Goal: Task Accomplishment & Management: Manage account settings

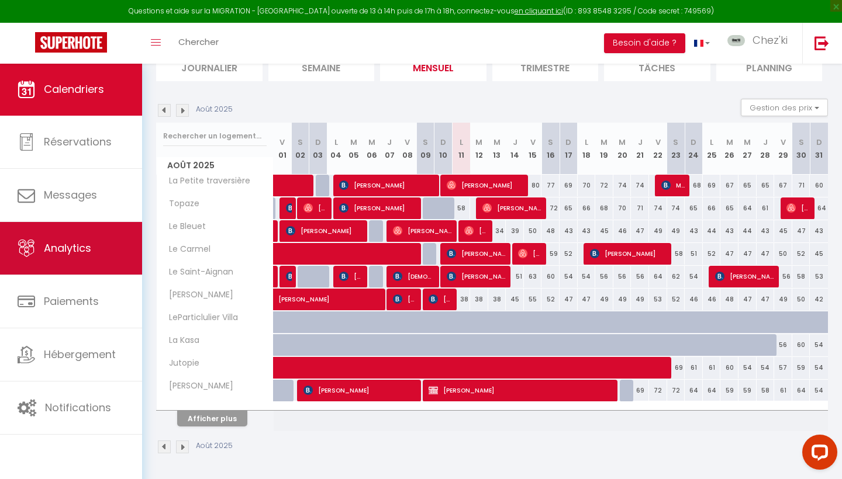
scroll to position [91, 0]
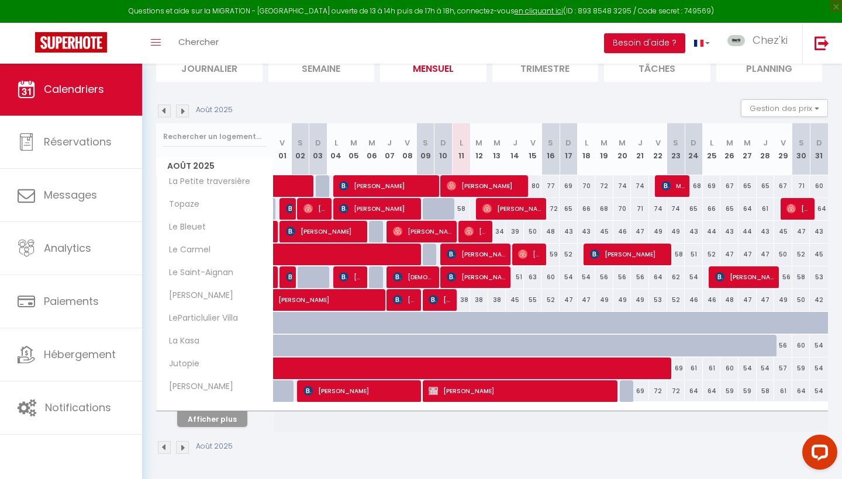
click at [234, 420] on button "Afficher plus" at bounding box center [212, 420] width 70 height 16
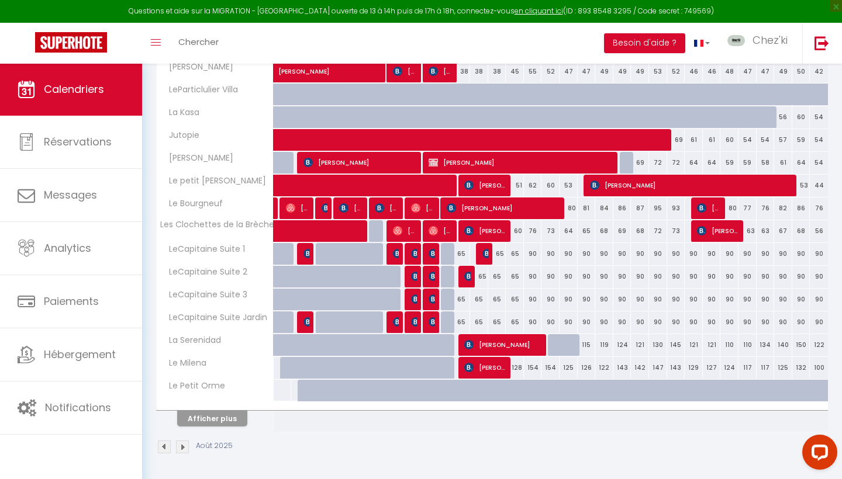
scroll to position [319, 0]
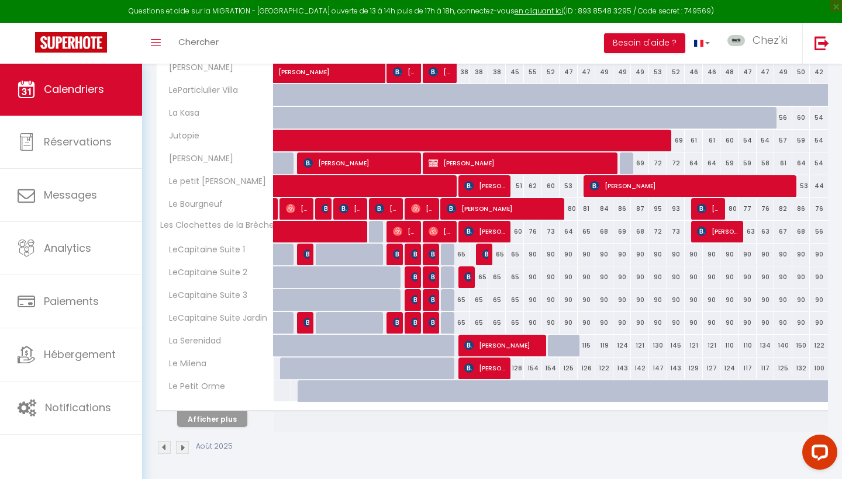
click at [488, 367] on span "[PERSON_NAME]" at bounding box center [485, 368] width 42 height 22
select select "OK"
select select "KO"
select select "0"
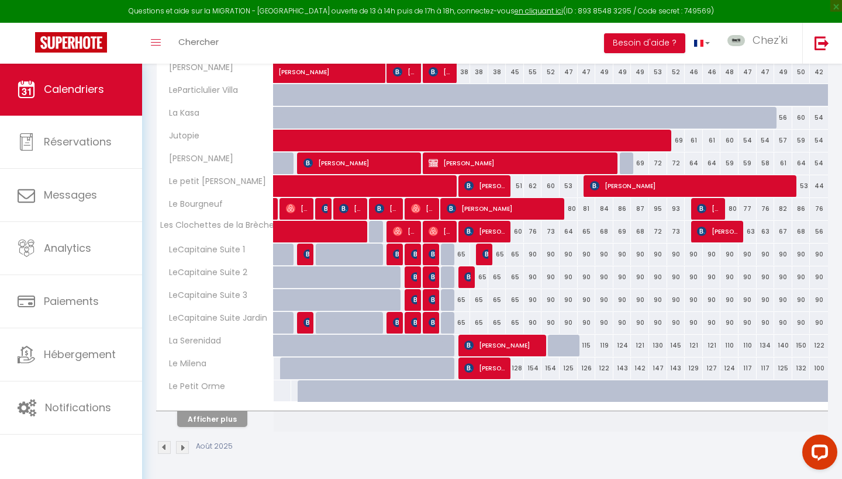
select select "1"
select select
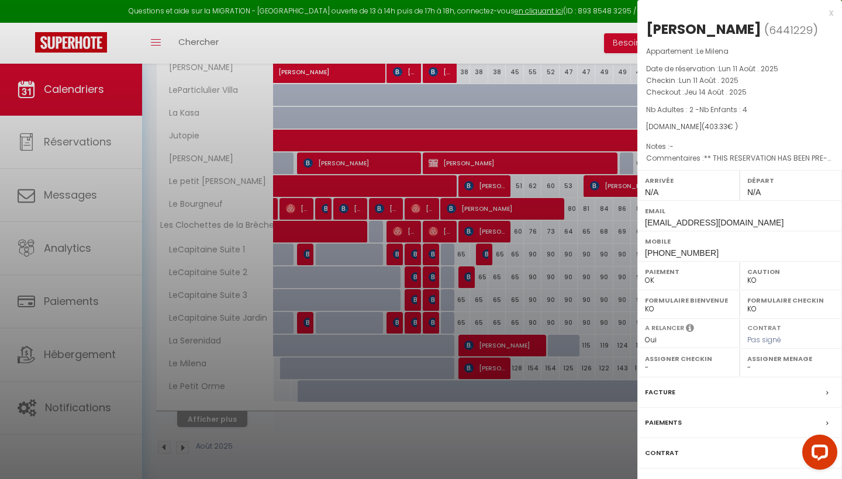
select select "22044"
select select "27279"
click at [662, 388] on label "Facture" at bounding box center [660, 392] width 30 height 12
select select
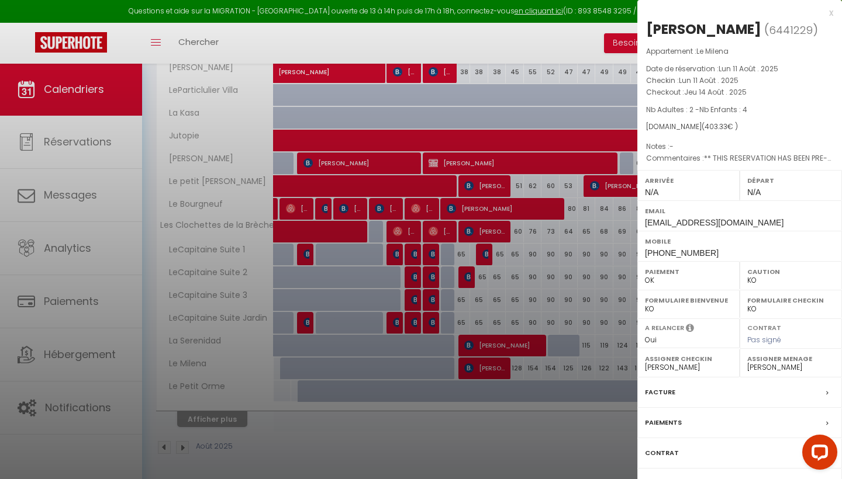
select select
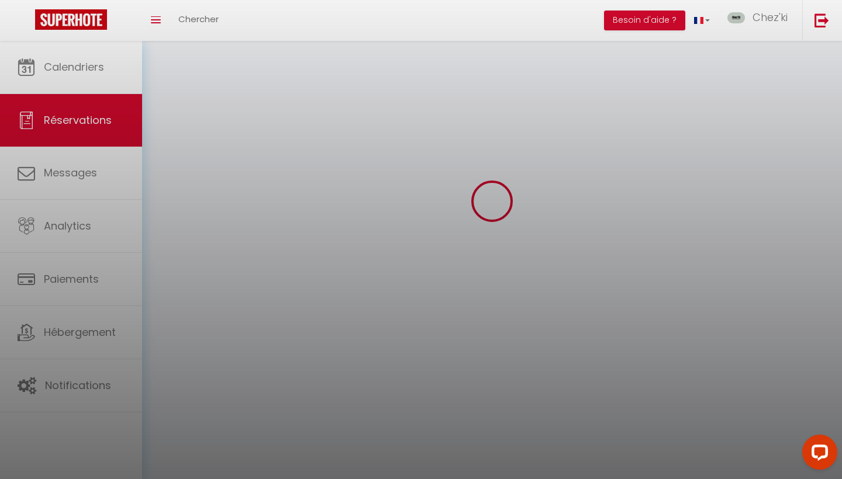
select select
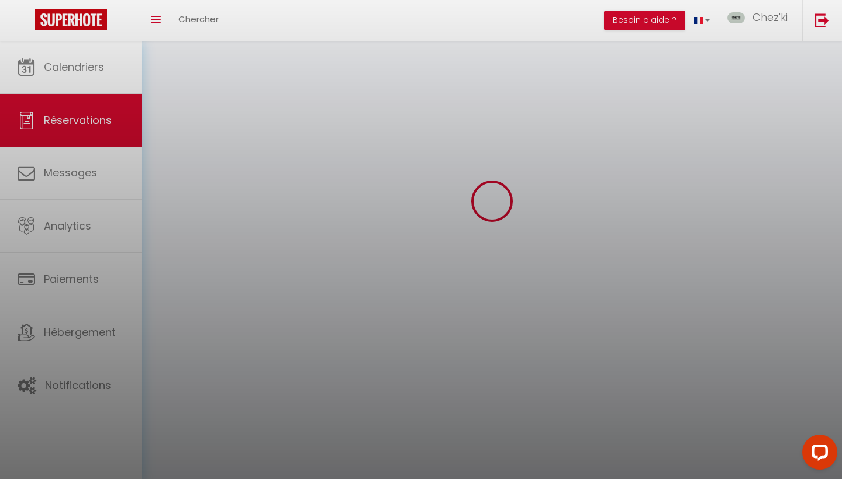
select select
checkbox input "false"
select select
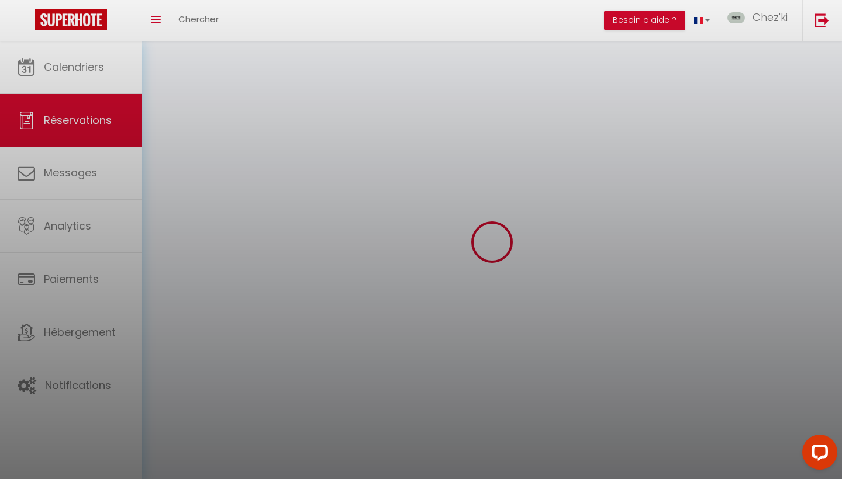
select select
checkbox input "false"
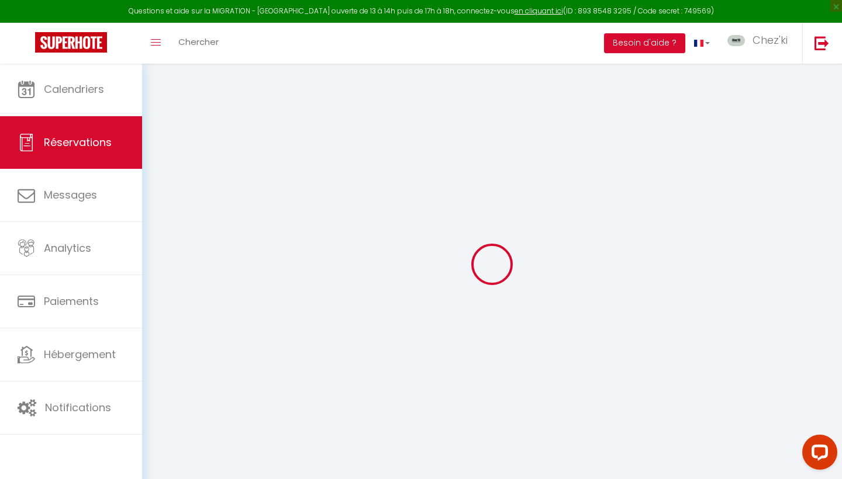
select select
checkbox input "false"
select select
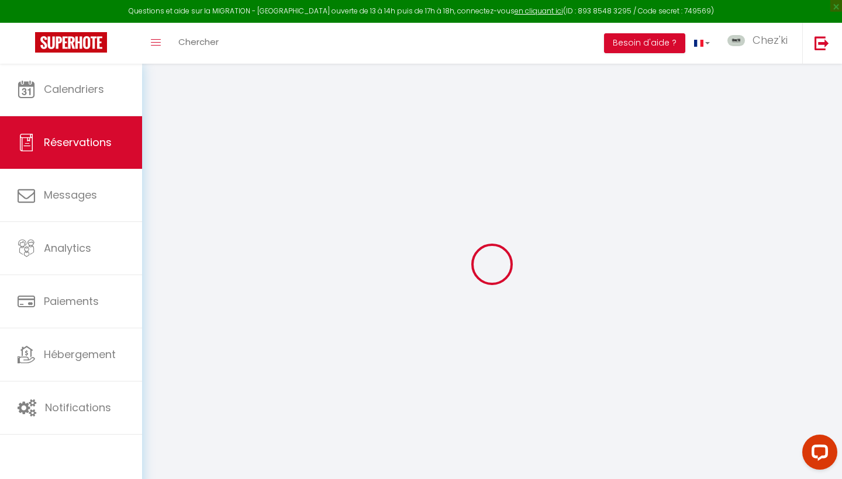
checkbox input "false"
select select
checkbox input "false"
type textarea "** THIS RESERVATION HAS BEEN PRE-PAID ** BOOKING NOTE : Payment charge is EUR 5…"
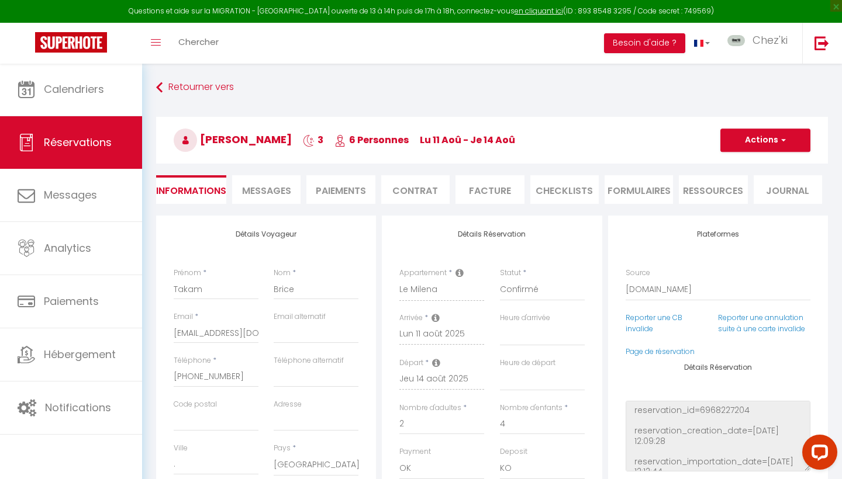
click at [280, 195] on span "Messages" at bounding box center [266, 190] width 49 height 13
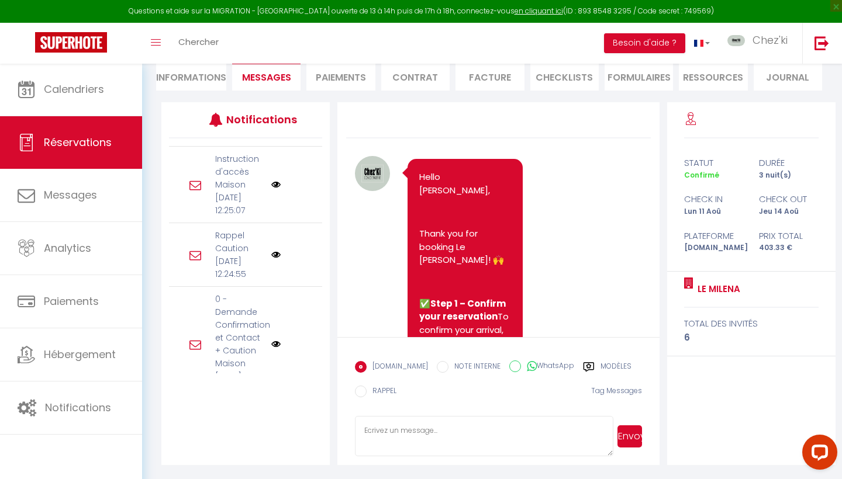
click at [361, 77] on li "Paiements" at bounding box center [340, 76] width 68 height 29
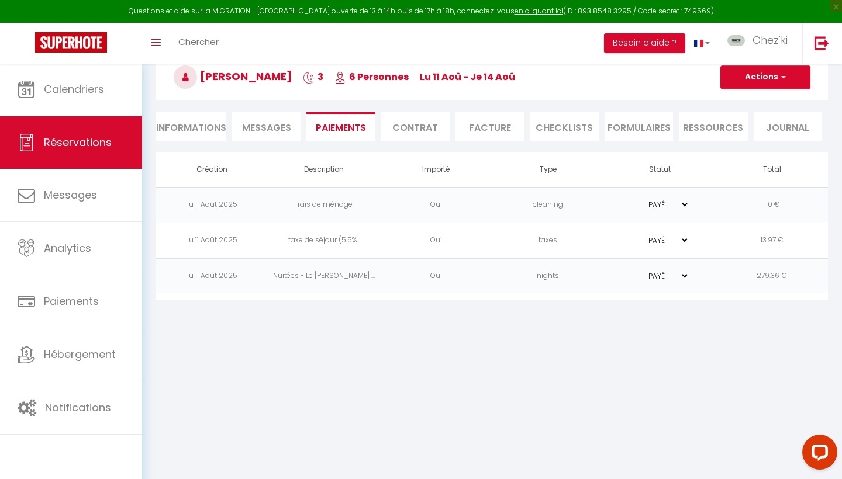
click at [196, 119] on li "Informations" at bounding box center [191, 126] width 70 height 29
select select
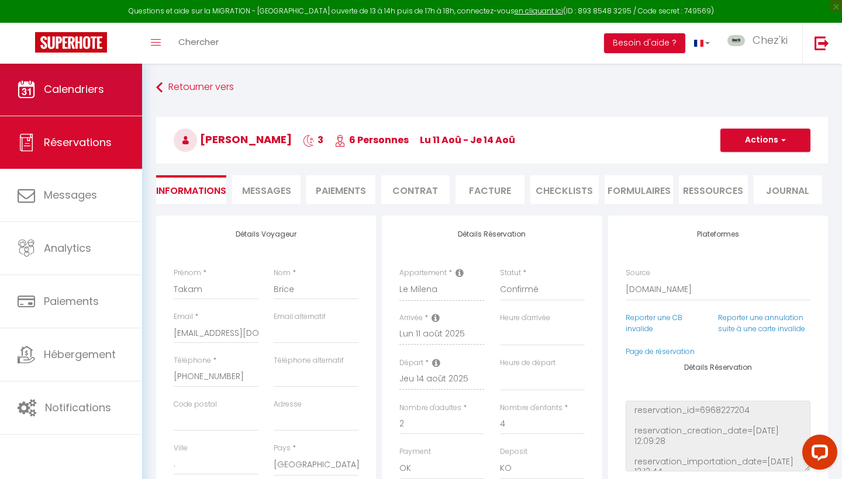
select select
checkbox input "false"
select select
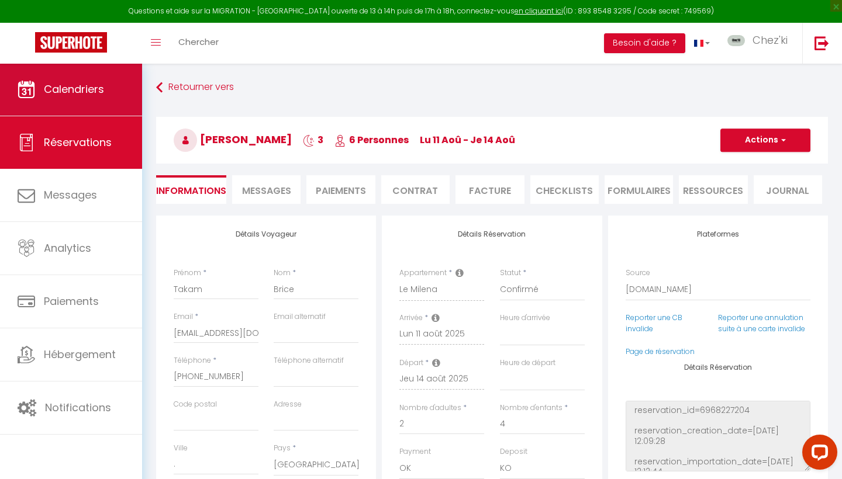
checkbox input "false"
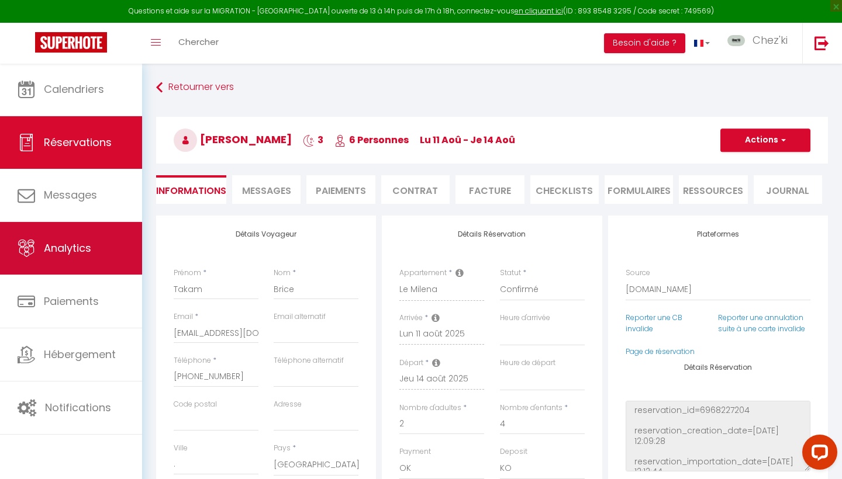
click at [80, 260] on link "Analytics" at bounding box center [71, 248] width 142 height 53
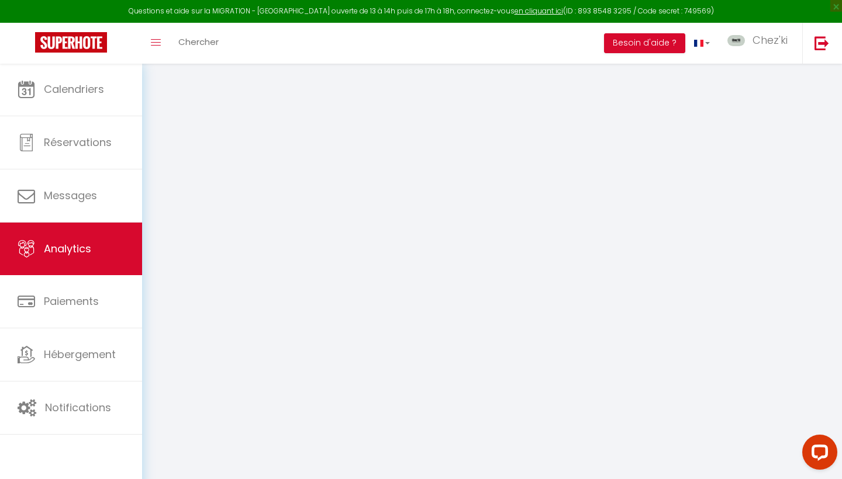
select select "2025"
select select "8"
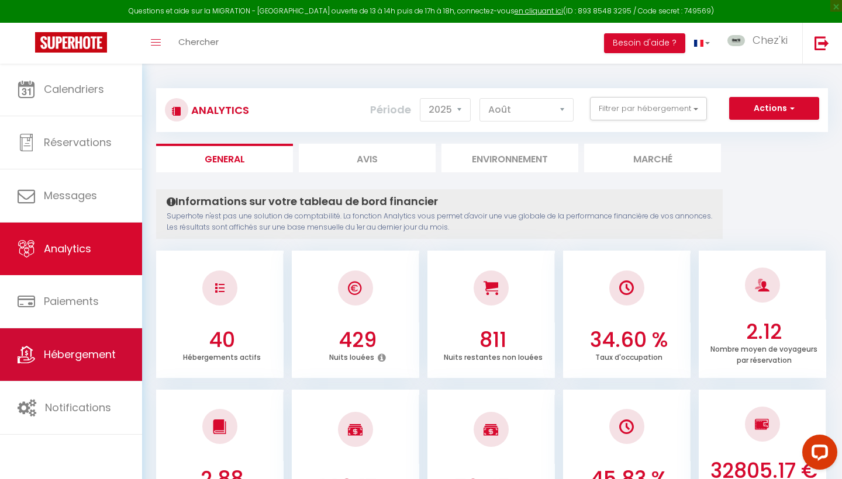
click at [90, 360] on span "Hébergement" at bounding box center [80, 354] width 72 height 15
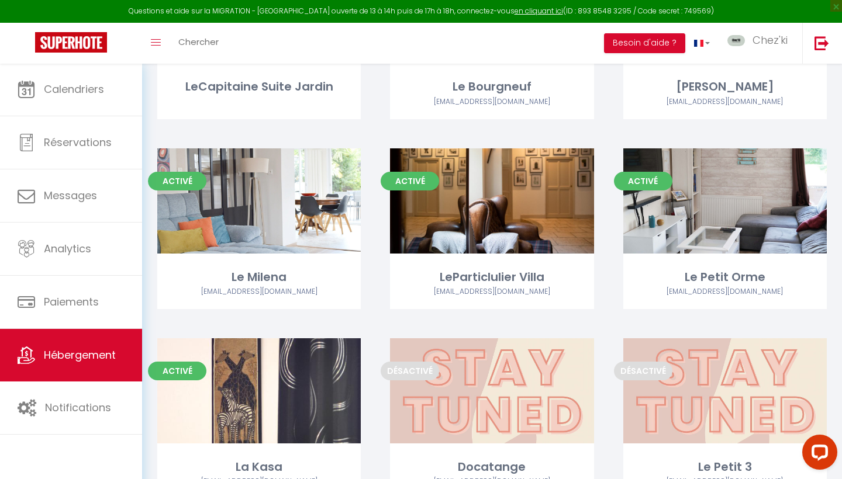
scroll to position [1692, 0]
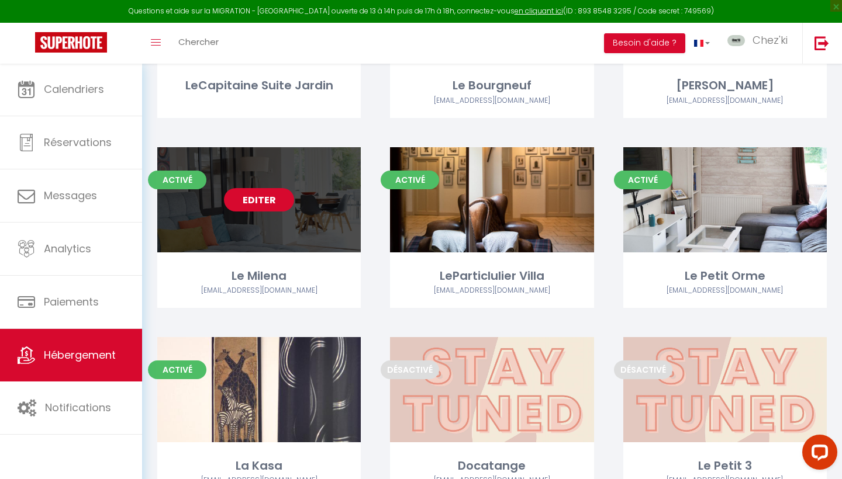
click at [278, 199] on link "Editer" at bounding box center [259, 199] width 70 height 23
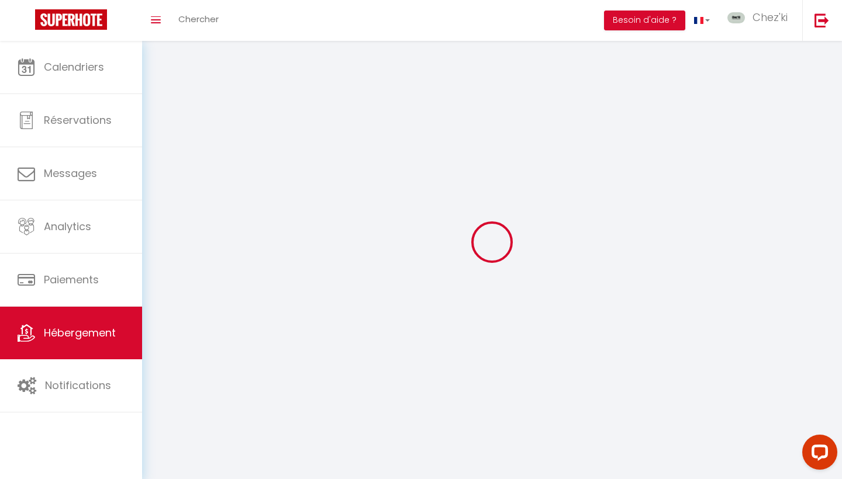
select select "1"
select select
select select "28"
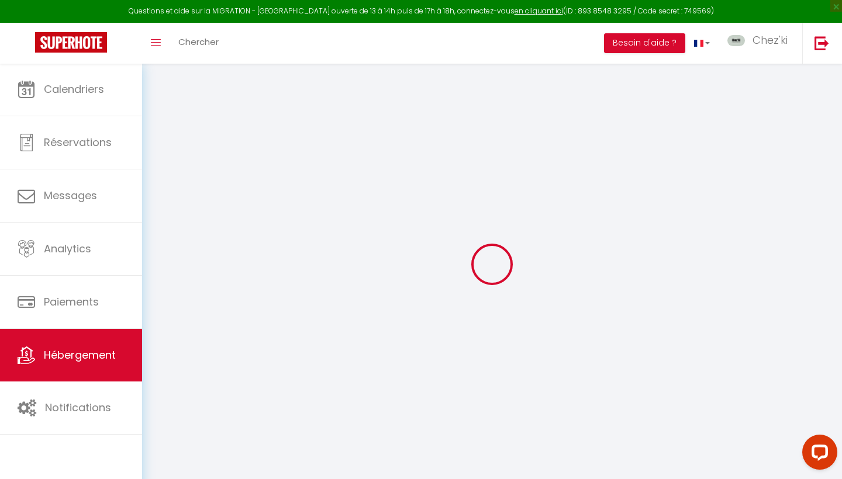
select select
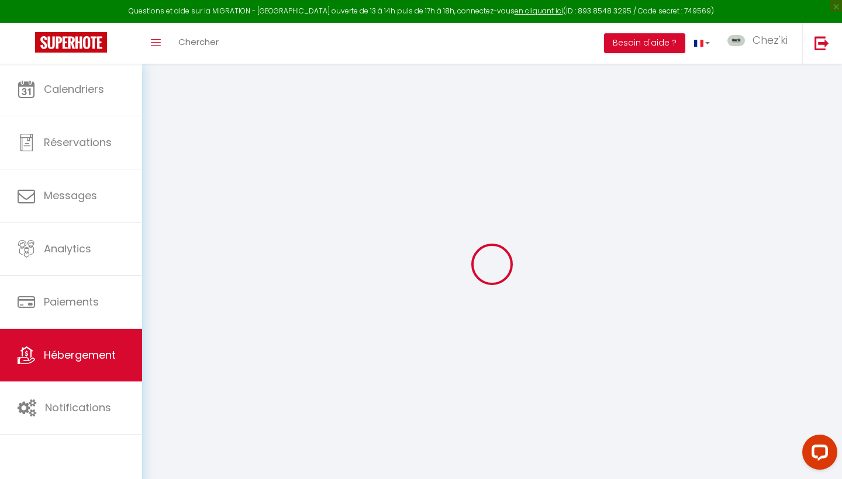
select select
checkbox input "false"
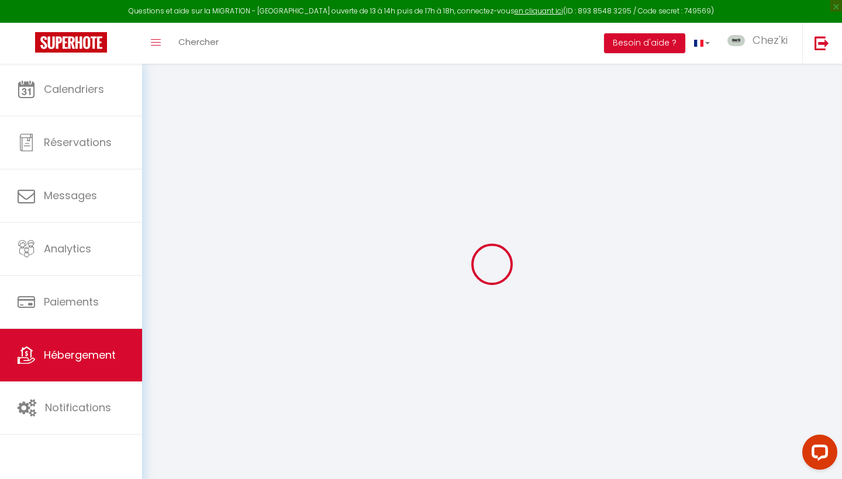
select select
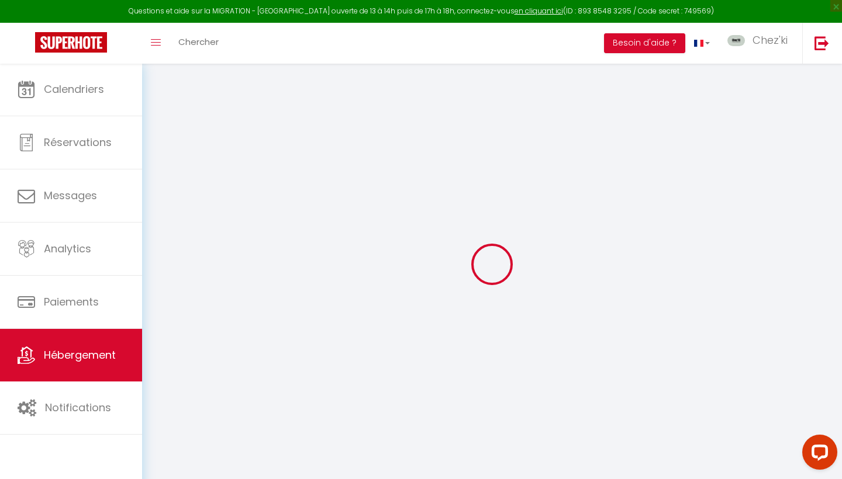
select select
checkbox input "false"
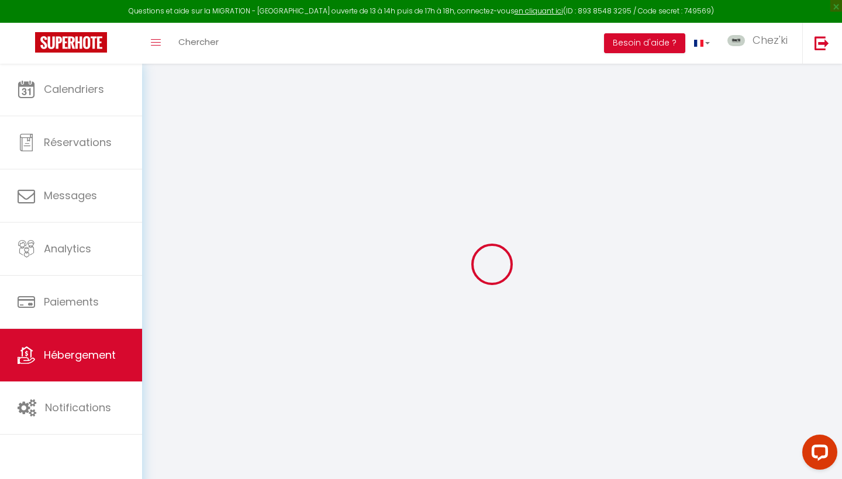
checkbox input "false"
select select
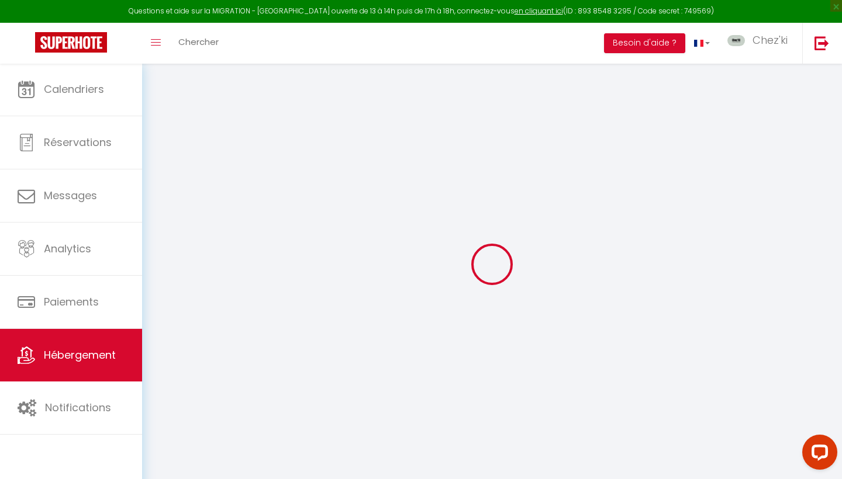
select select
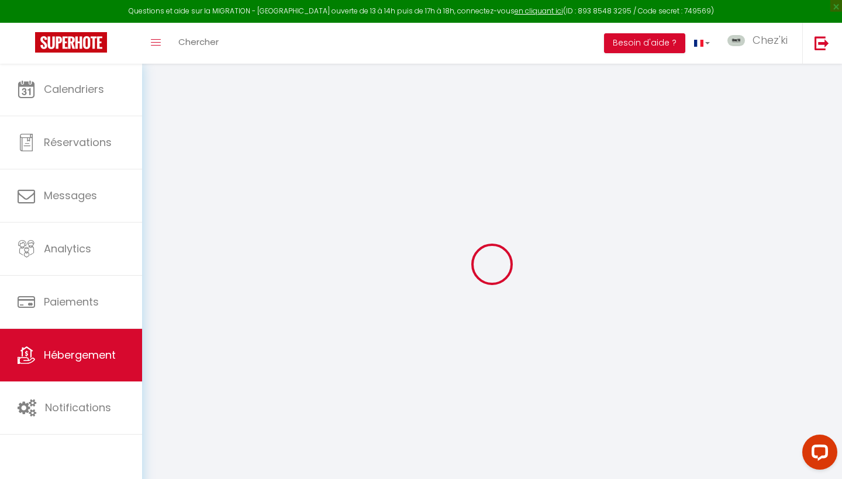
checkbox input "false"
select select
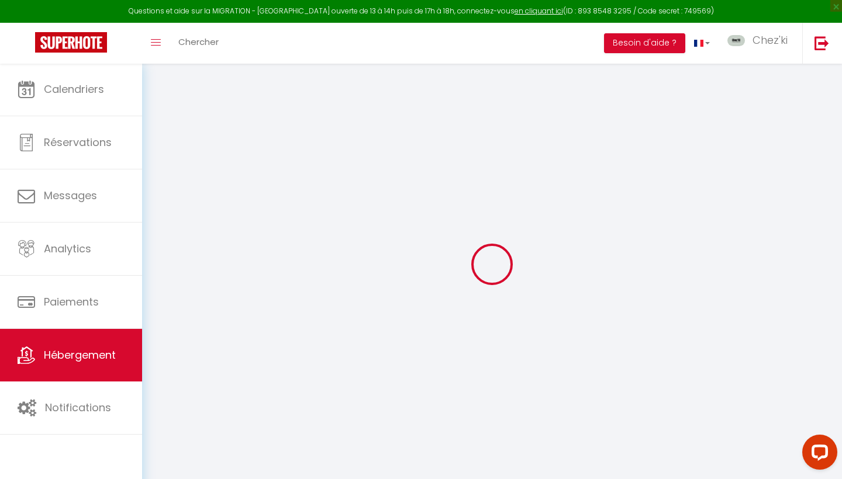
select select
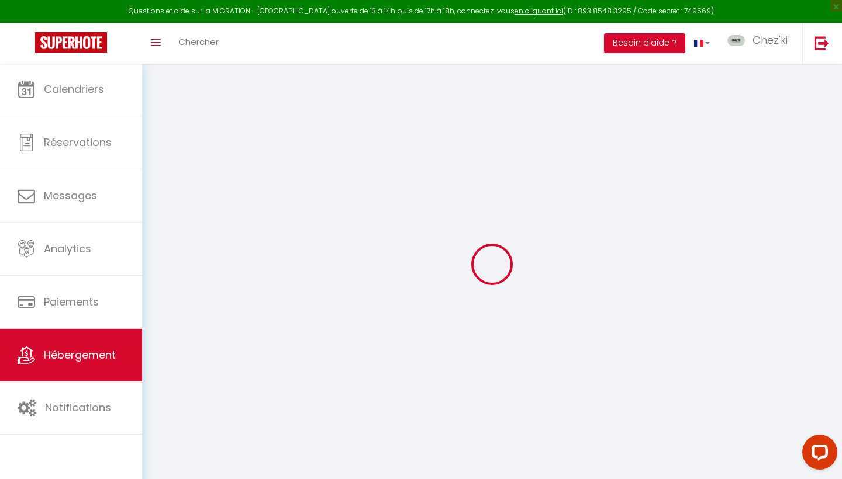
select select
checkbox input "false"
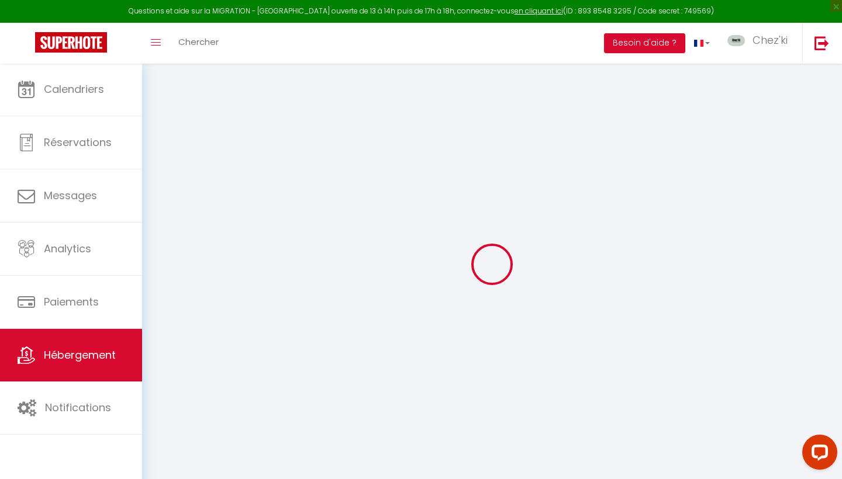
checkbox input "false"
select select
type input "Le Milena"
type input "Chez'ki"
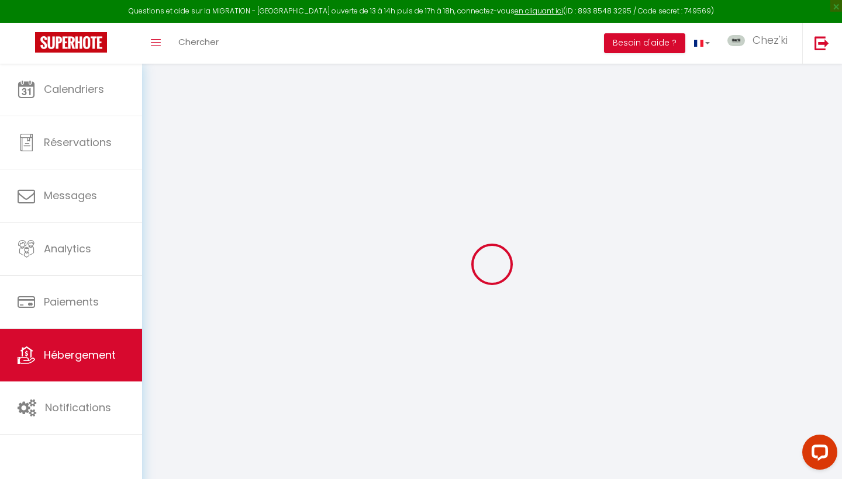
type input "conciergerie"
select select "6"
select select "3"
type input "110"
type input "500"
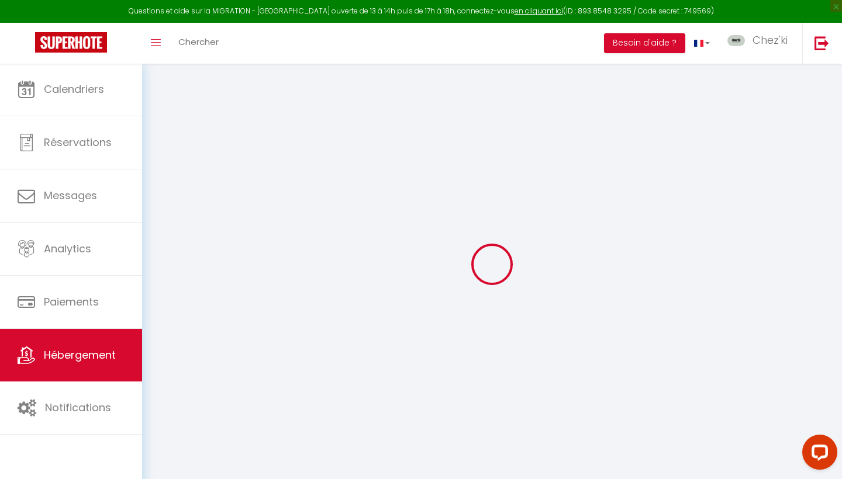
select select
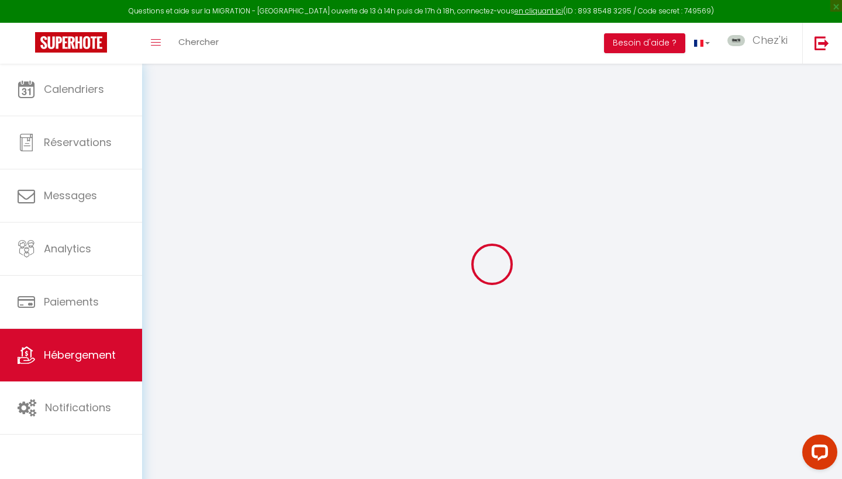
select select
type input "[STREET_ADDRESS]"
type input "28630"
type input "Morancez"
type input "[EMAIL_ADDRESS][DOMAIN_NAME]"
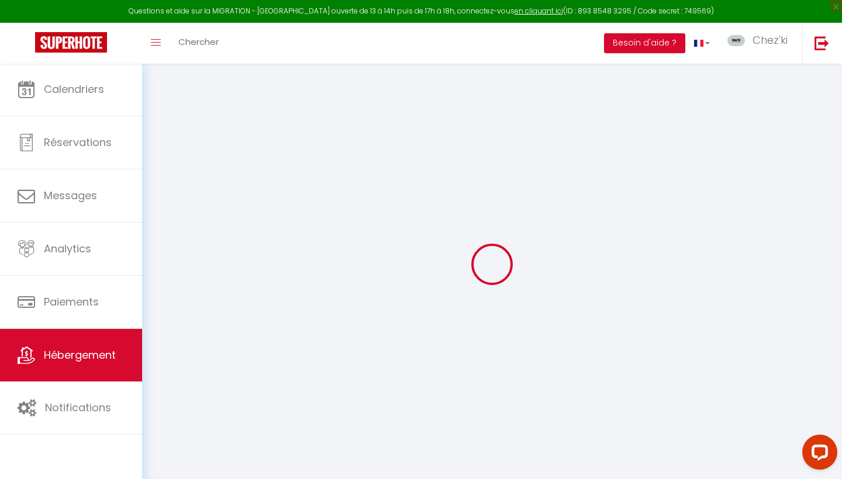
select select "15647"
checkbox input "false"
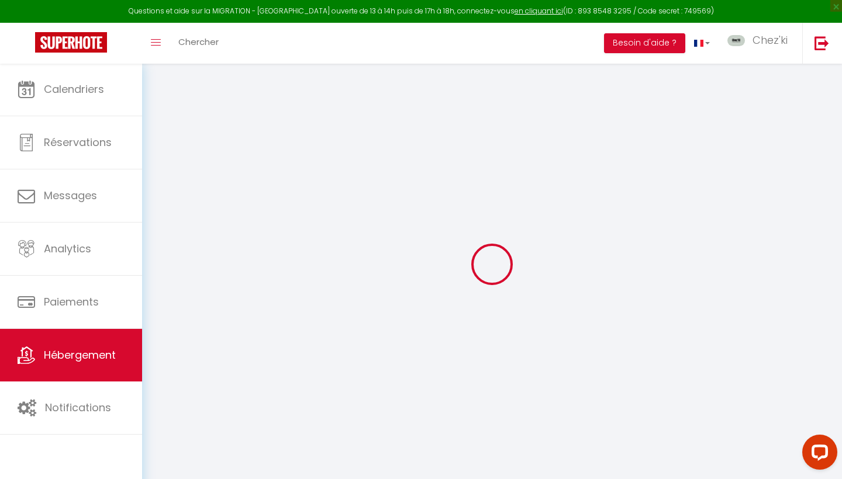
type input "25"
type input "110"
type input "0"
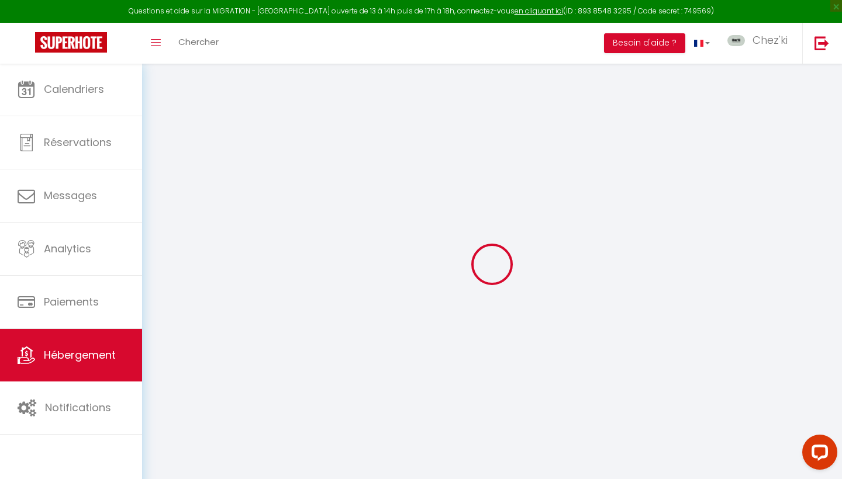
select select
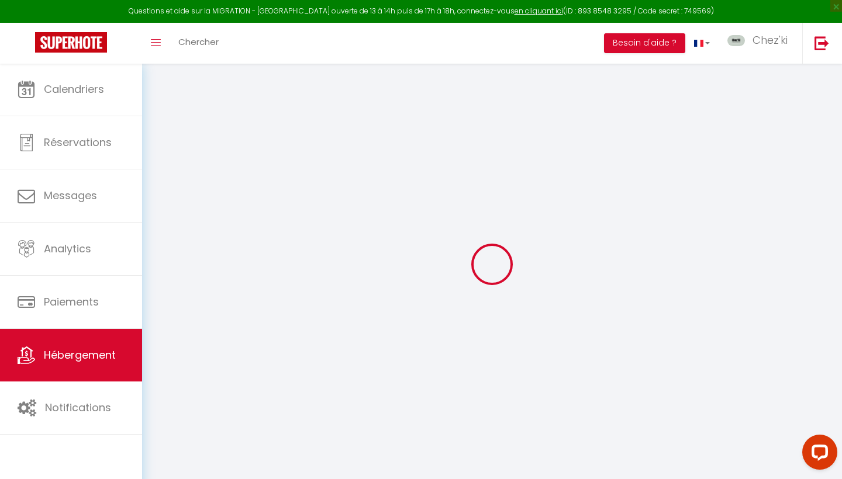
select select
checkbox input "false"
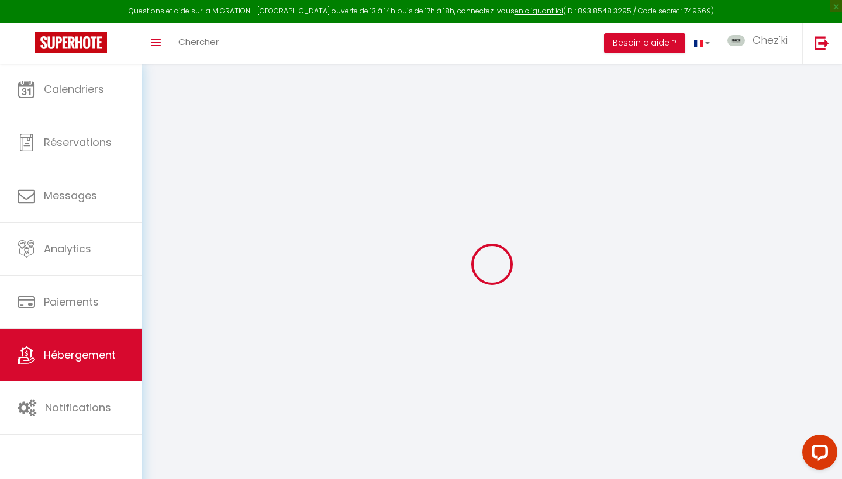
select select
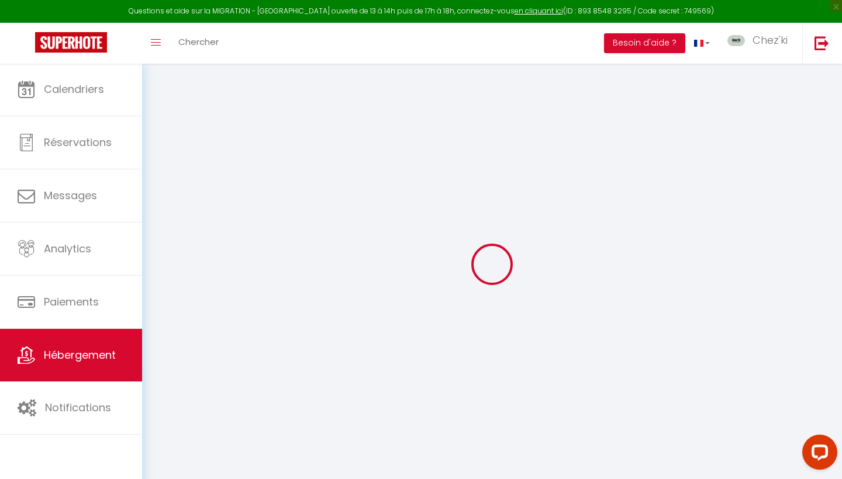
select select
checkbox input "false"
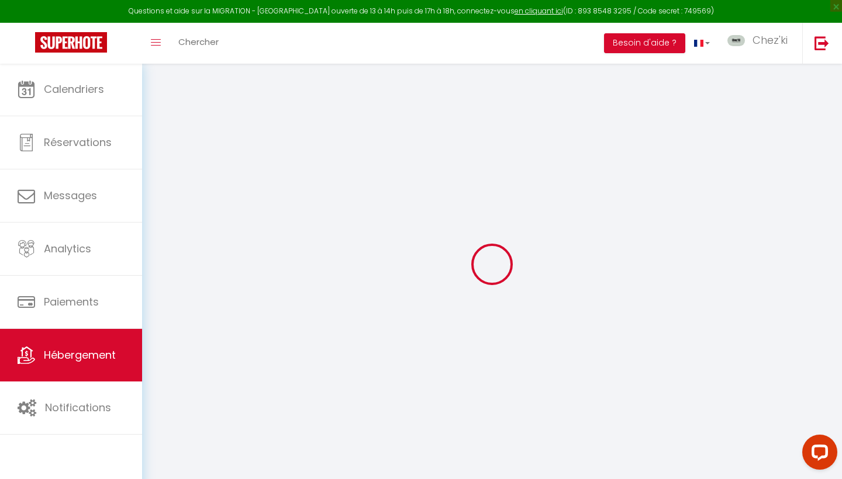
checkbox input "false"
select select "16:00"
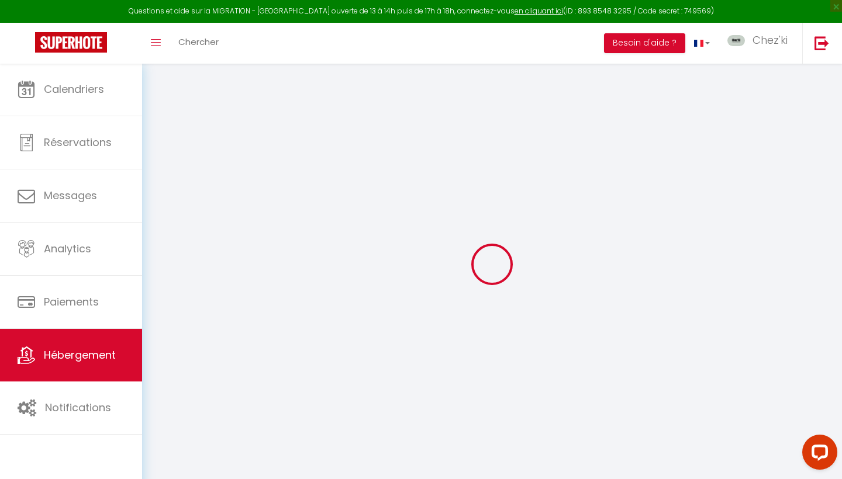
select select
select select "11:00"
select select "15"
select select "18:00"
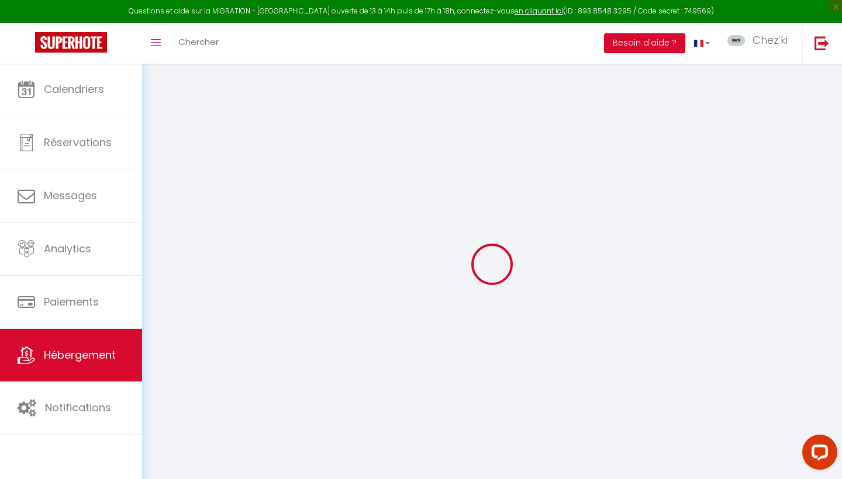
select select "22044"
select select
checkbox input "false"
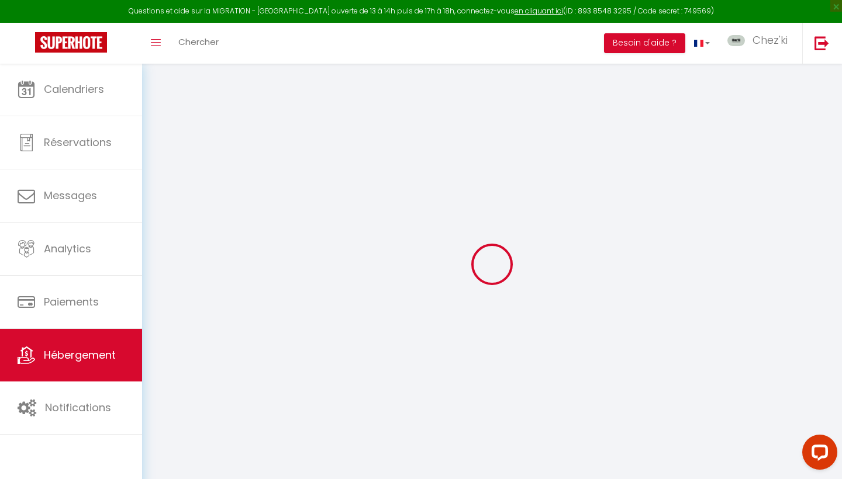
checkbox input "false"
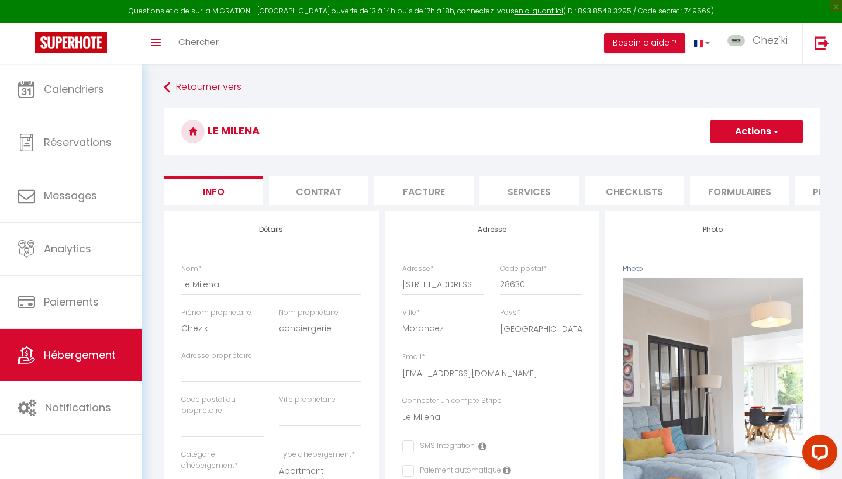
select select
checkbox input "false"
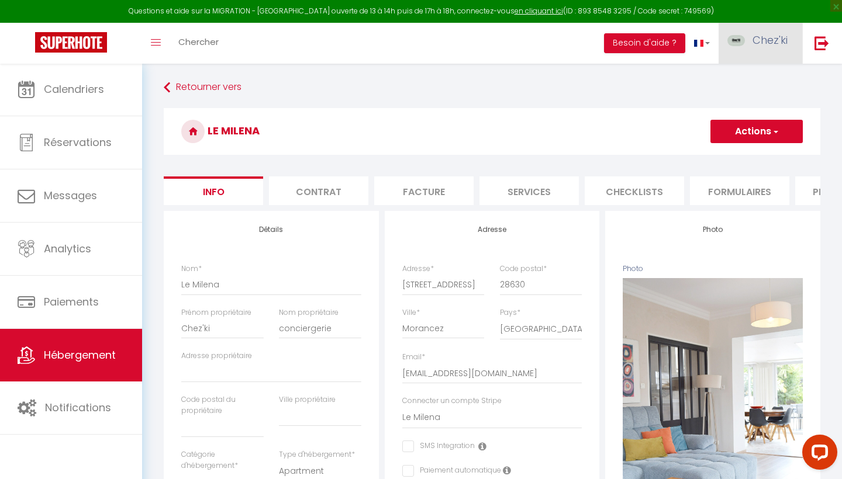
click at [759, 44] on span "Chez'ki" at bounding box center [769, 40] width 35 height 15
click at [768, 101] on link "Équipe" at bounding box center [755, 102] width 87 height 20
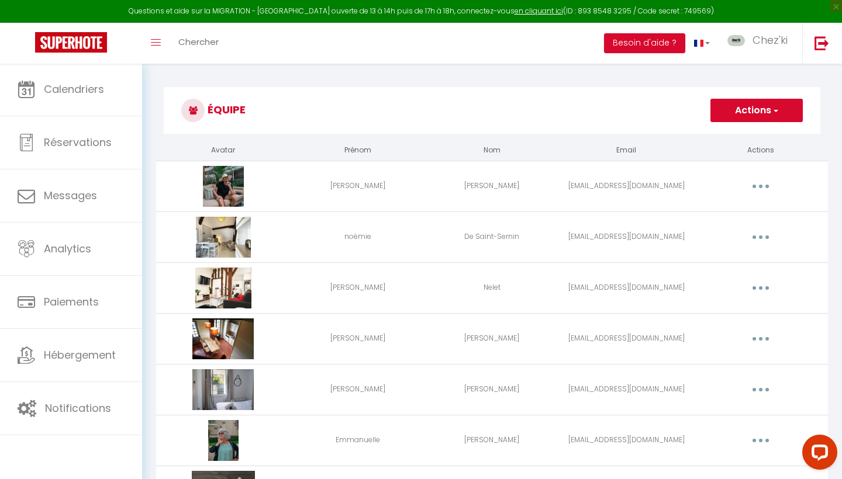
click at [736, 106] on button "Actions" at bounding box center [756, 110] width 92 height 23
click at [728, 131] on link "Ajouter un nouvel utilisateur" at bounding box center [733, 136] width 138 height 15
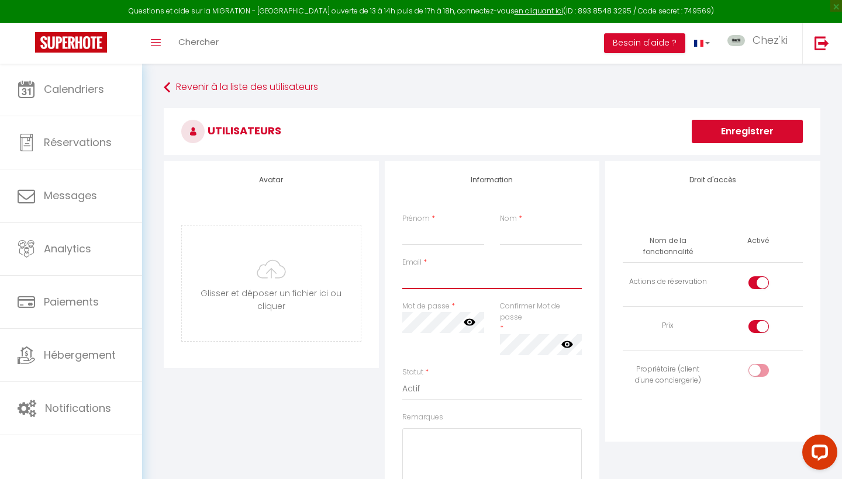
paste input "milene.andrade@orange.fr"
type input "milene.andrade@orange.fr"
type input "Milene"
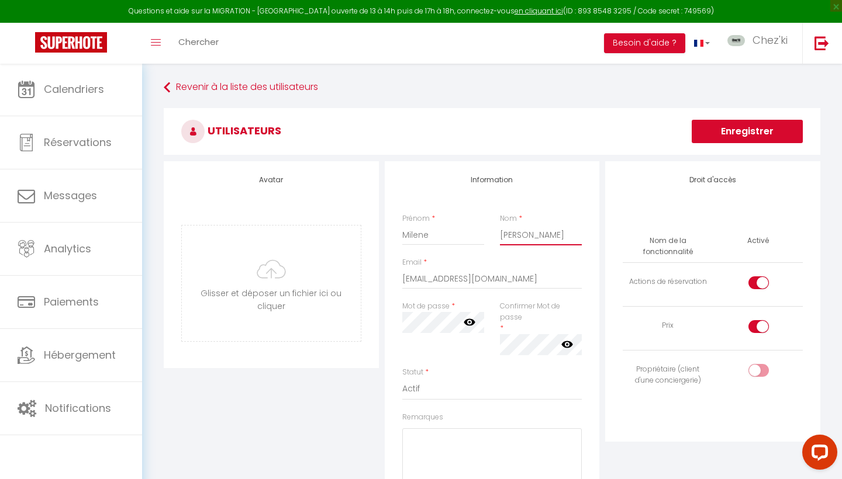
type input "Andrade"
click at [755, 366] on div at bounding box center [758, 370] width 20 height 13
click at [758, 366] on input "checkbox" at bounding box center [768, 373] width 20 height 18
checkbox input "true"
click at [758, 287] on div at bounding box center [758, 282] width 20 height 13
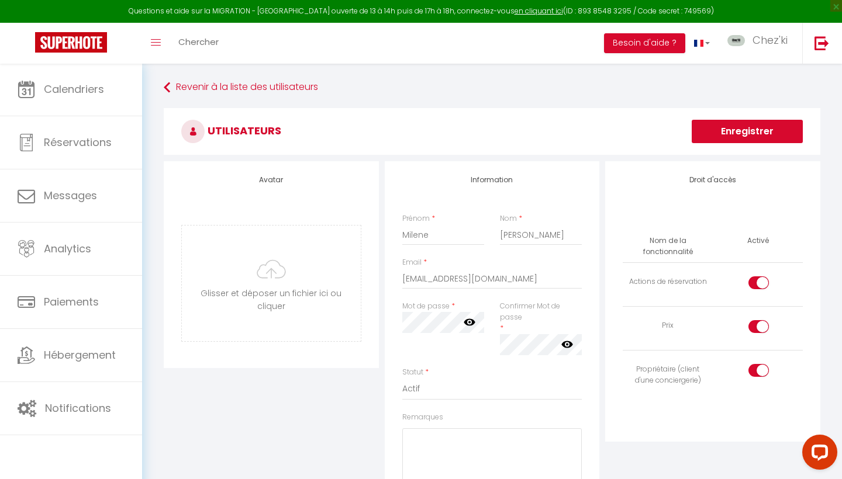
click at [758, 287] on input "checkbox" at bounding box center [768, 285] width 20 height 18
checkbox input "false"
click at [296, 297] on input "file" at bounding box center [271, 284] width 179 height 116
type input "C:\fakepath\maison-28-07-2025-32.jpg"
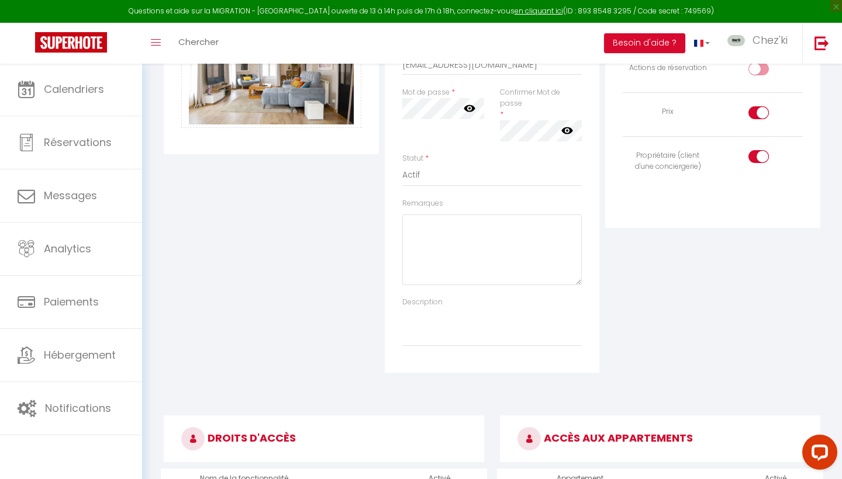
scroll to position [214, 0]
click at [448, 231] on textarea "Remarques" at bounding box center [492, 250] width 180 height 71
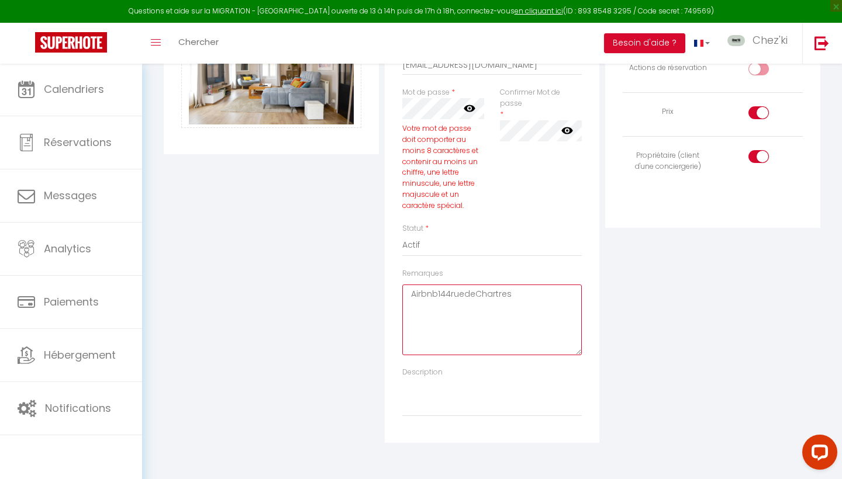
click at [521, 295] on textarea "Airbnb144ruedeChartres" at bounding box center [492, 320] width 180 height 71
click at [506, 288] on textarea "Airbnb144ruedeChartres!" at bounding box center [492, 320] width 180 height 71
type textarea "Airbnb144ruedeChartres!"
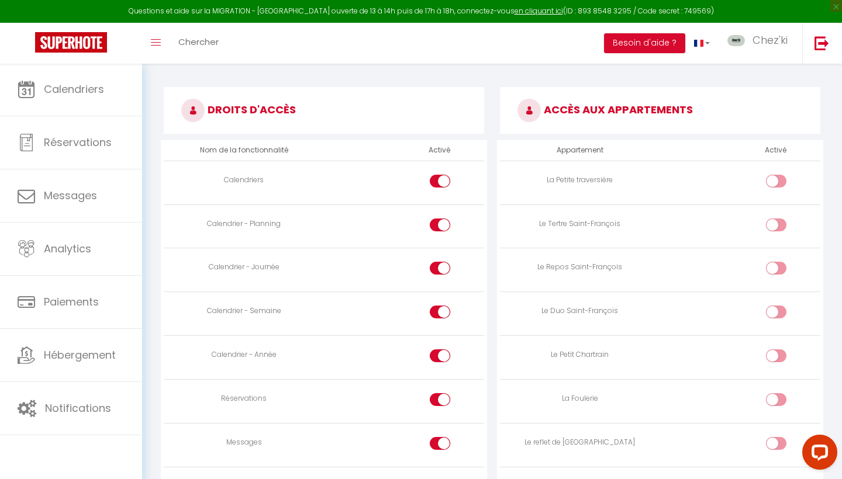
scroll to position [550, 0]
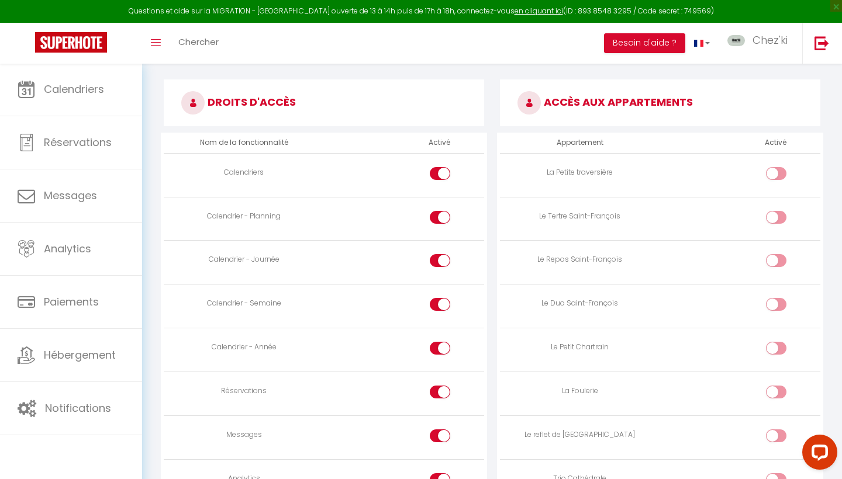
click at [439, 211] on div at bounding box center [440, 217] width 20 height 13
click at [440, 211] on input "checkbox" at bounding box center [450, 220] width 20 height 18
checkbox input "false"
click at [439, 254] on div at bounding box center [440, 260] width 20 height 13
click at [440, 254] on input "checkbox" at bounding box center [450, 263] width 20 height 18
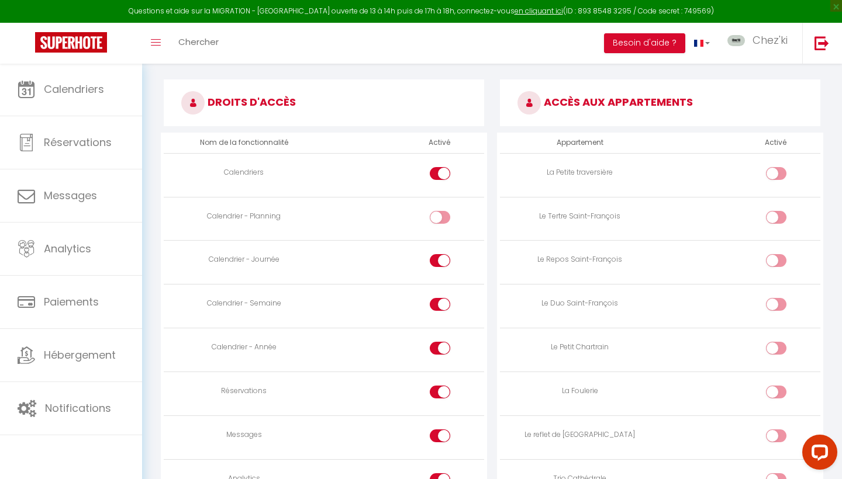
checkbox input "false"
click at [442, 298] on input "checkbox" at bounding box center [450, 307] width 20 height 18
checkbox input "false"
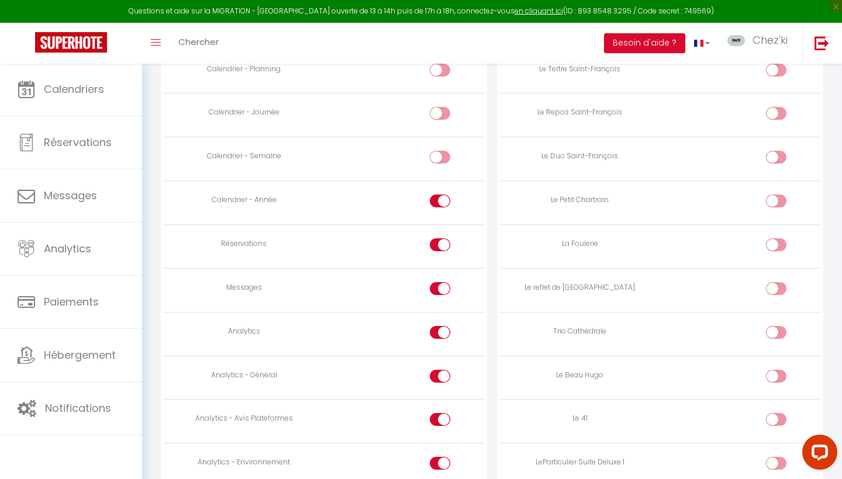
scroll to position [697, 0]
click at [440, 283] on input "checkbox" at bounding box center [450, 292] width 20 height 18
checkbox input "false"
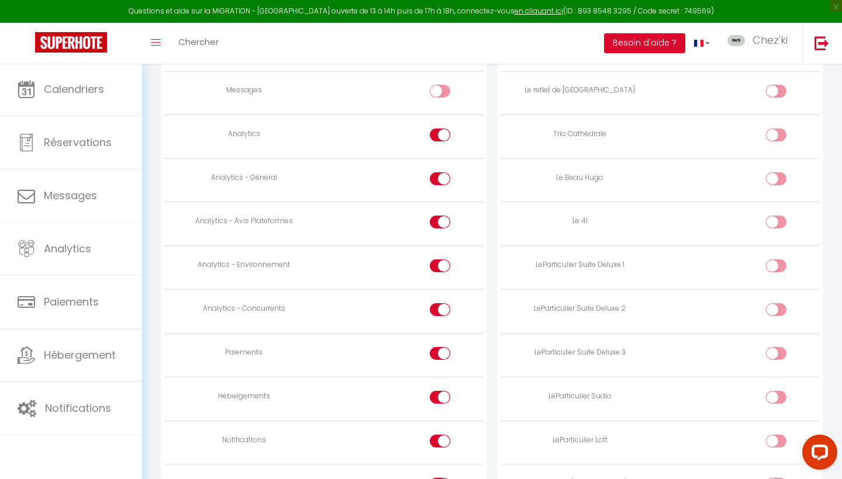
scroll to position [898, 0]
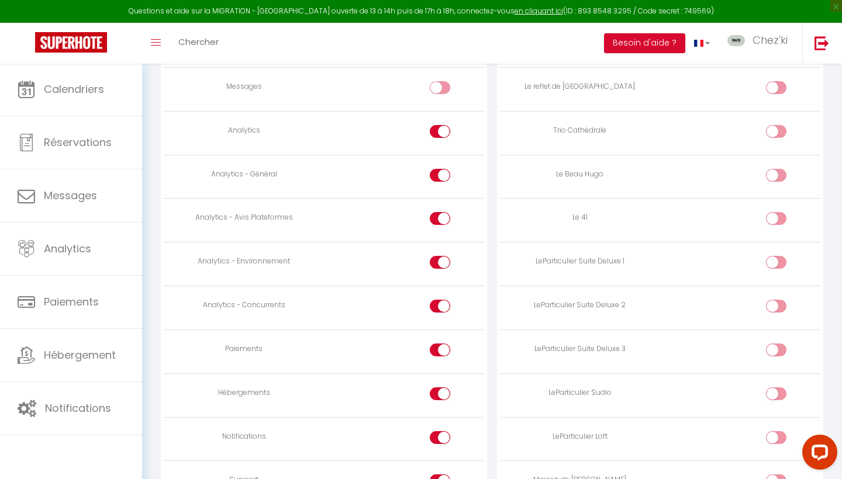
click at [437, 256] on div at bounding box center [440, 262] width 20 height 13
click at [440, 256] on input "checkbox" at bounding box center [450, 265] width 20 height 18
checkbox input "false"
click at [437, 287] on td at bounding box center [404, 308] width 160 height 44
click at [437, 300] on div at bounding box center [440, 306] width 20 height 13
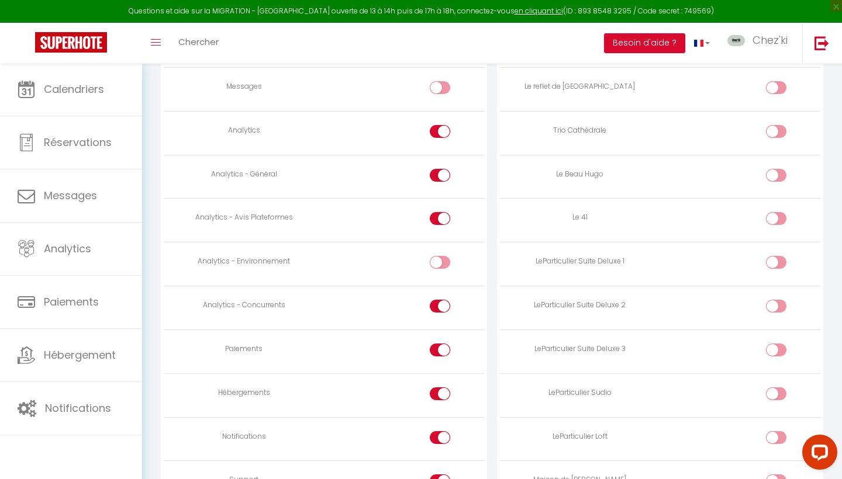
click at [440, 300] on input "checkbox" at bounding box center [450, 309] width 20 height 18
checkbox input "false"
click at [438, 344] on div at bounding box center [440, 350] width 20 height 13
click at [440, 344] on input "checkbox" at bounding box center [450, 353] width 20 height 18
checkbox input "false"
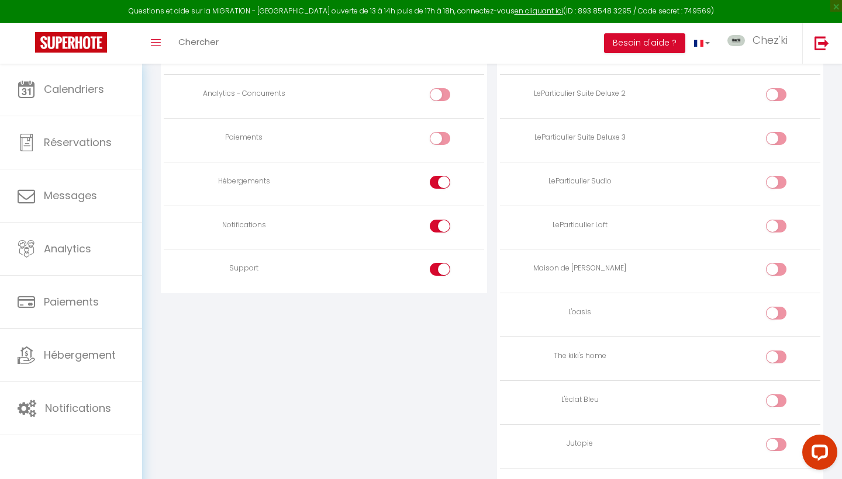
scroll to position [1111, 0]
click at [440, 248] on td at bounding box center [404, 270] width 160 height 44
click at [439, 219] on div at bounding box center [440, 225] width 20 height 13
click at [440, 219] on input "checkbox" at bounding box center [450, 228] width 20 height 18
checkbox input "false"
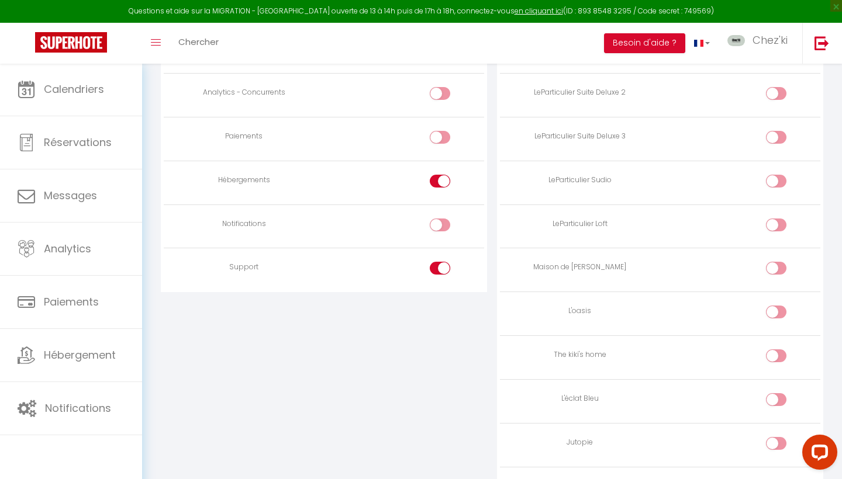
click at [441, 175] on input "checkbox" at bounding box center [450, 184] width 20 height 18
checkbox input "false"
click at [441, 262] on input "checkbox" at bounding box center [450, 271] width 20 height 18
checkbox input "false"
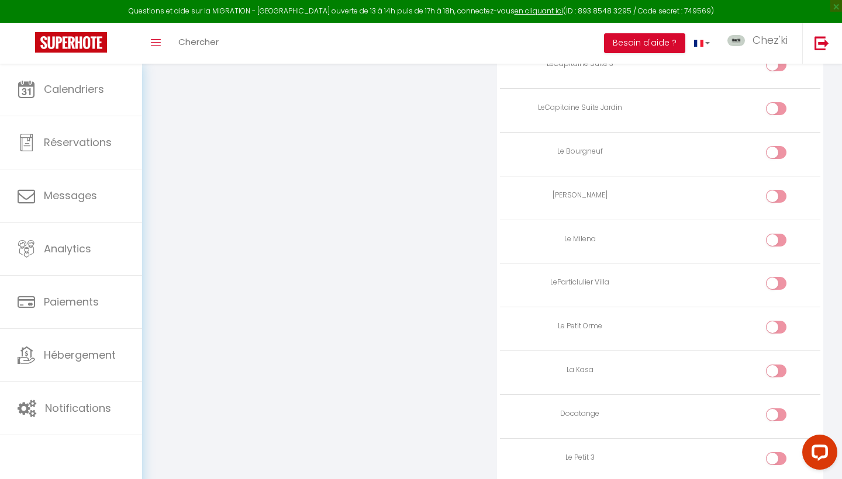
scroll to position [1663, 0]
click at [780, 236] on input "checkbox" at bounding box center [786, 245] width 20 height 18
checkbox input "true"
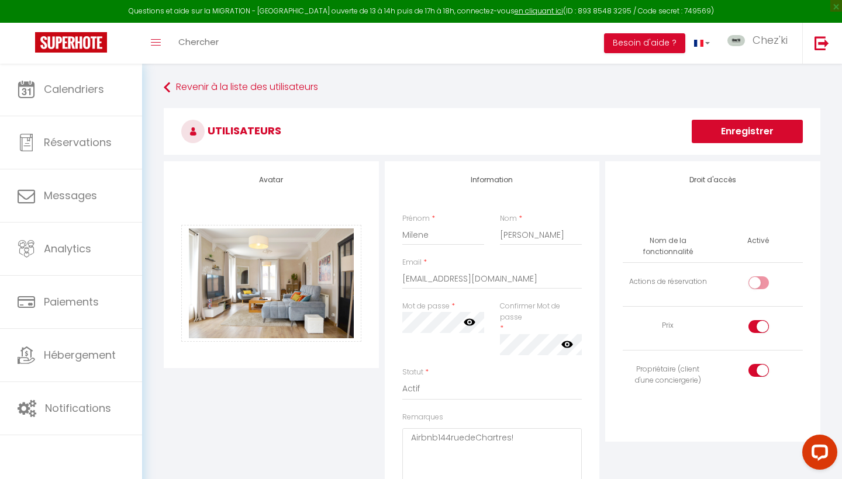
scroll to position [0, 0]
click at [749, 133] on button "Enregistrer" at bounding box center [747, 131] width 111 height 23
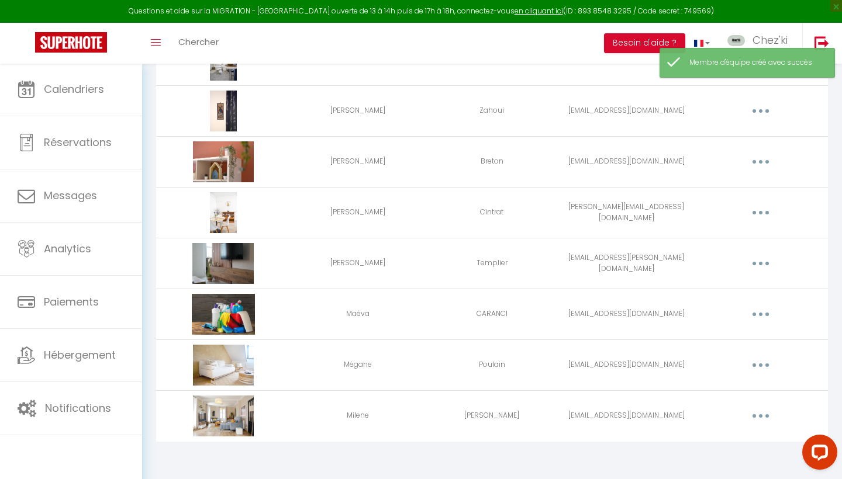
scroll to position [1244, 0]
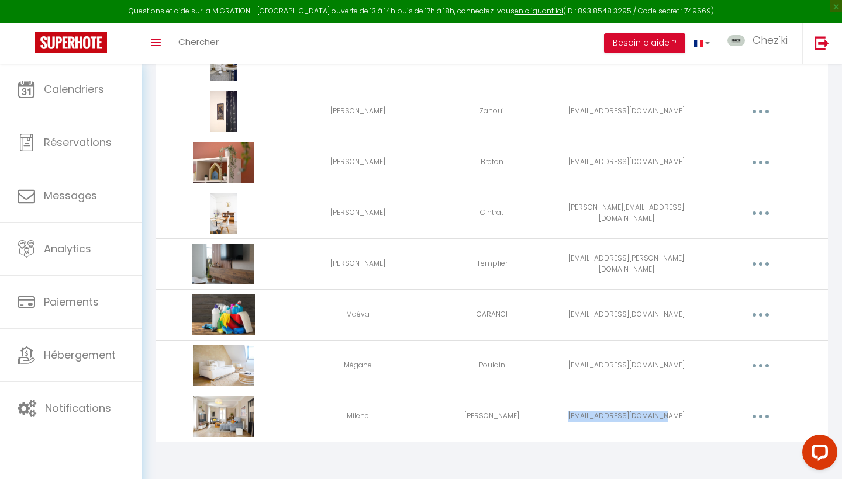
drag, startPoint x: 682, startPoint y: 417, endPoint x: 578, endPoint y: 419, distance: 104.7
click at [578, 419] on td "milene.andrade@orange.fr" at bounding box center [626, 416] width 134 height 51
copy td "milene.andrade@orange.fr"
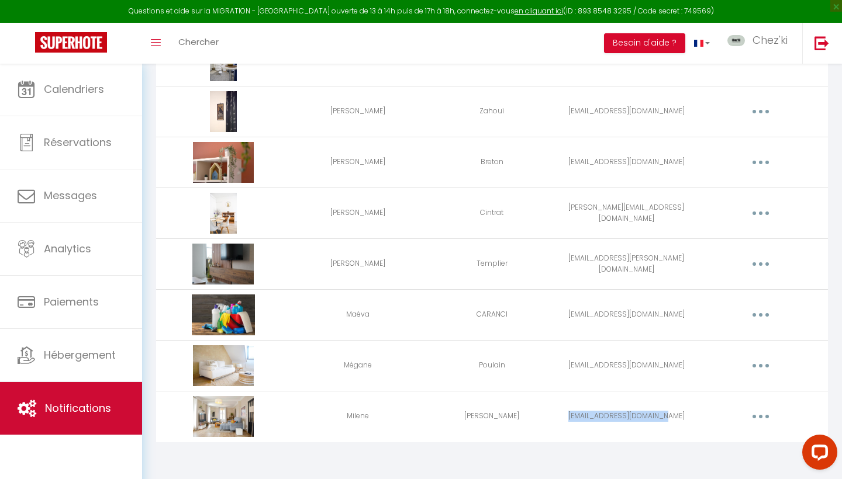
click at [94, 399] on link "Notifications" at bounding box center [71, 408] width 142 height 53
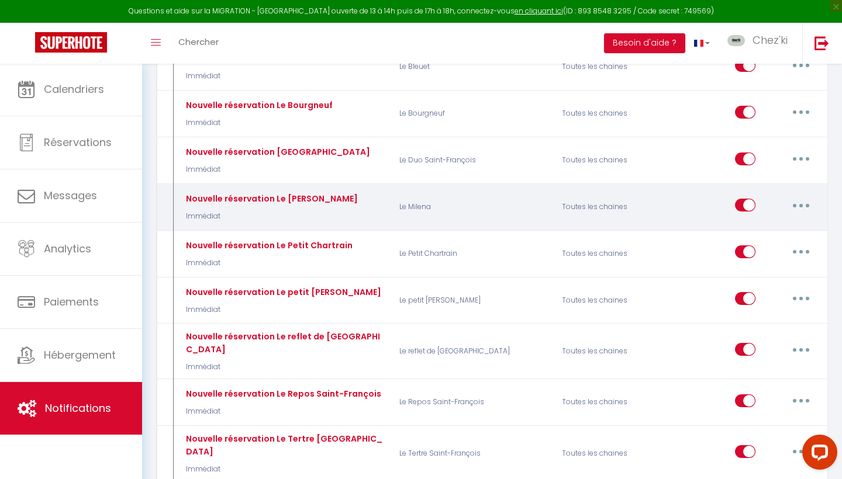
scroll to position [1066, 0]
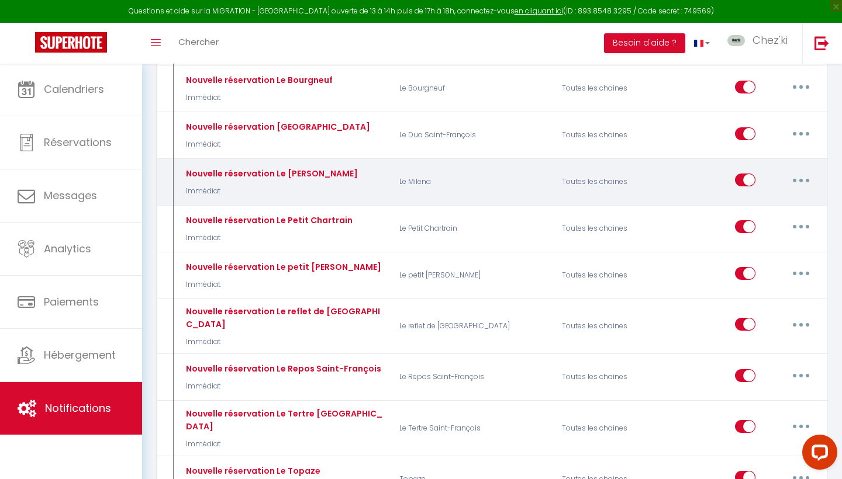
click at [803, 171] on button "button" at bounding box center [800, 180] width 33 height 19
click at [777, 197] on link "Editer" at bounding box center [770, 207] width 87 height 20
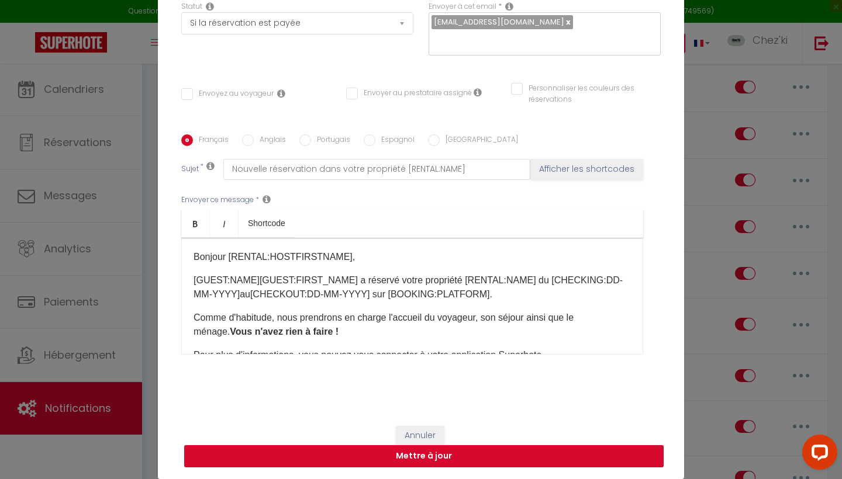
scroll to position [119, 0]
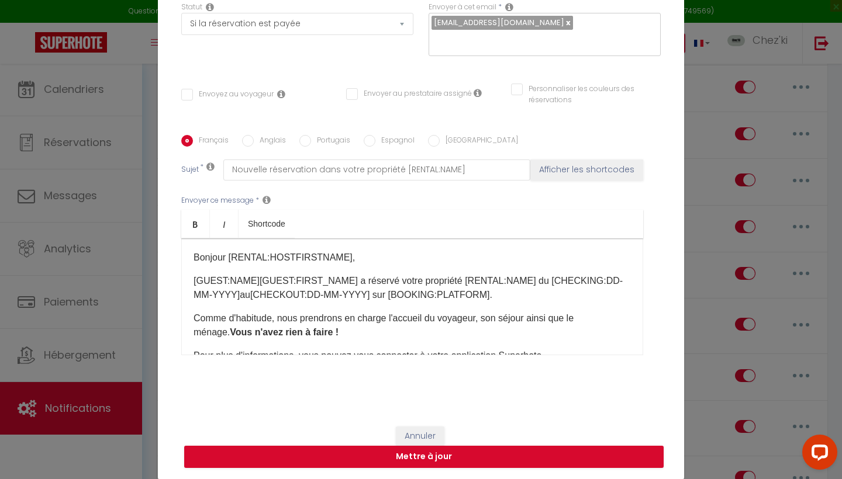
click at [424, 430] on button "Annuler" at bounding box center [420, 437] width 49 height 20
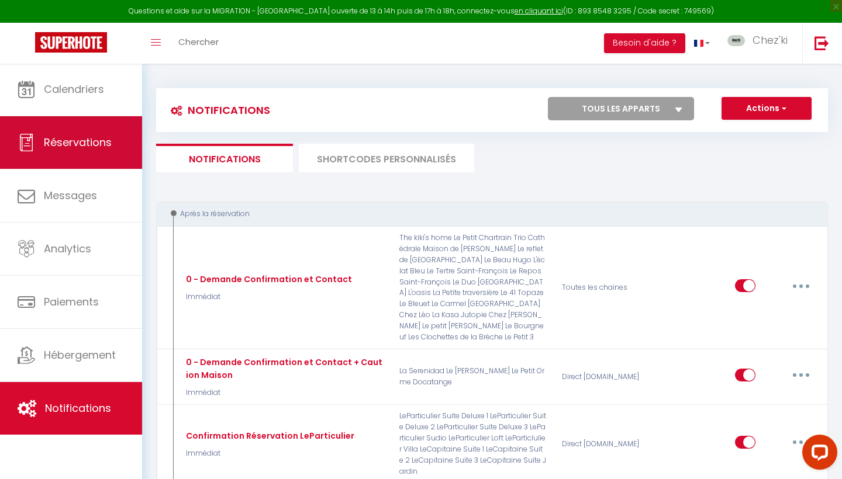
scroll to position [0, 0]
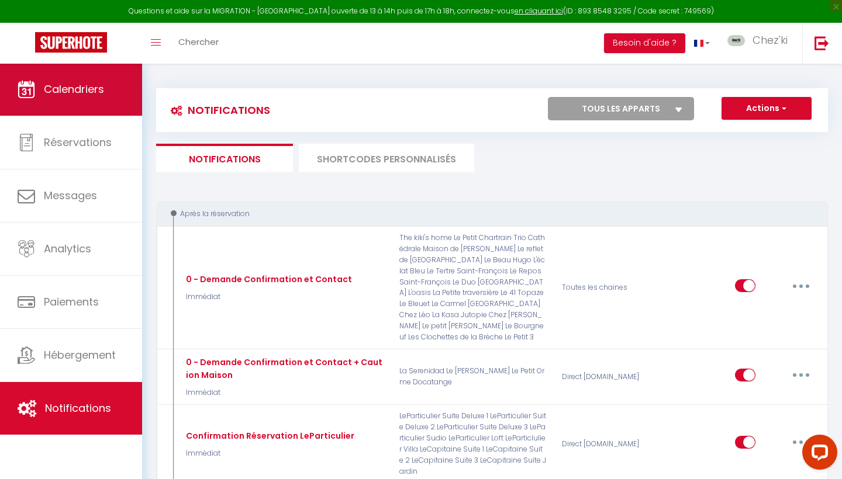
click at [102, 99] on link "Calendriers" at bounding box center [71, 89] width 142 height 53
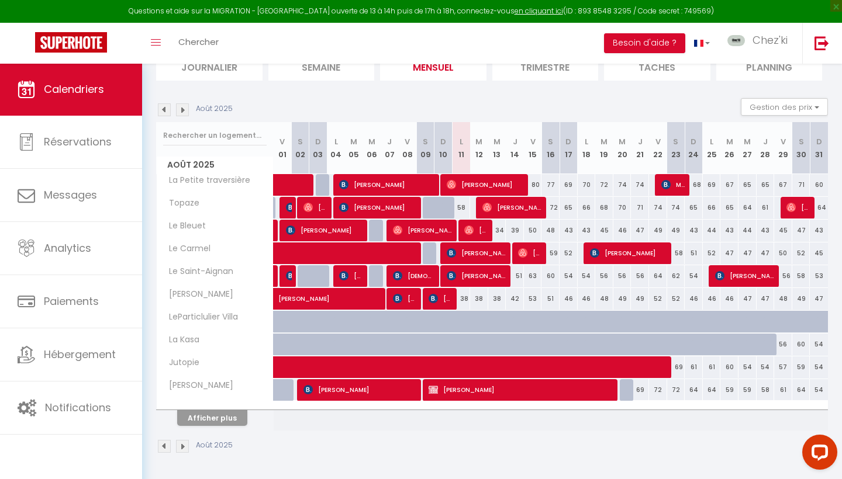
scroll to position [91, 0]
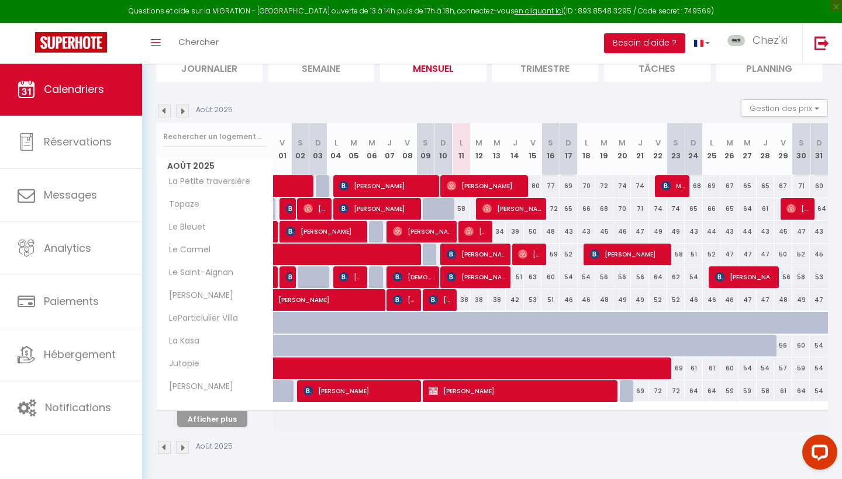
click at [225, 419] on button "Afficher plus" at bounding box center [212, 420] width 70 height 16
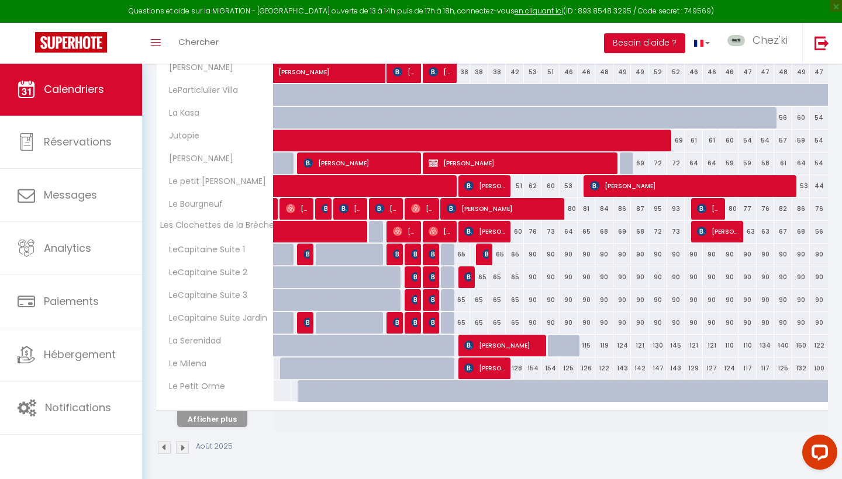
click at [234, 419] on button "Afficher plus" at bounding box center [212, 420] width 70 height 16
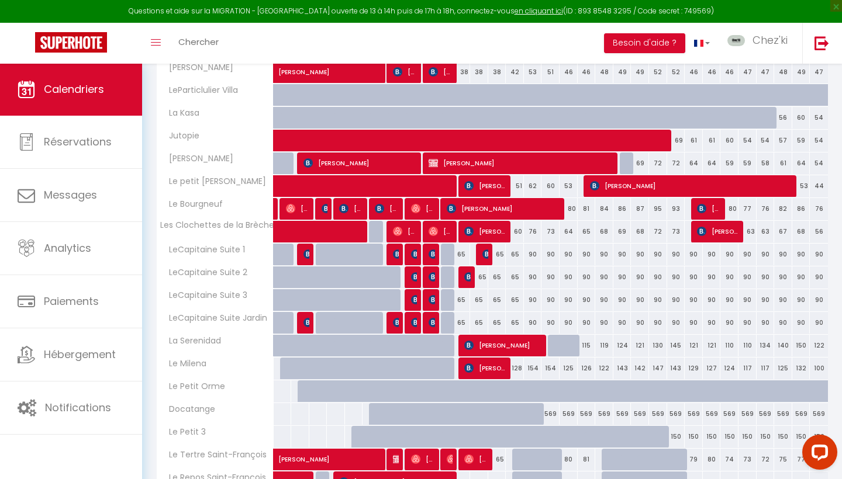
scroll to position [425, 0]
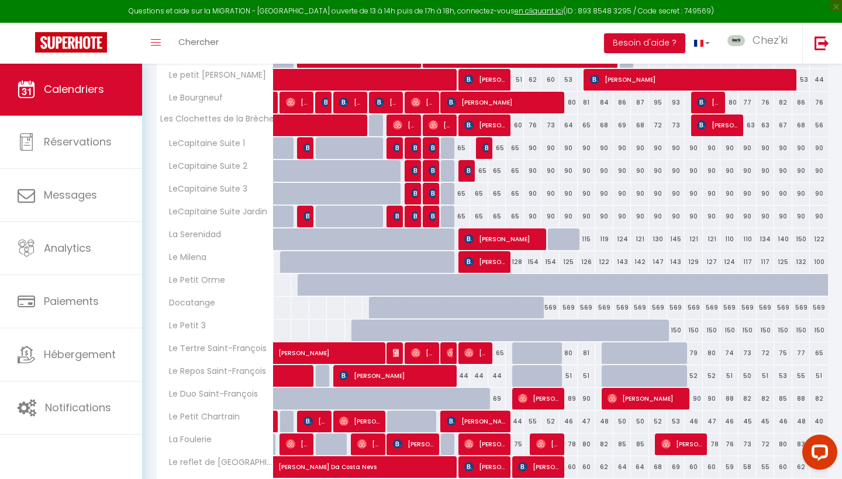
click at [482, 263] on span "[PERSON_NAME]" at bounding box center [485, 262] width 42 height 22
select select "OK"
select select "KO"
select select "0"
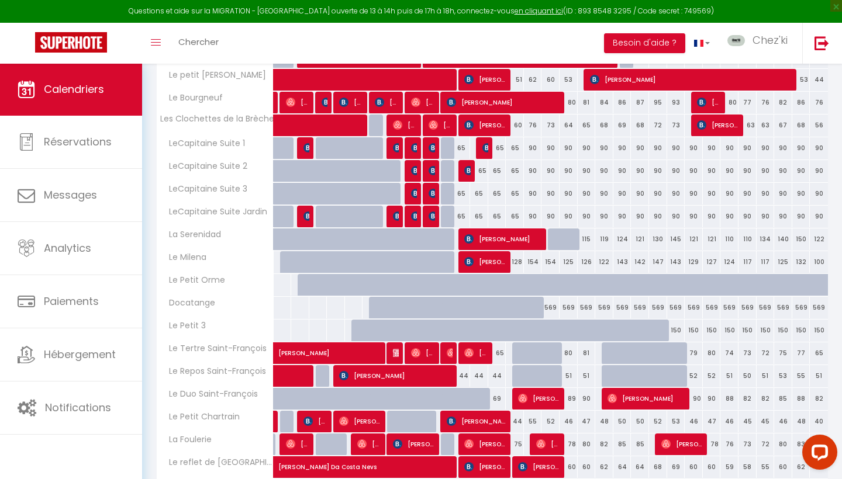
select select "1"
select select
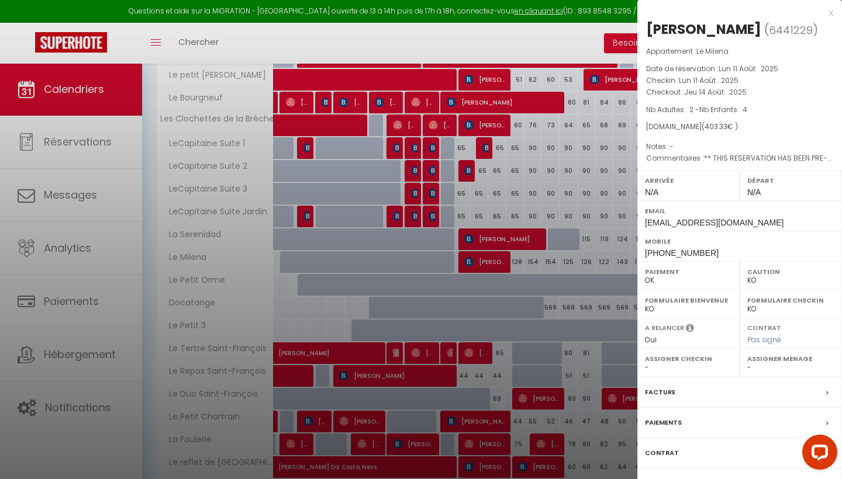
select select "22044"
select select "27279"
click at [670, 422] on label "Paiements" at bounding box center [663, 423] width 37 height 12
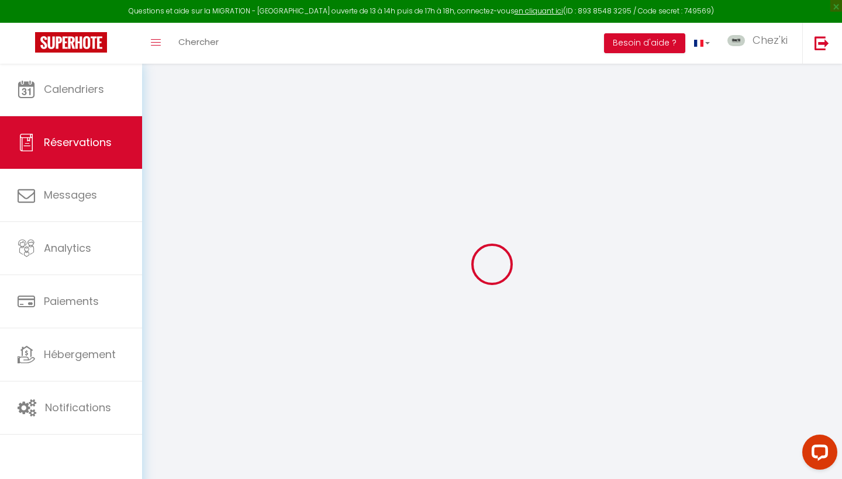
select select
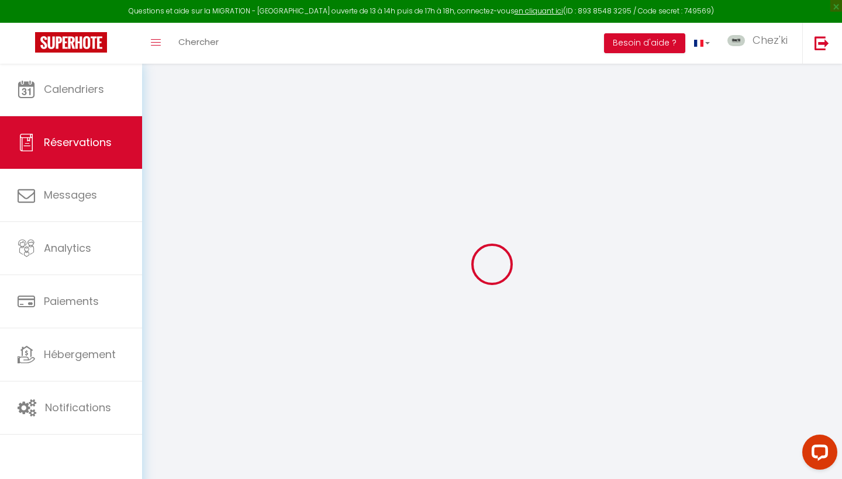
select select
checkbox input "false"
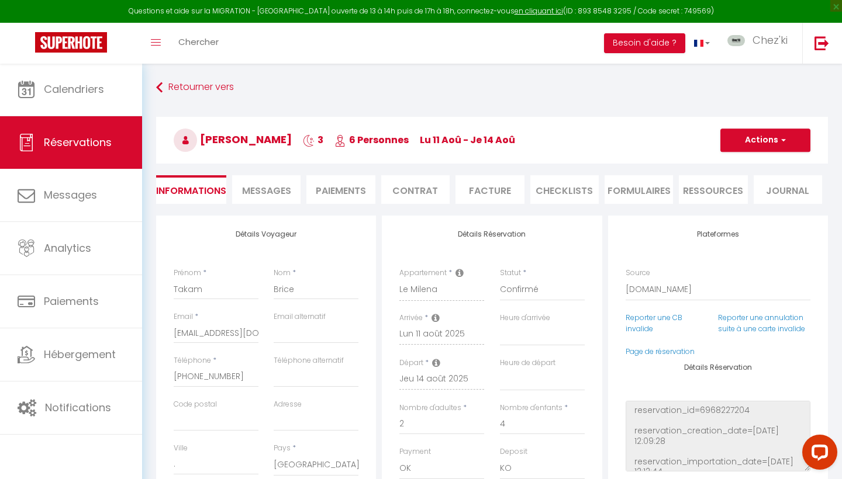
click at [198, 193] on li "Informations" at bounding box center [191, 189] width 70 height 29
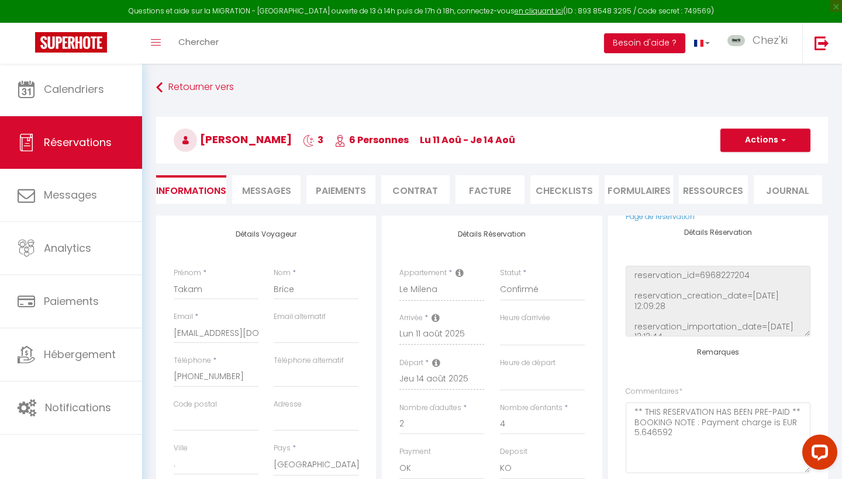
click at [354, 184] on li "Paiements" at bounding box center [340, 189] width 68 height 29
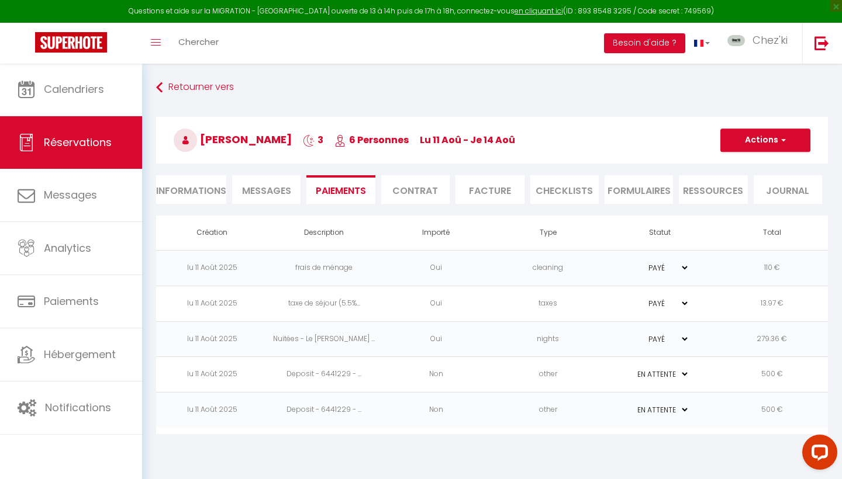
click at [269, 374] on td "Deposit - 6441229 - ..." at bounding box center [324, 375] width 112 height 36
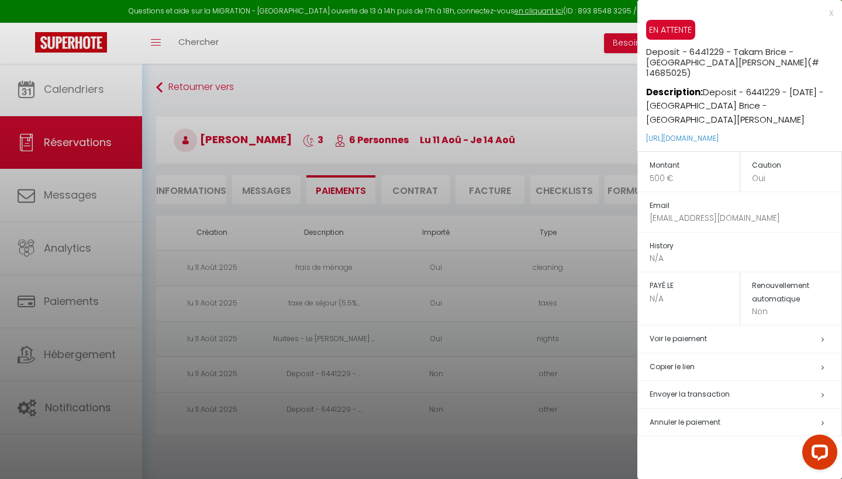
click at [262, 422] on div at bounding box center [421, 239] width 842 height 479
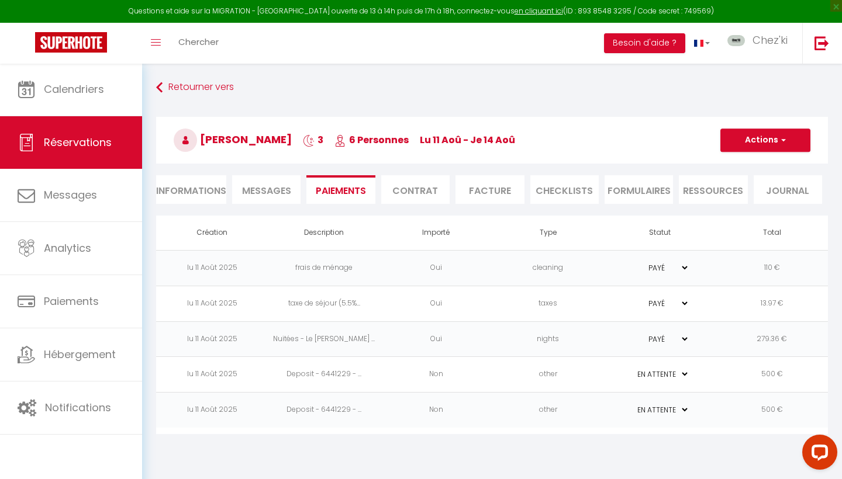
click at [298, 414] on td "Deposit - 6441229 - ..." at bounding box center [324, 411] width 112 height 36
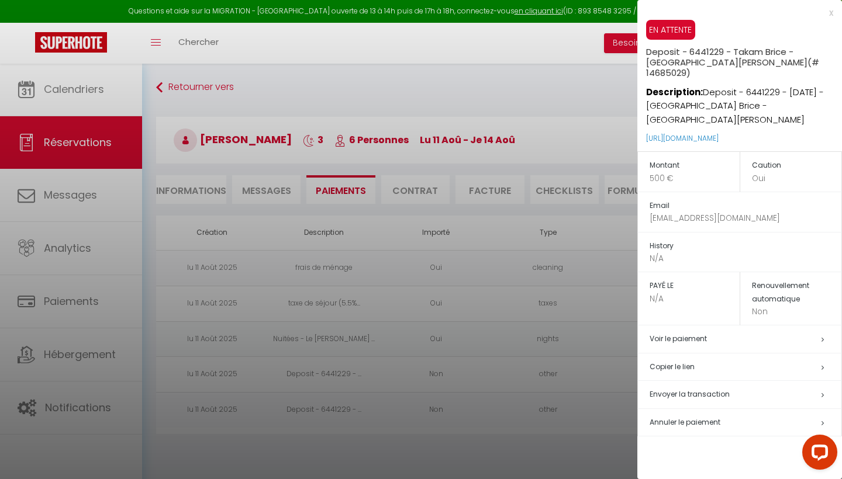
click at [298, 414] on div at bounding box center [421, 239] width 842 height 479
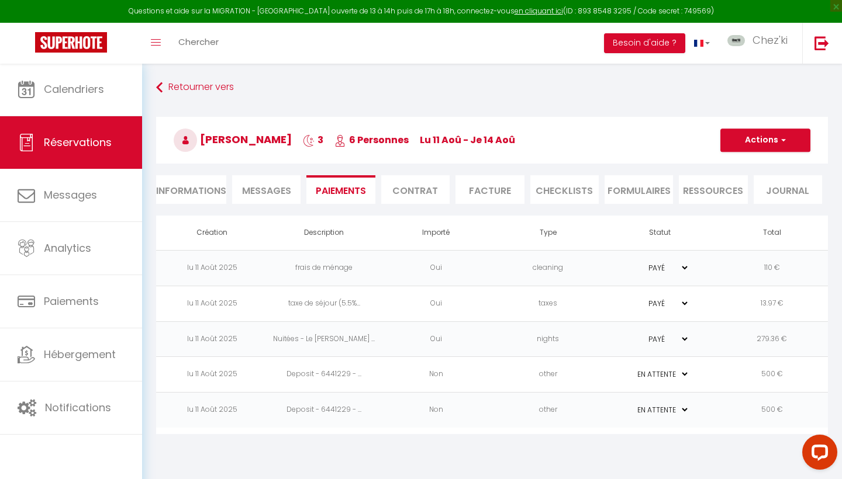
click at [333, 372] on td "Deposit - 6441229 - ..." at bounding box center [324, 375] width 112 height 36
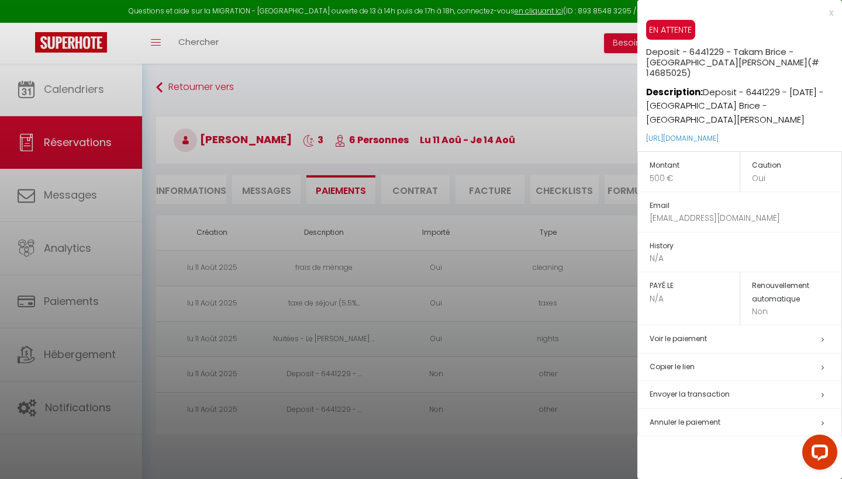
click at [333, 372] on div at bounding box center [421, 239] width 842 height 479
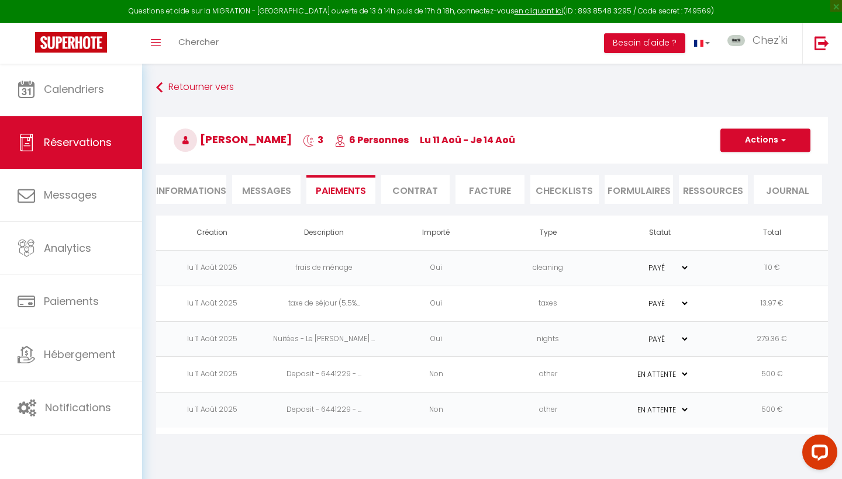
click at [321, 417] on td "Deposit - 6441229 - ..." at bounding box center [324, 411] width 112 height 36
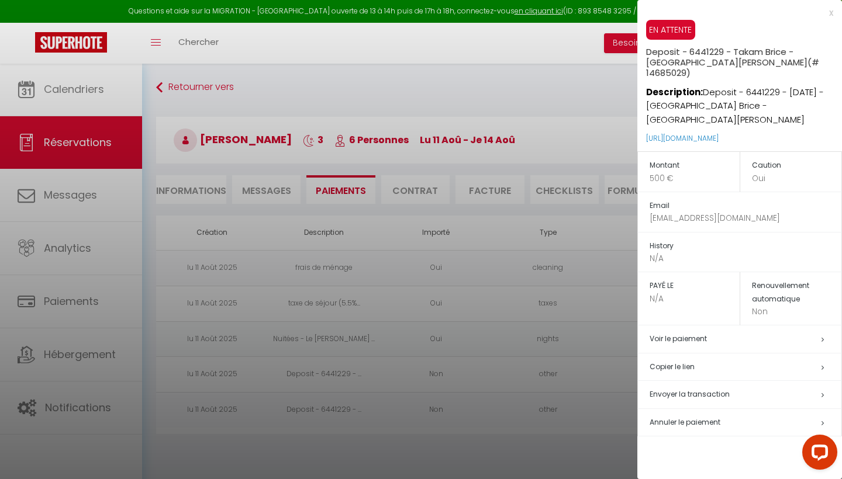
click at [321, 417] on div at bounding box center [421, 239] width 842 height 479
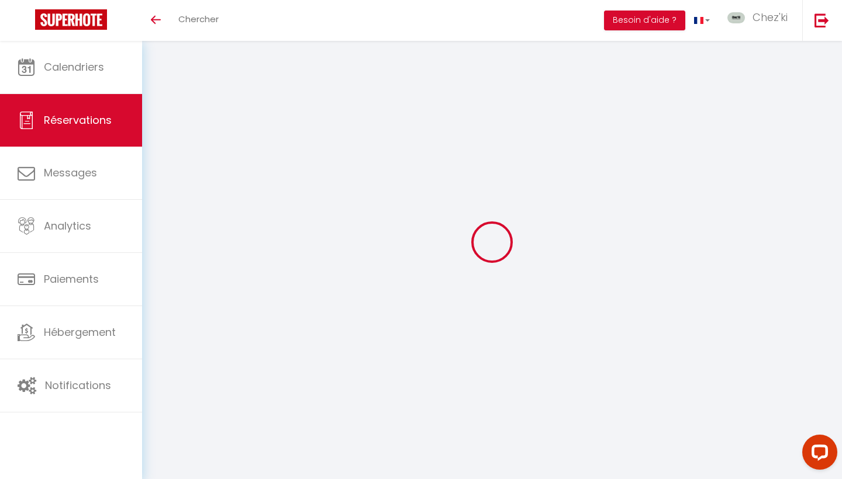
select select "0"
select select
checkbox input "false"
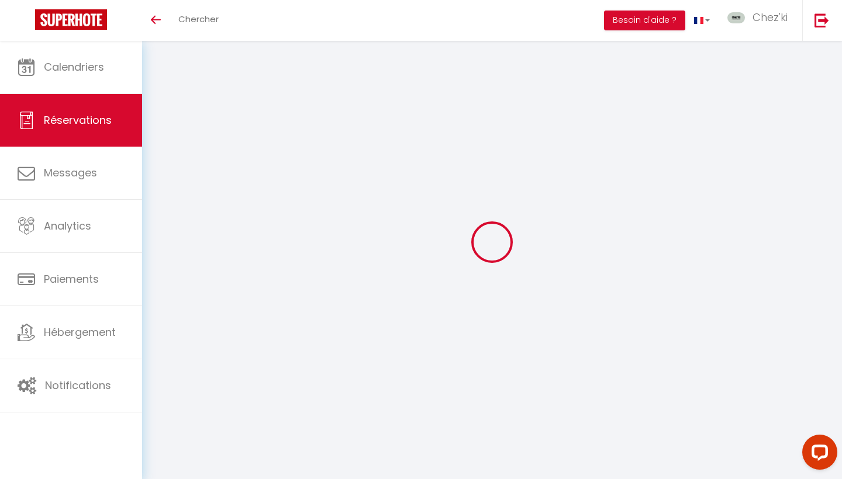
type textarea "** THIS RESERVATION HAS BEEN PRE-PAID ** BOOKING NOTE : Payment charge is EUR 5…"
select select
checkbox input "false"
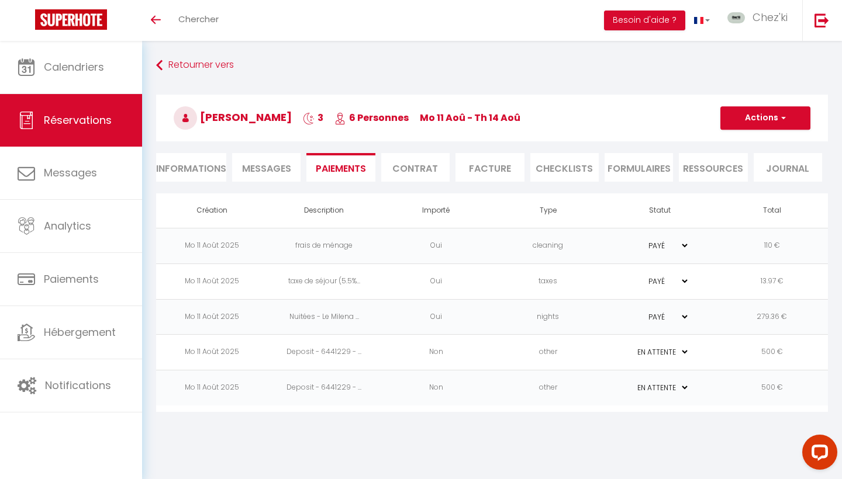
click at [368, 350] on td "Deposit - 6441229 - ..." at bounding box center [324, 353] width 112 height 36
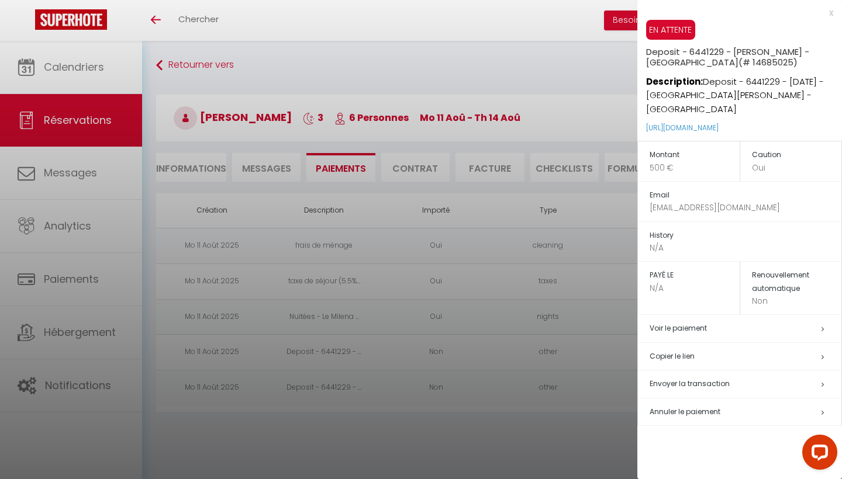
click at [368, 350] on div at bounding box center [421, 239] width 842 height 479
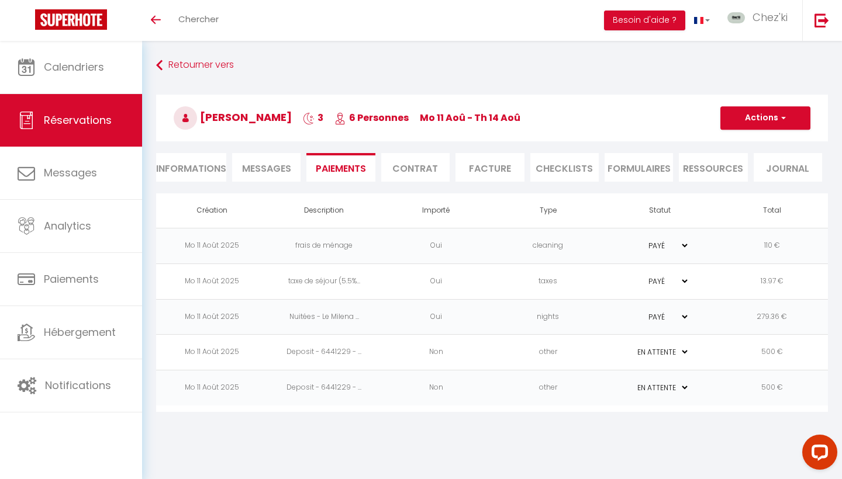
click at [375, 392] on td "Deposit - 6441229 - ..." at bounding box center [324, 389] width 112 height 36
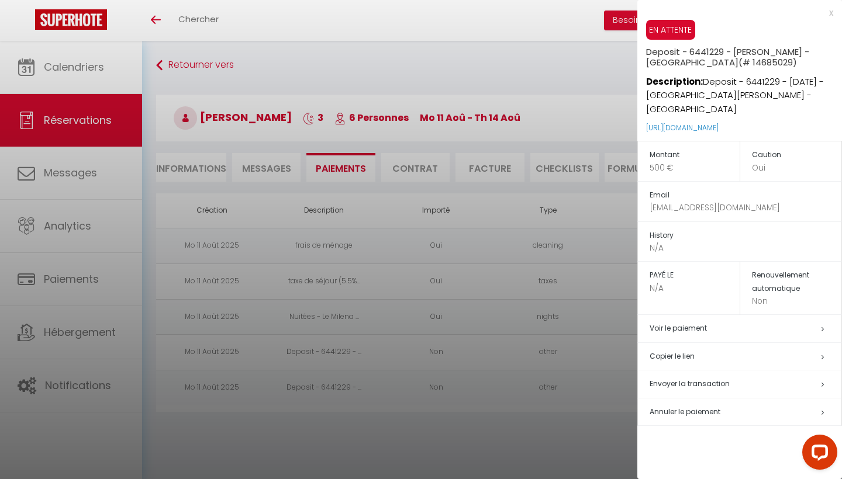
click at [375, 392] on div at bounding box center [421, 239] width 842 height 479
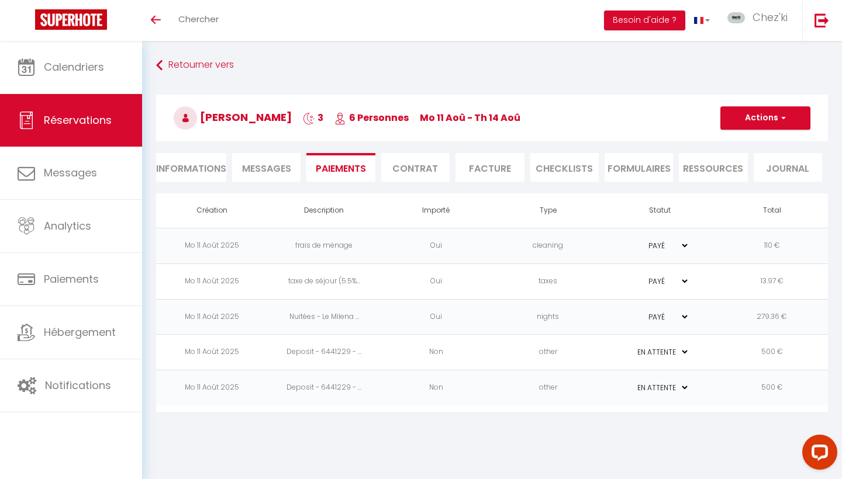
click at [379, 352] on td "Deposit - 6441229 - ..." at bounding box center [324, 353] width 112 height 36
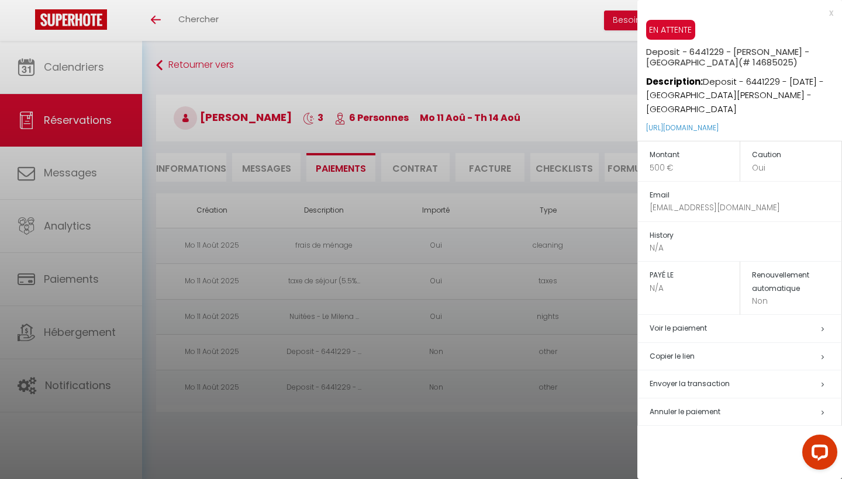
click at [762, 295] on p "Non" at bounding box center [797, 301] width 90 height 12
click at [761, 269] on h5 "Renouvellement automatique" at bounding box center [797, 282] width 90 height 26
click at [99, 185] on div at bounding box center [421, 239] width 842 height 479
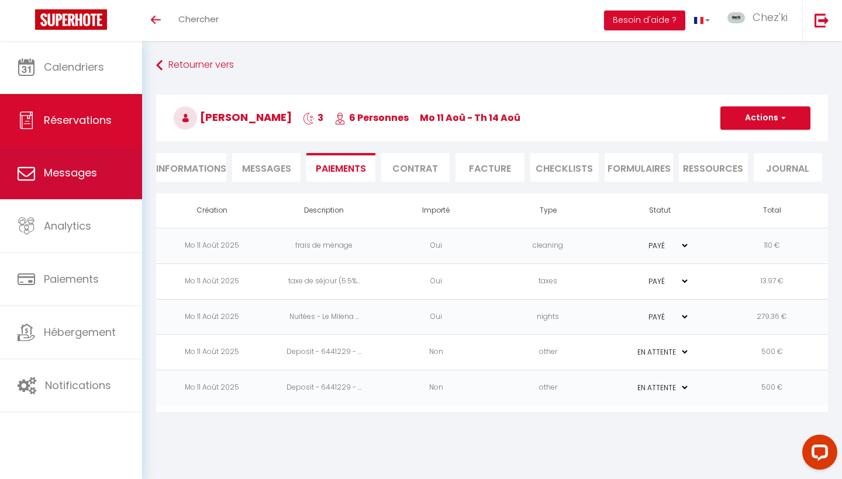
click at [94, 177] on span "Messages" at bounding box center [70, 172] width 53 height 15
select select "message"
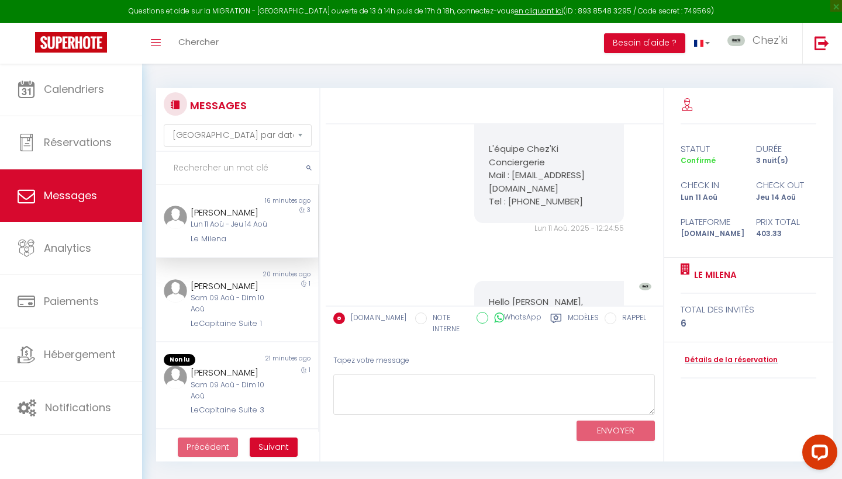
scroll to position [954, 0]
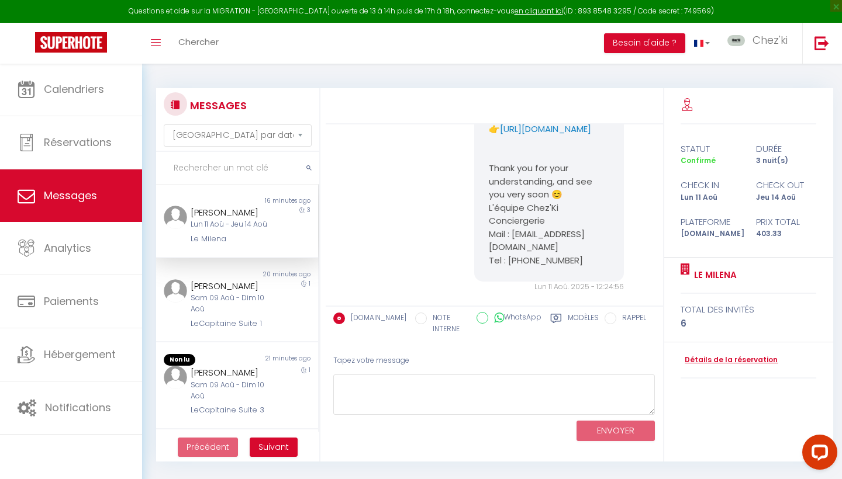
click at [722, 355] on link "Détails de la réservation" at bounding box center [728, 360] width 97 height 11
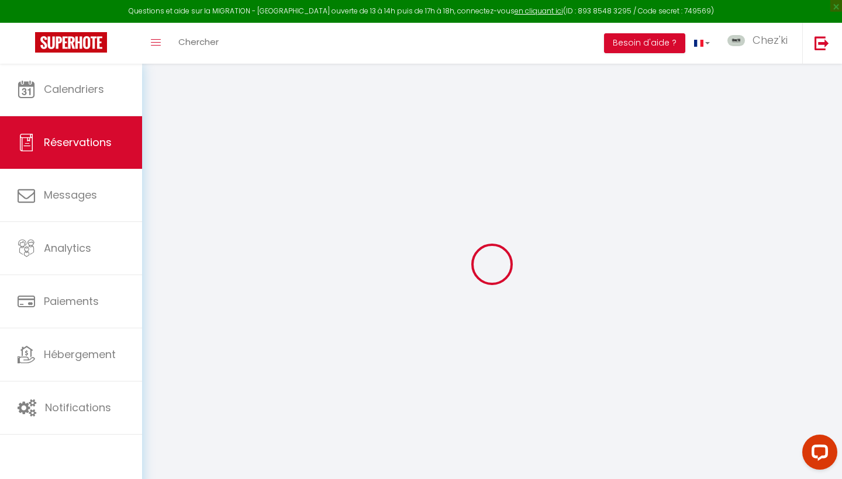
select select
type input "Takam"
type input "Brice"
type input "[EMAIL_ADDRESS][DOMAIN_NAME]"
type input "[PHONE_NUMBER]"
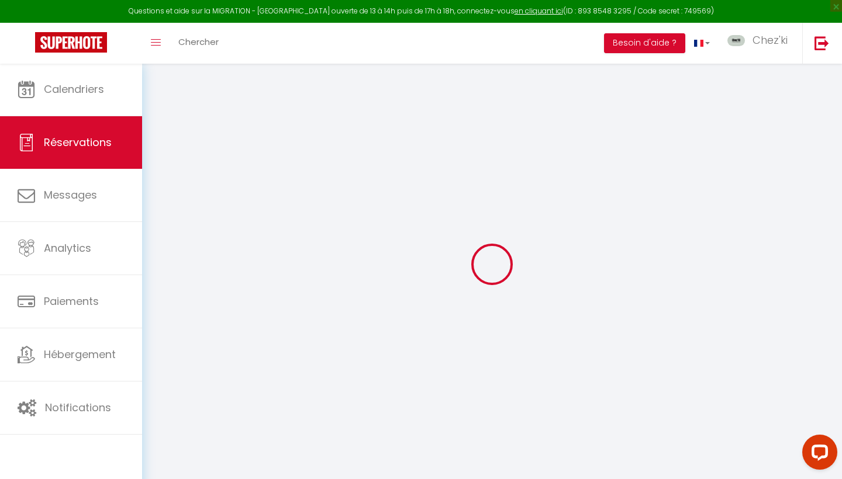
type input "."
select select "DE"
type input "58.4"
type input "5.65"
select select "74834"
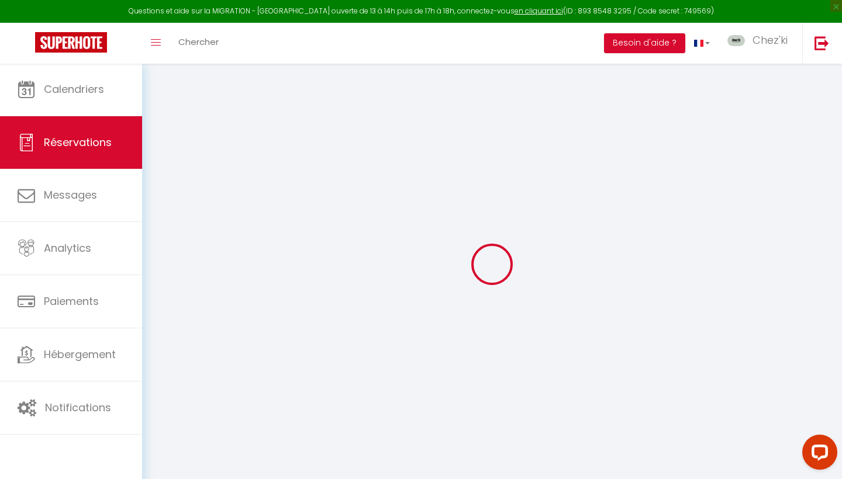
select select "1"
select select
type input "2"
type input "4"
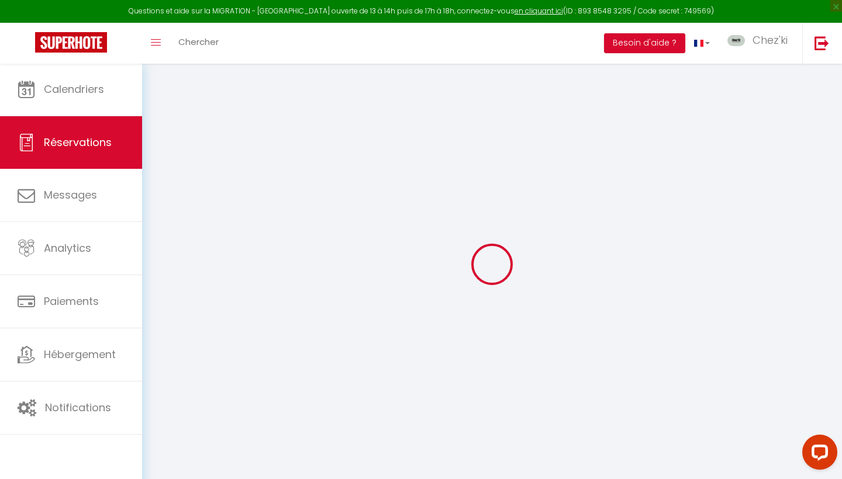
select select "12"
select select
type input "279.36"
checkbox input "false"
type input "0"
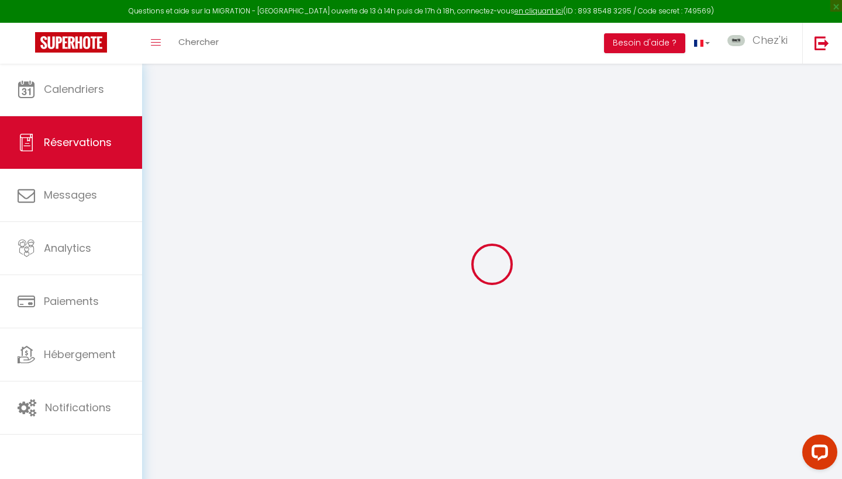
select select "2"
type input "110"
type input "0"
select select
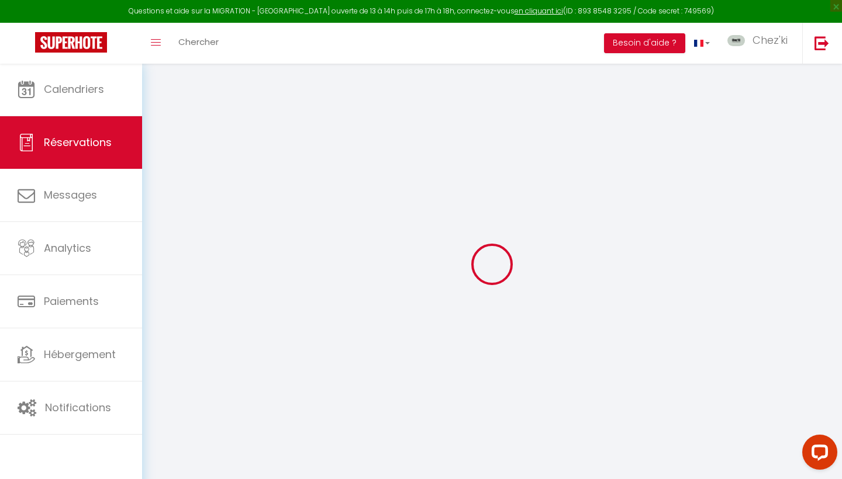
select select
select select "14"
checkbox input "false"
select select
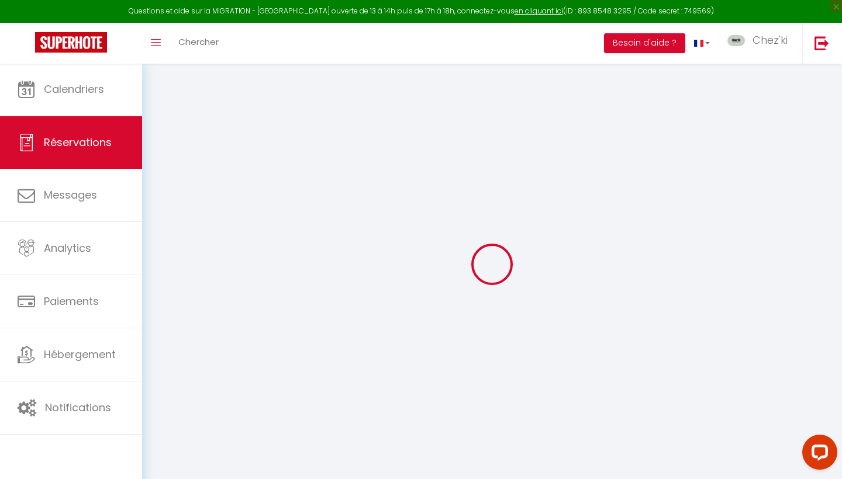
checkbox input "false"
select select
checkbox input "false"
select select
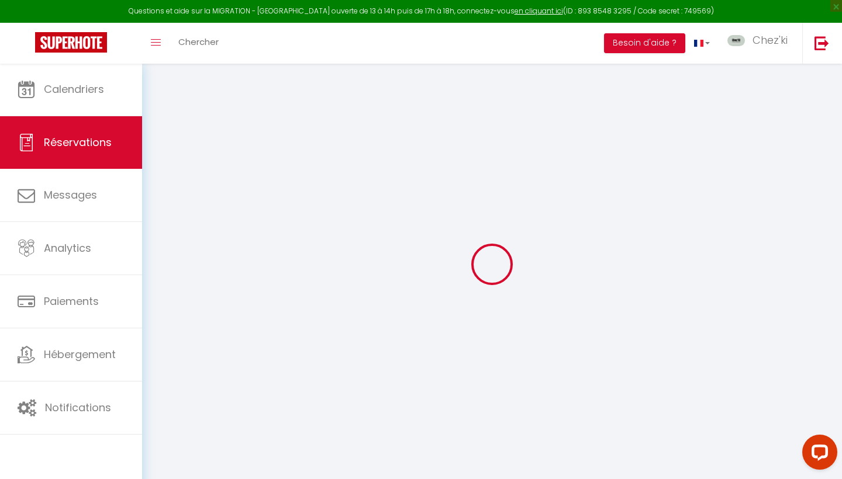
select select
checkbox input "false"
type textarea "** THIS RESERVATION HAS BEEN PRE-PAID ** BOOKING NOTE : Payment charge is EUR 5…"
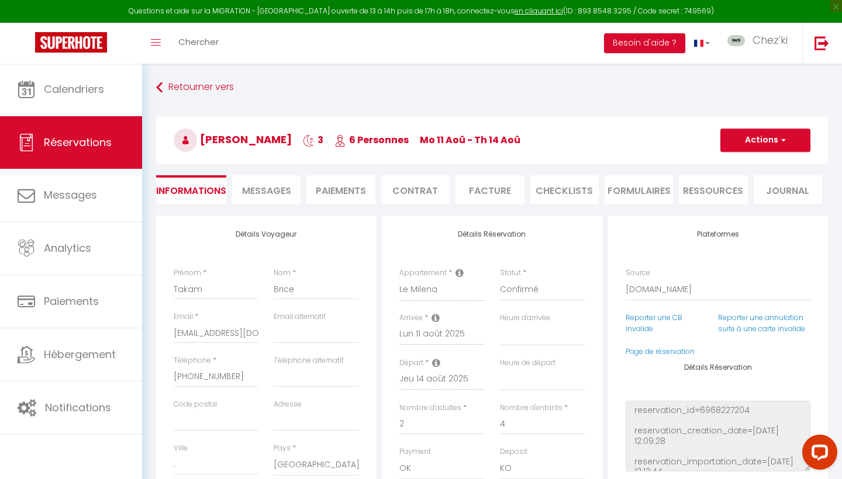
type input "110"
type input "13.97"
select select
checkbox input "false"
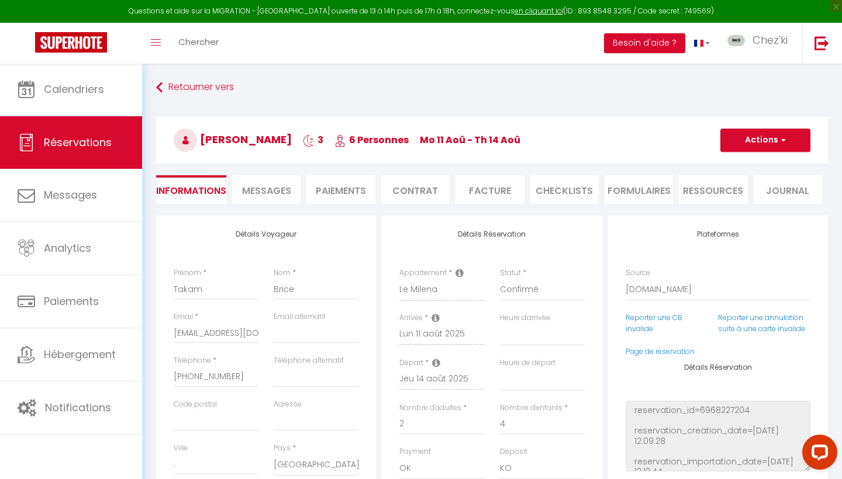
select select
click at [275, 191] on span "Messages" at bounding box center [266, 190] width 49 height 13
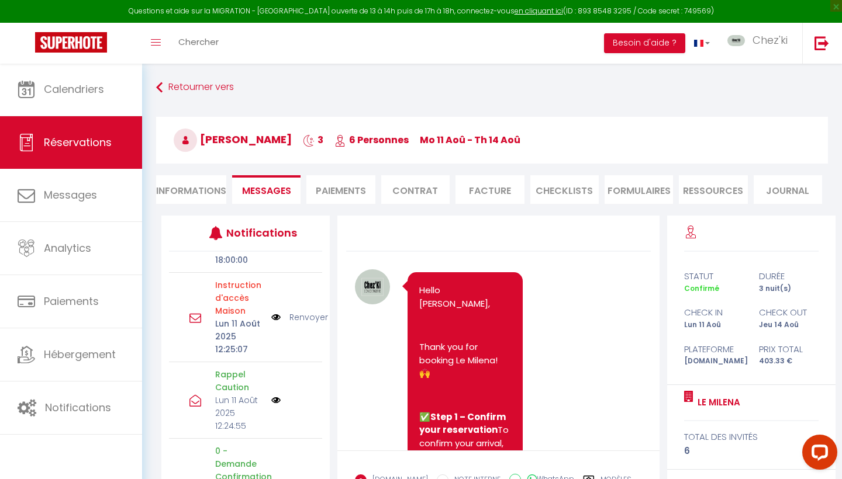
scroll to position [97, 0]
click at [206, 190] on li "Informations" at bounding box center [191, 189] width 70 height 29
select select
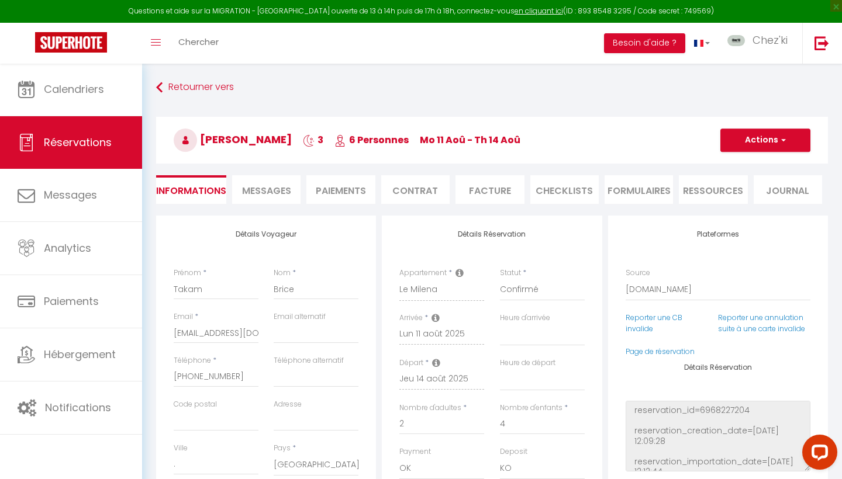
select select
checkbox input "false"
select select
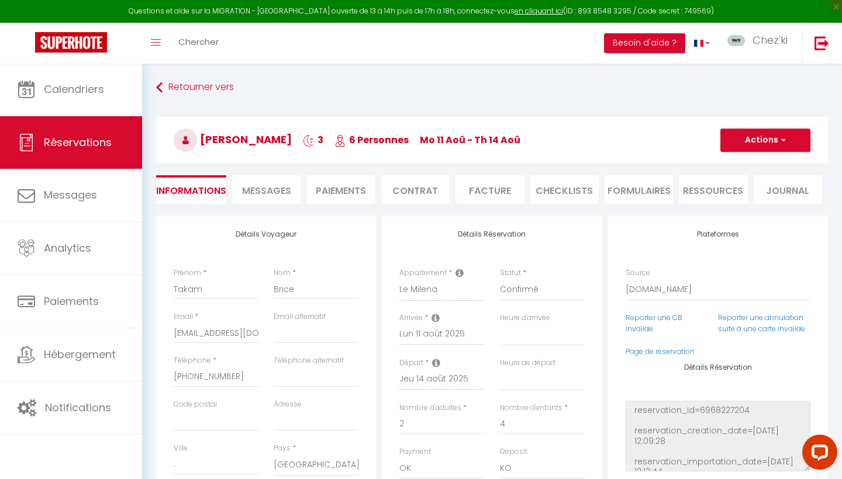
checkbox input "false"
select select
checkbox input "false"
select select
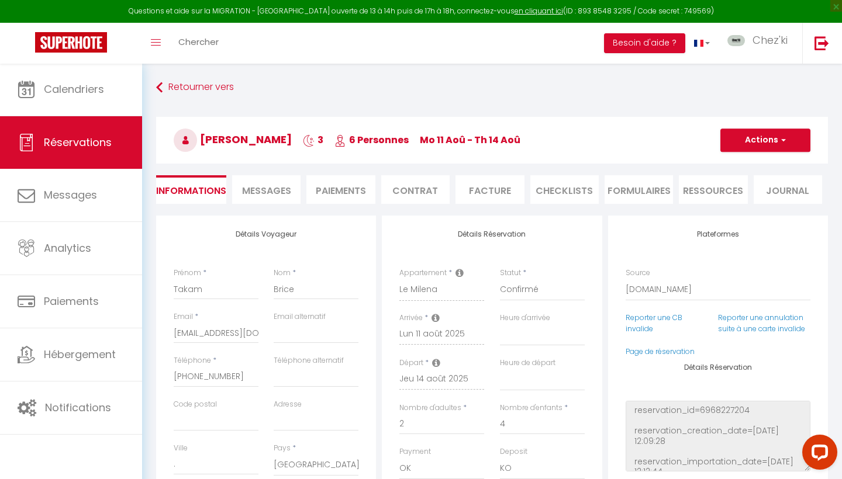
select select
checkbox input "false"
select select
checkbox input "false"
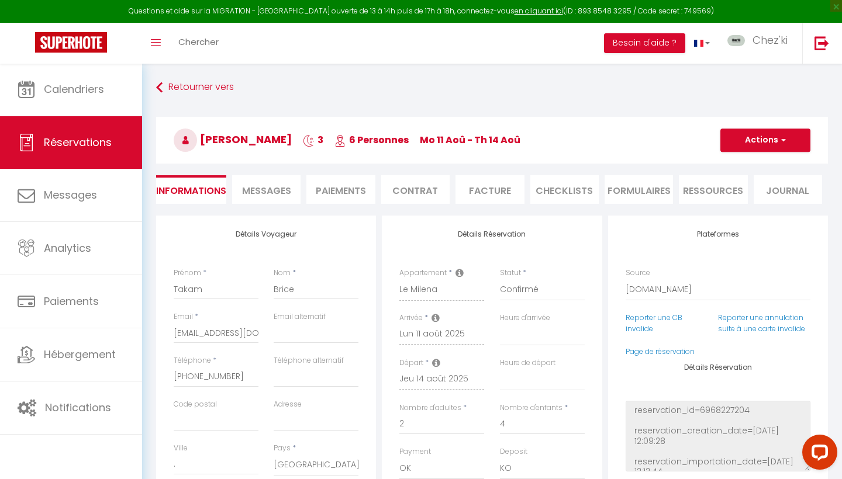
select select
checkbox input "false"
select select
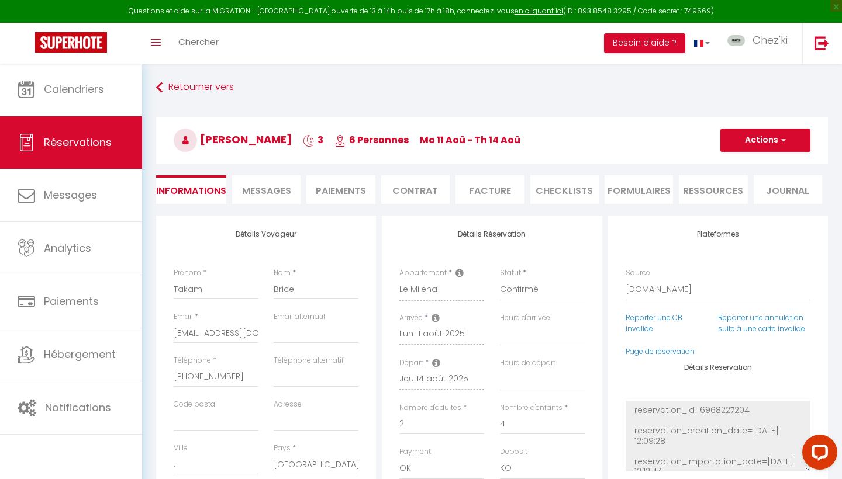
checkbox input "false"
select select
checkbox input "false"
select select
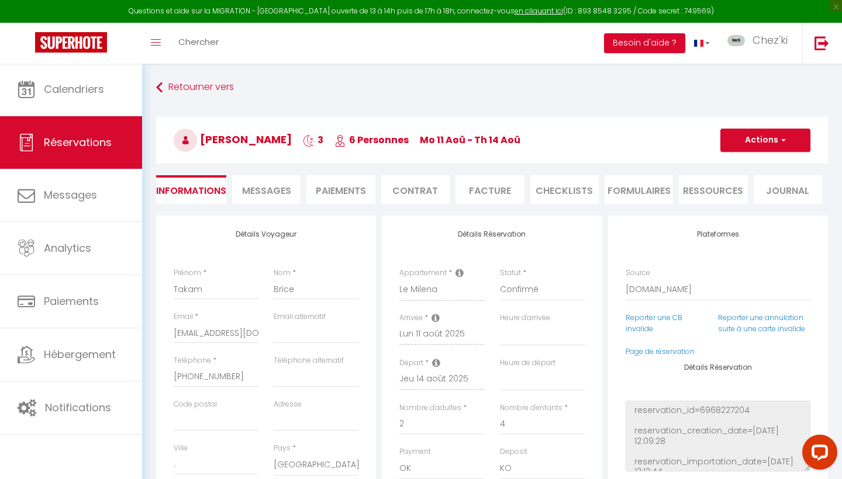
select select
checkbox input "false"
select select
checkbox input "false"
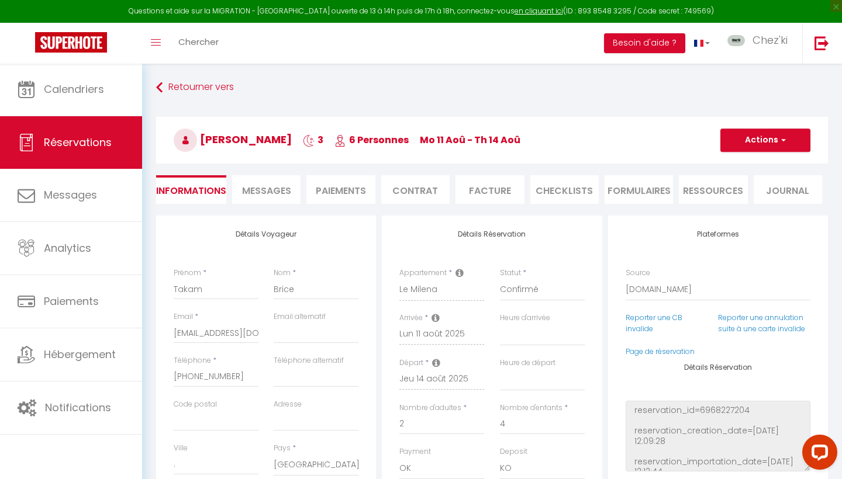
select select
checkbox input "false"
select select
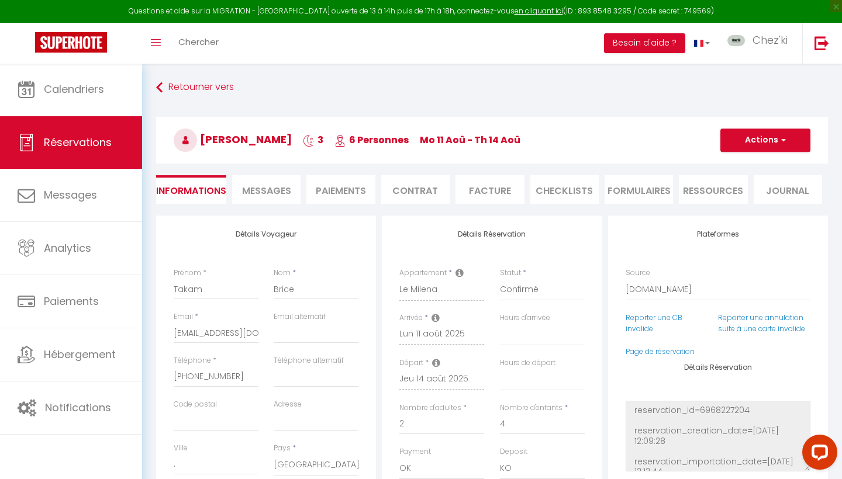
checkbox input "false"
select select
checkbox input "false"
select select
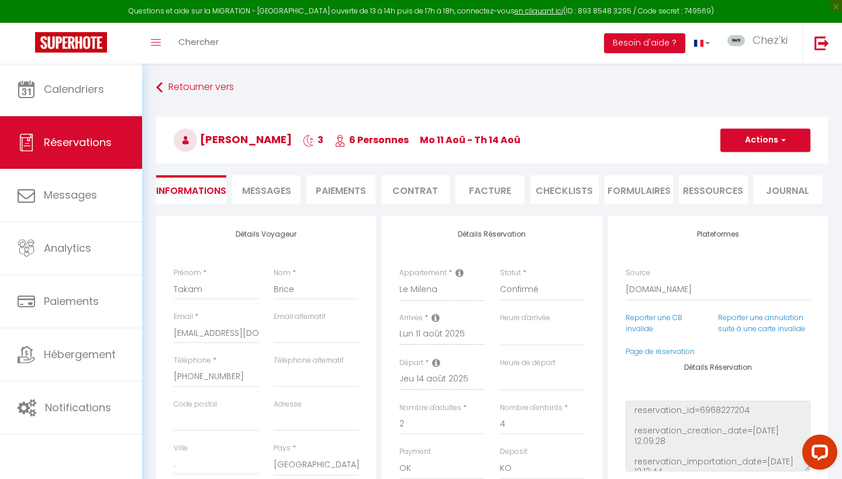
select select
checkbox input "false"
select select
checkbox input "false"
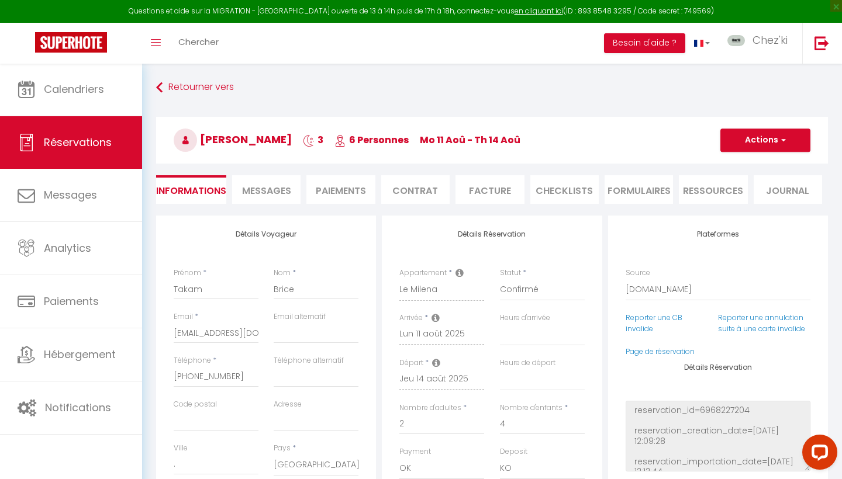
select select
checkbox input "false"
select select
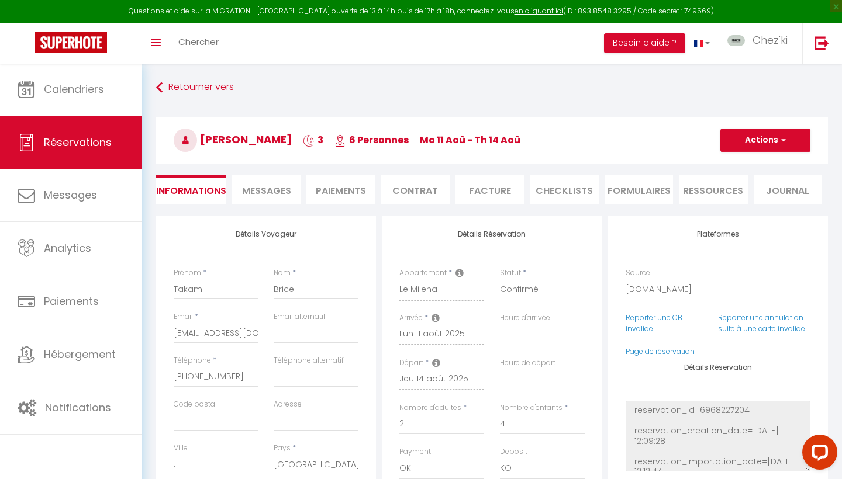
checkbox input "false"
select select
checkbox input "false"
select select
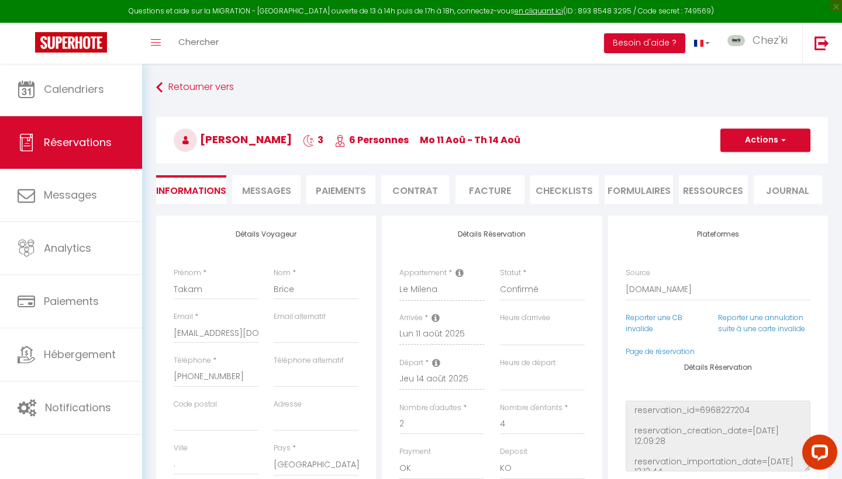
select select
checkbox input "false"
select select
checkbox input "false"
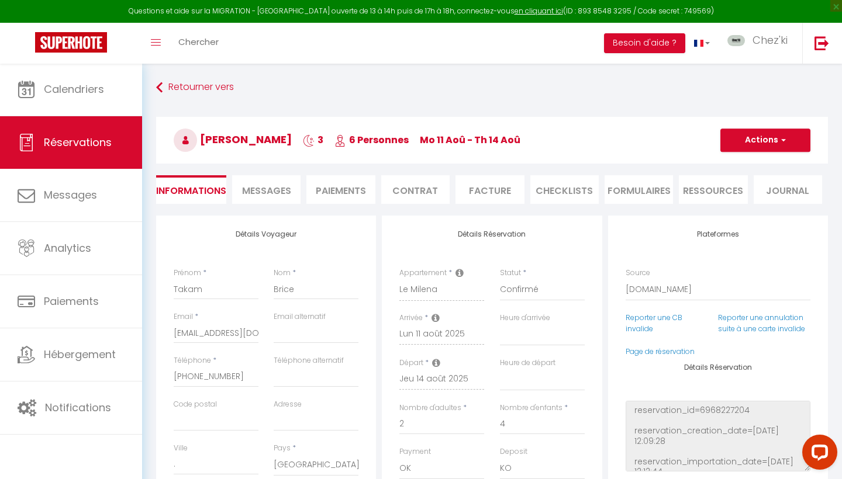
select select
checkbox input "false"
select select
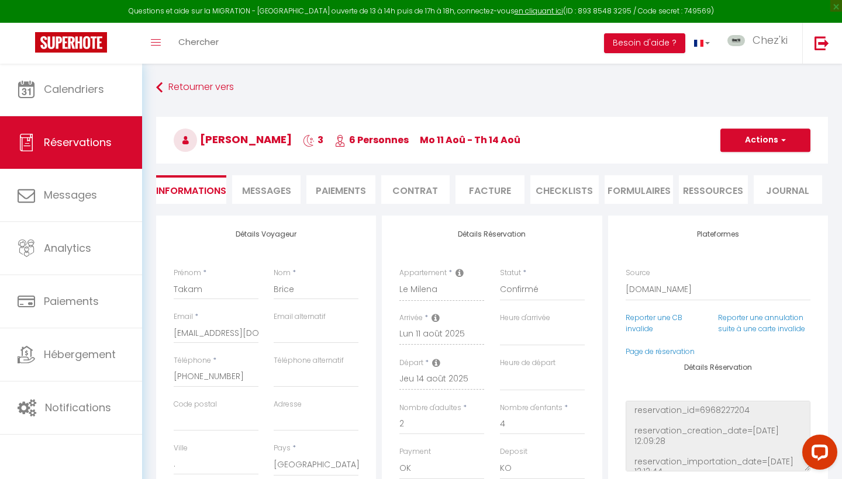
checkbox input "false"
select select
checkbox input "false"
select select
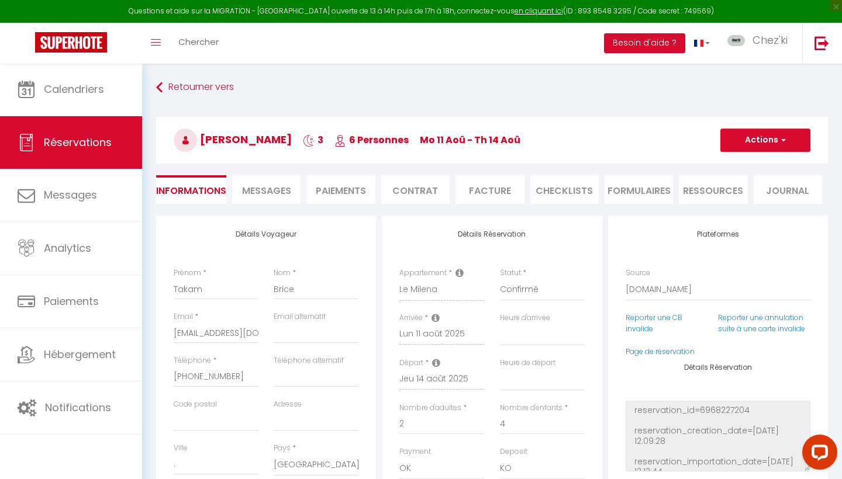
select select
checkbox input "false"
select select
checkbox input "false"
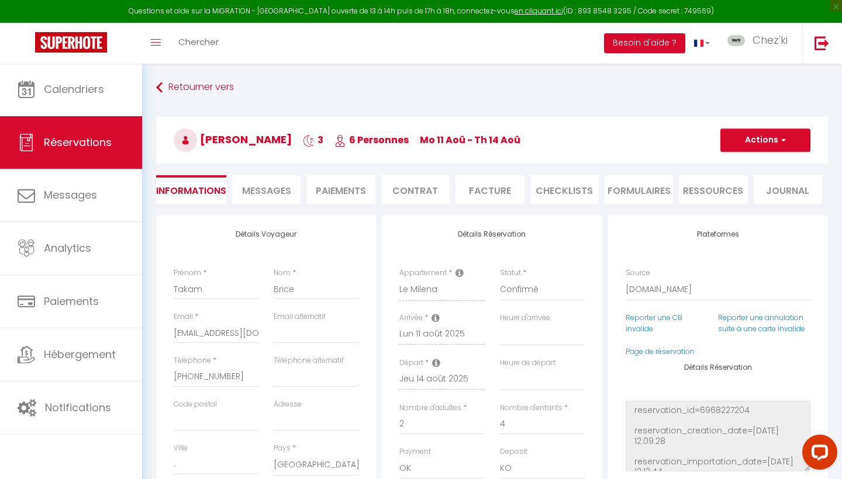
select select
checkbox input "false"
select select
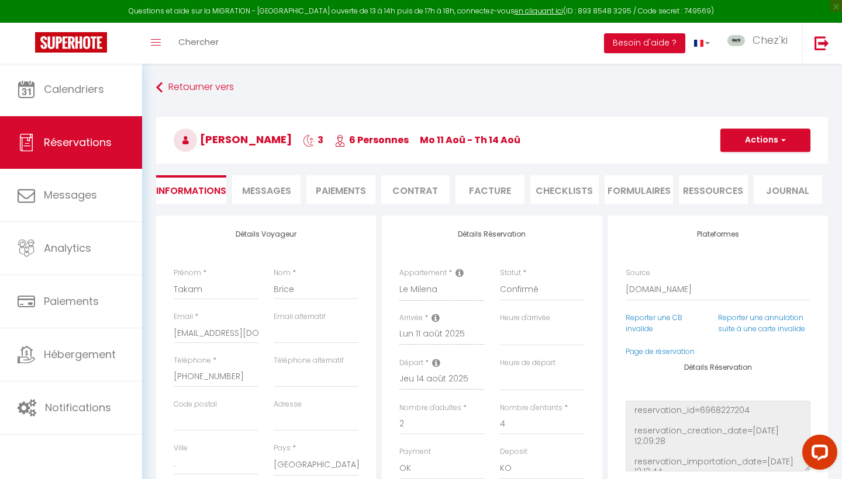
checkbox input "false"
select select
checkbox input "false"
select select
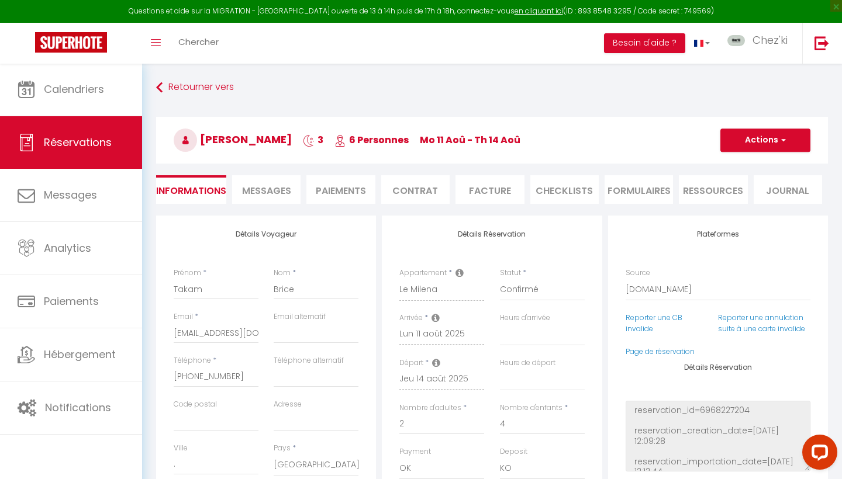
select select
checkbox input "false"
select select
checkbox input "false"
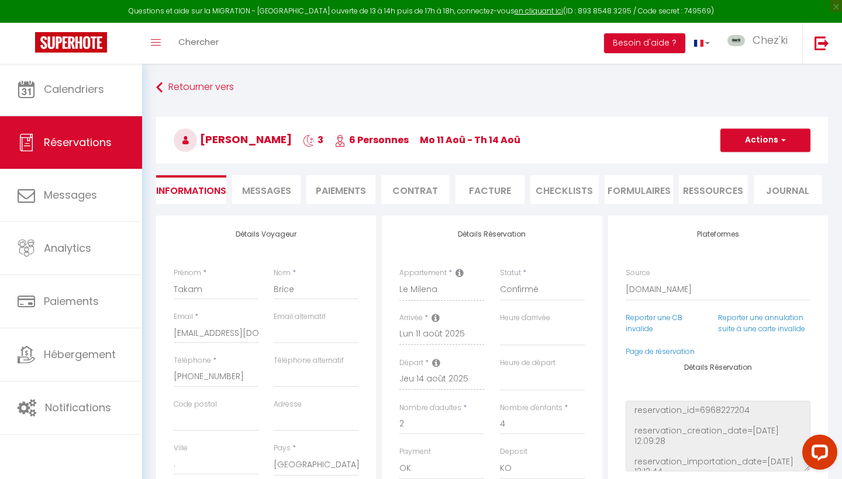
select select
checkbox input "false"
select select
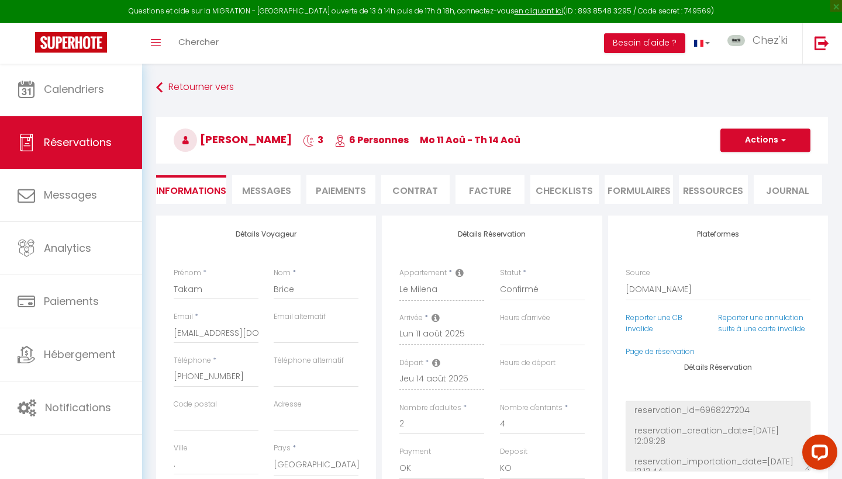
checkbox input "false"
select select
checkbox input "false"
select select
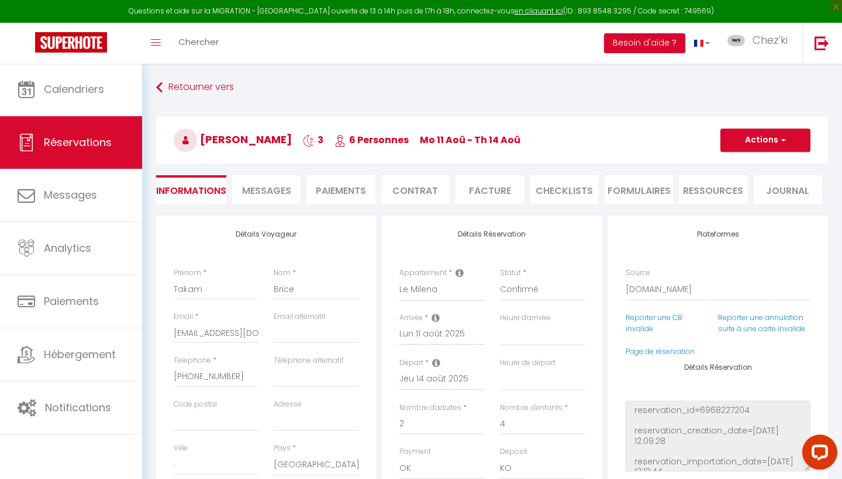
select select
checkbox input "false"
select select
checkbox input "false"
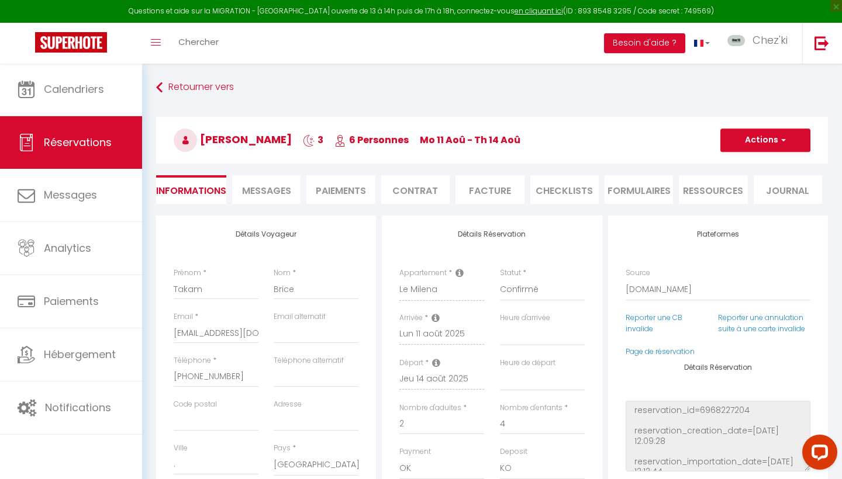
select select
checkbox input "false"
select select
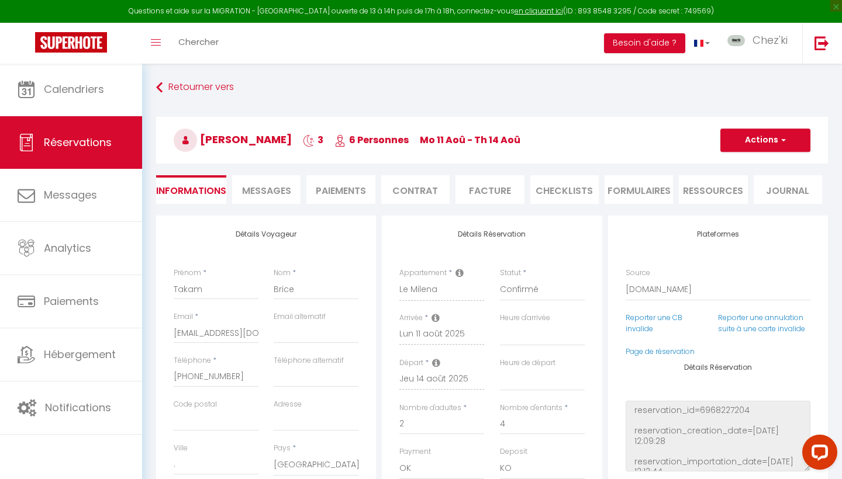
checkbox input "false"
click at [263, 187] on span "Messages" at bounding box center [266, 190] width 49 height 13
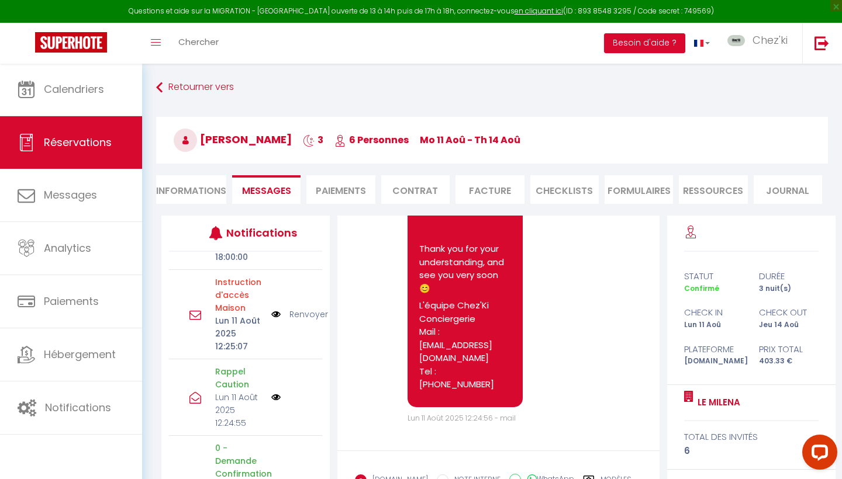
scroll to position [1278, 0]
click at [358, 191] on li "Paiements" at bounding box center [340, 189] width 68 height 29
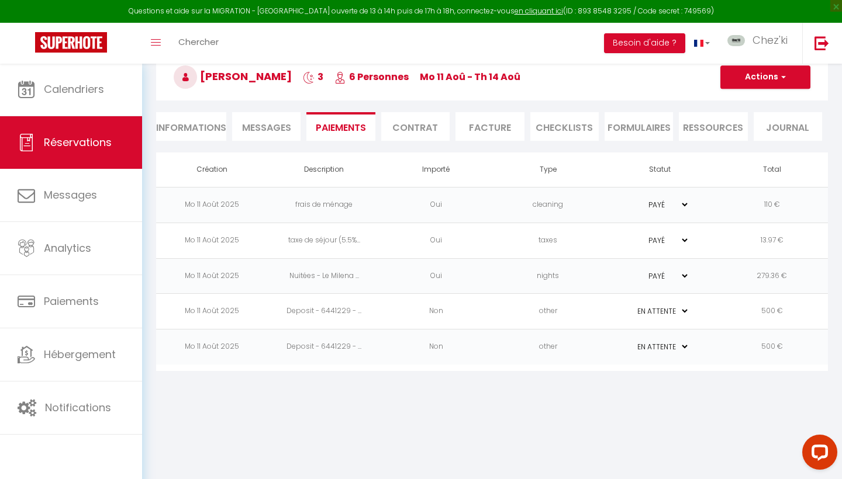
scroll to position [63, 0]
click at [488, 323] on td "Non" at bounding box center [436, 312] width 112 height 36
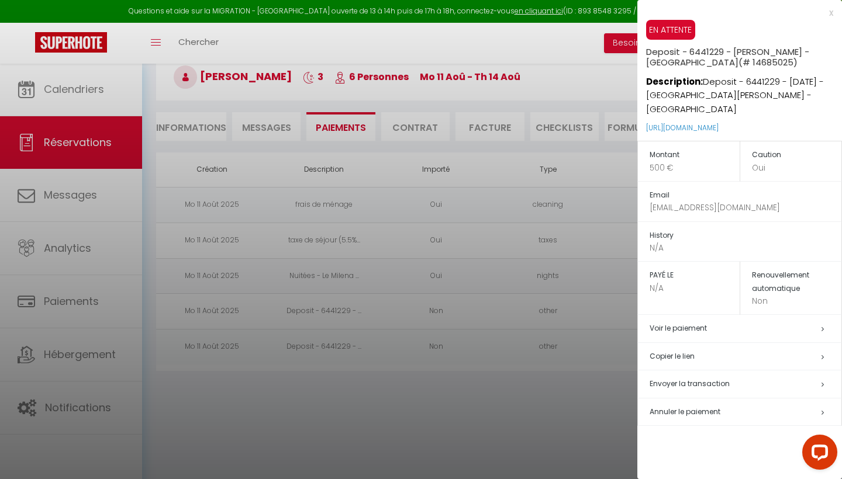
click at [488, 323] on div at bounding box center [421, 239] width 842 height 479
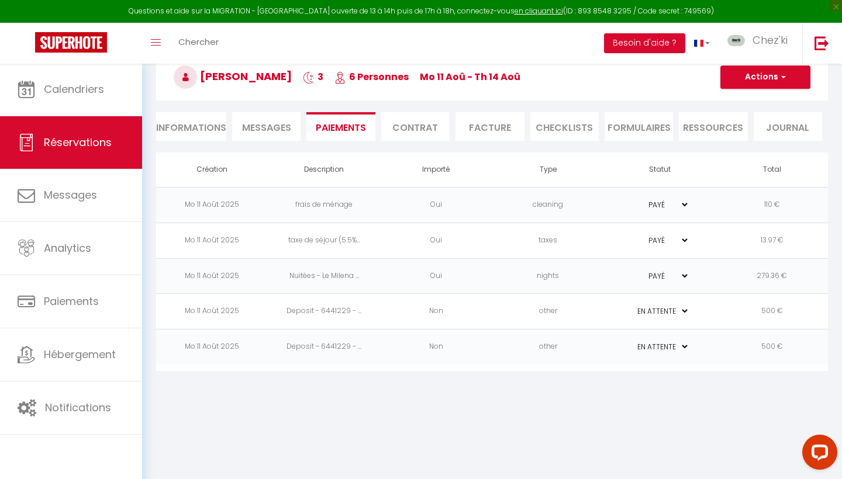
click at [470, 350] on td "Non" at bounding box center [436, 348] width 112 height 36
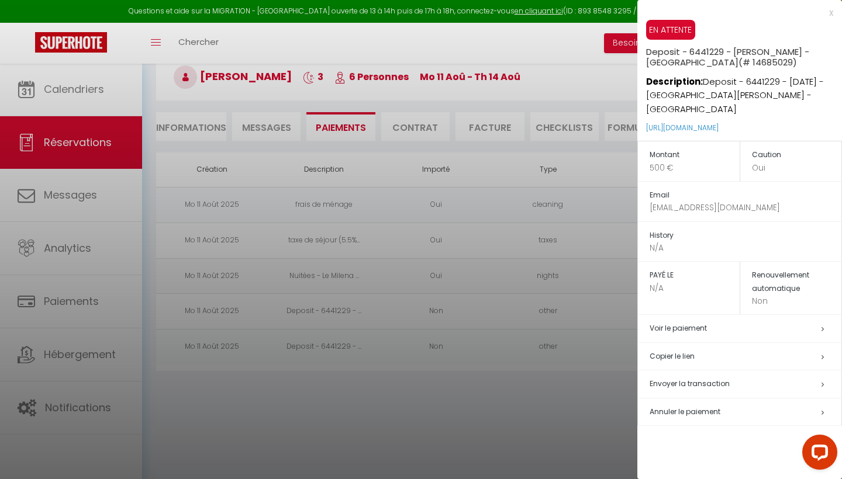
click at [470, 350] on div at bounding box center [421, 239] width 842 height 479
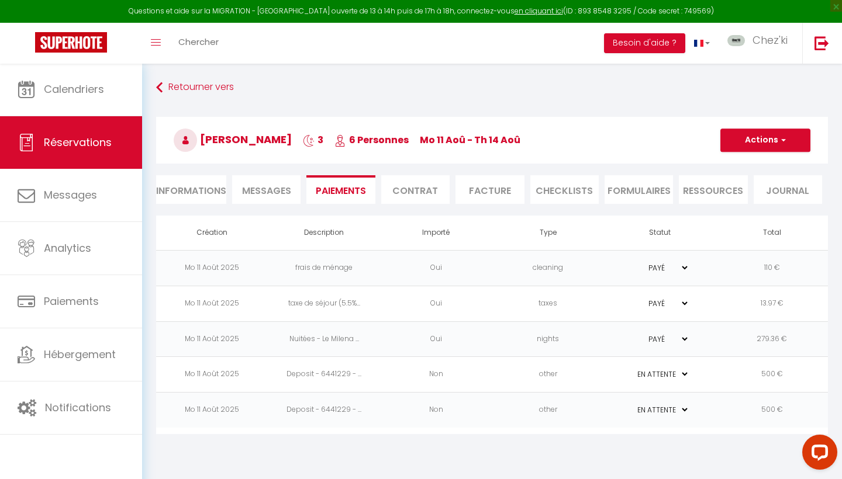
scroll to position [0, 0]
click at [266, 190] on span "Messages" at bounding box center [266, 190] width 49 height 13
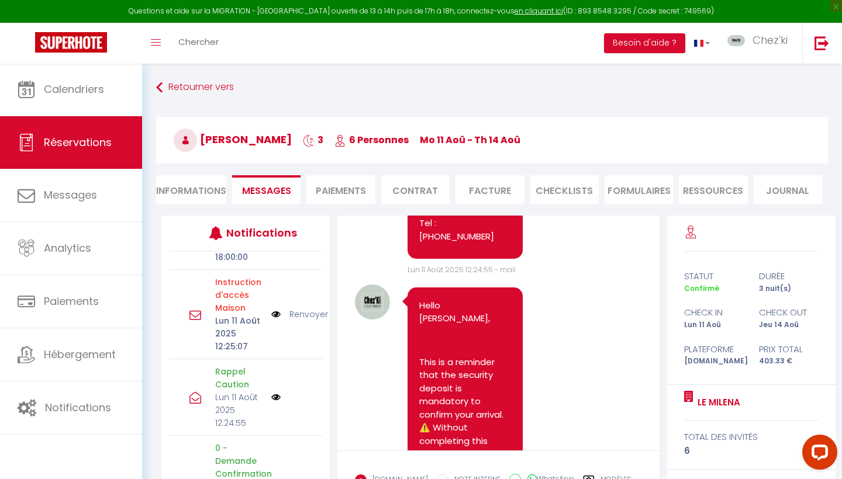
scroll to position [869, 0]
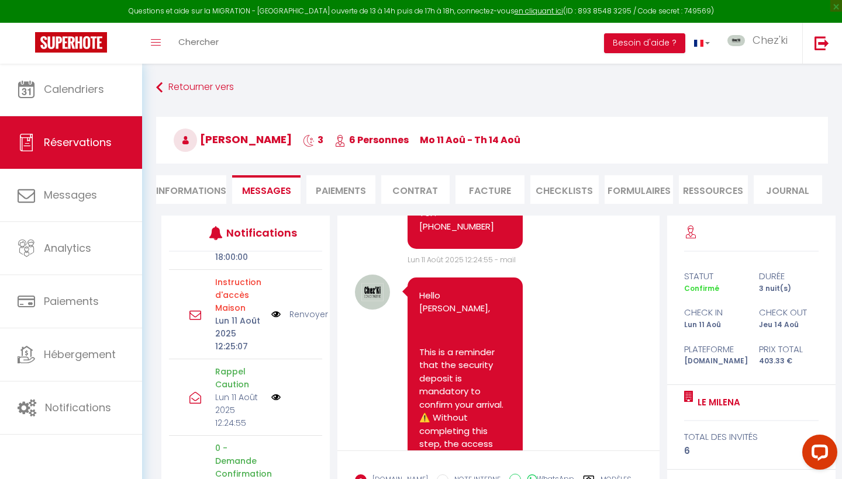
drag, startPoint x: 507, startPoint y: 324, endPoint x: 507, endPoint y: 341, distance: 17.5
click at [507, 316] on p "Hello [PERSON_NAME]," at bounding box center [464, 302] width 91 height 26
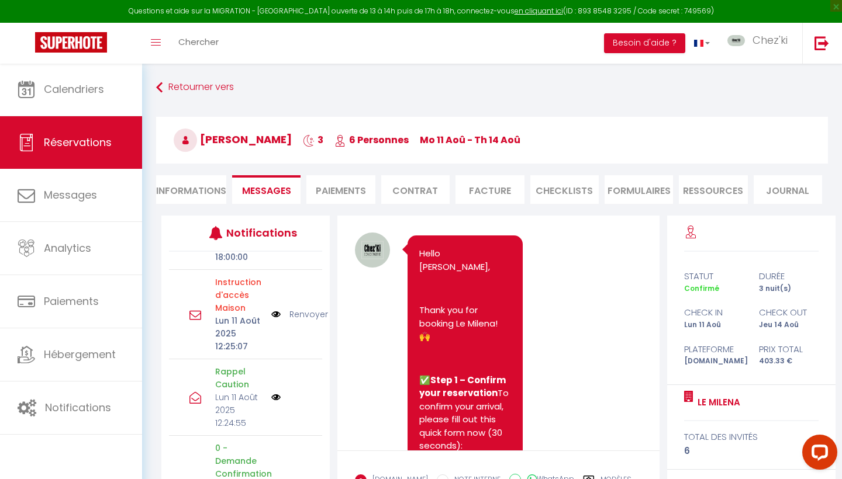
scroll to position [38, 0]
drag, startPoint x: 420, startPoint y: 289, endPoint x: 564, endPoint y: 339, distance: 152.1
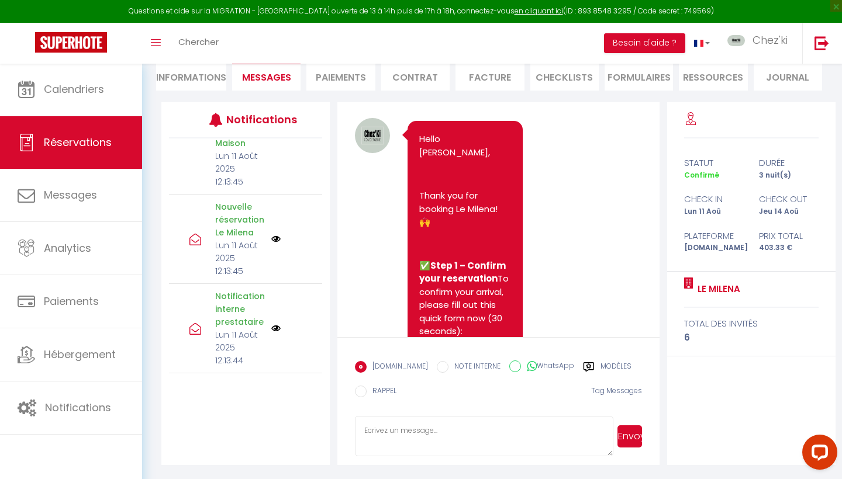
scroll to position [113, 0]
click at [278, 327] on img at bounding box center [275, 328] width 9 height 9
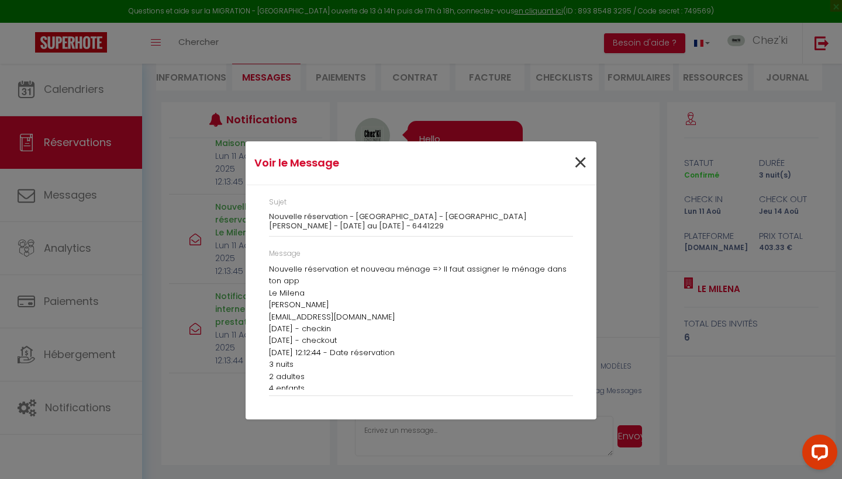
click at [586, 171] on span "×" at bounding box center [580, 163] width 15 height 35
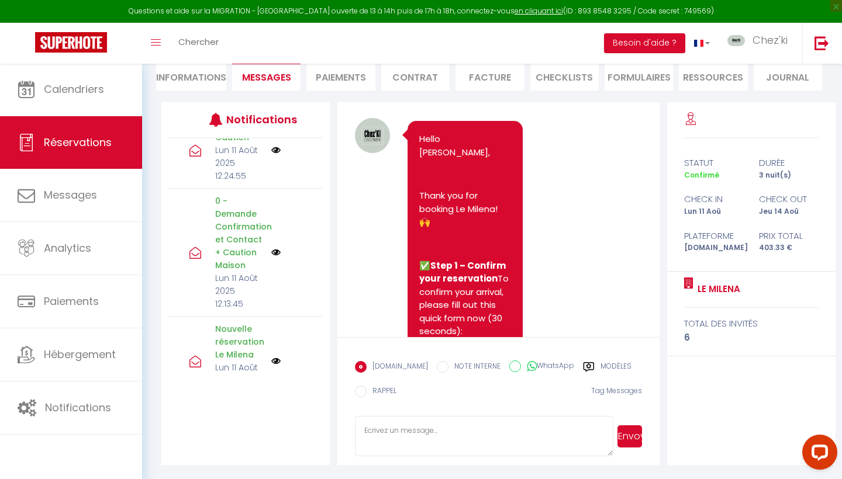
scroll to position [224, 0]
click at [276, 260] on img at bounding box center [275, 258] width 9 height 9
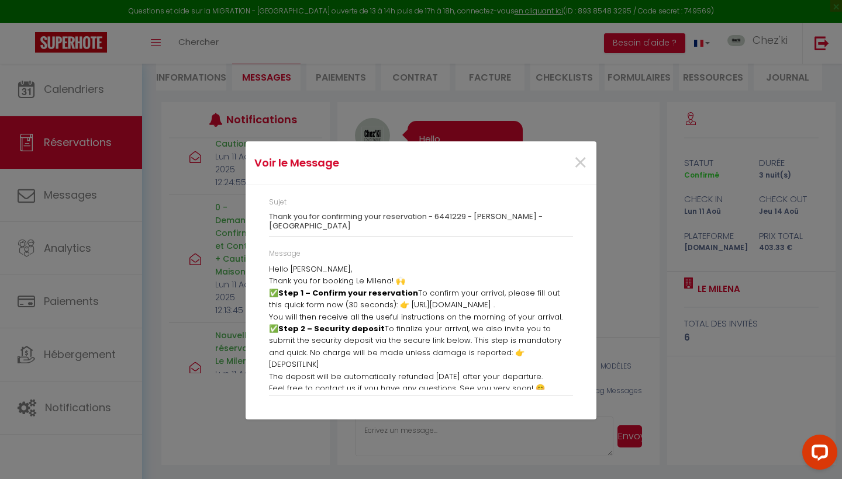
drag, startPoint x: 272, startPoint y: 264, endPoint x: 394, endPoint y: 307, distance: 129.0
click at [394, 307] on div "Hello Takam, Thank you for booking Le Milena! 🙌 ✅ Step 1 – Confirm your reserva…" at bounding box center [421, 327] width 304 height 126
click at [382, 303] on p "✅ Step 1 – Confirm your reservation To confirm your arrival, please fill out th…" at bounding box center [421, 300] width 304 height 24
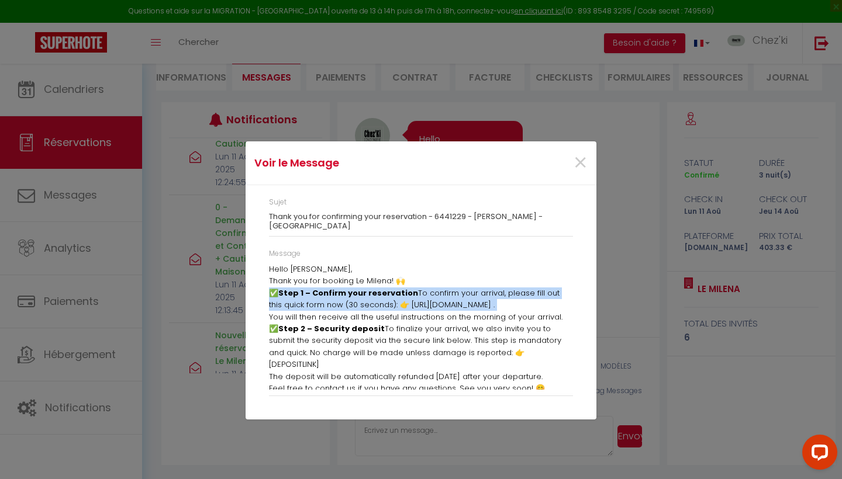
click at [382, 303] on p "✅ Step 1 – Confirm your reservation To confirm your arrival, please fill out th…" at bounding box center [421, 300] width 304 height 24
click at [582, 167] on span "×" at bounding box center [580, 163] width 15 height 35
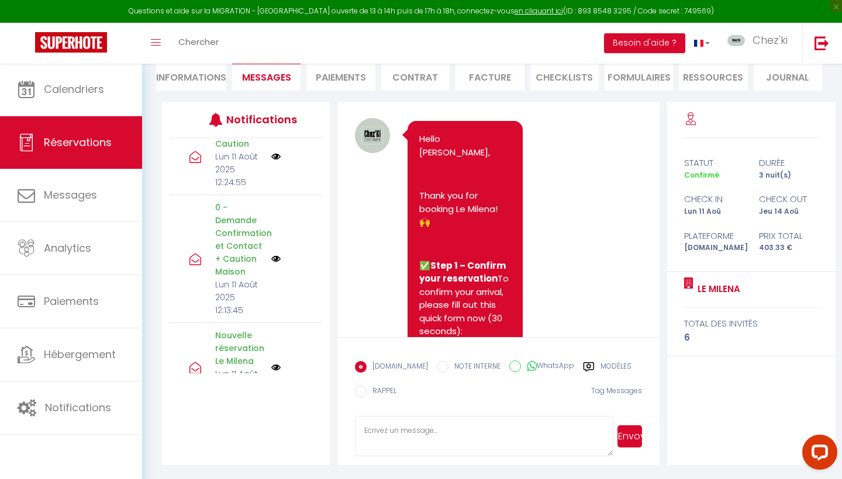
click at [331, 67] on li "Paiements" at bounding box center [340, 76] width 68 height 29
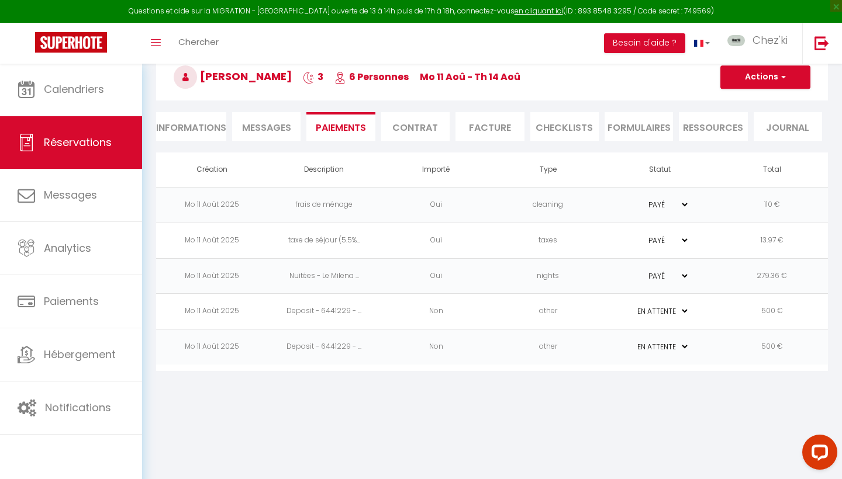
scroll to position [63, 0]
click at [489, 313] on td "Non" at bounding box center [436, 312] width 112 height 36
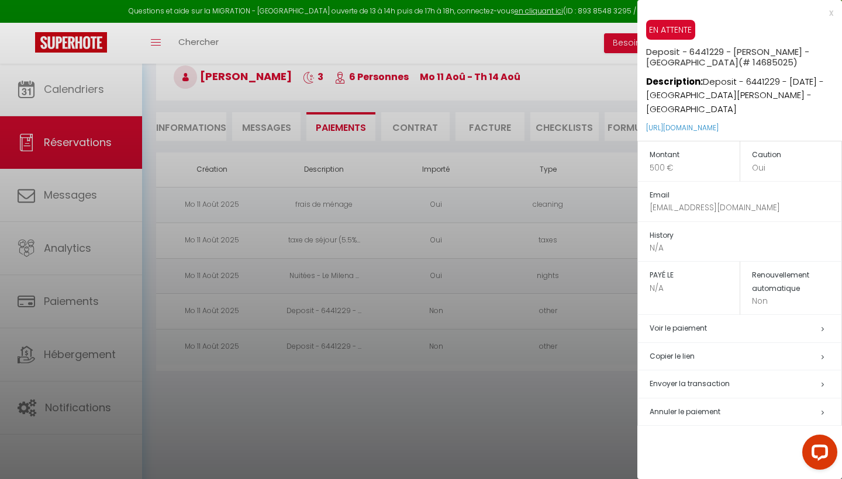
click at [485, 313] on div at bounding box center [421, 239] width 842 height 479
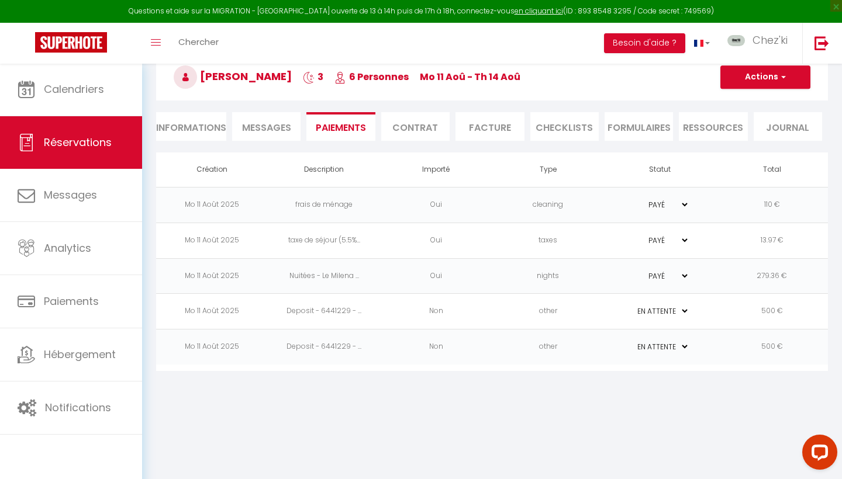
click at [471, 349] on td "Non" at bounding box center [436, 348] width 112 height 36
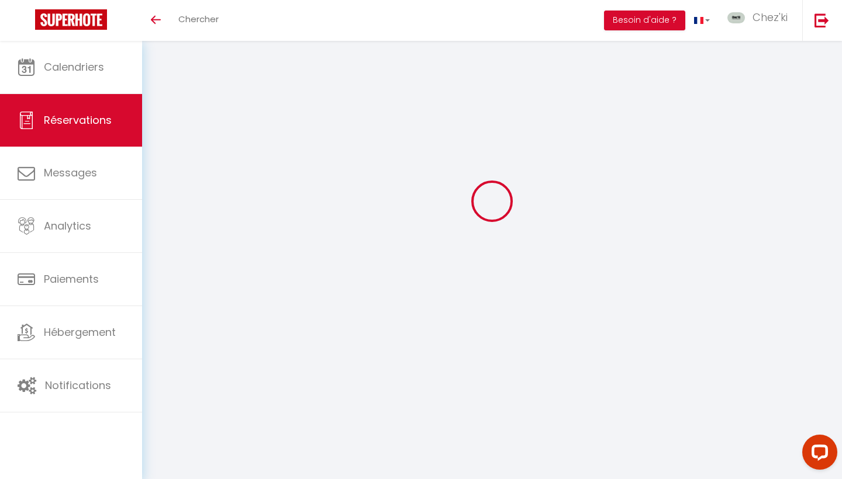
select select "0"
select select
checkbox input "false"
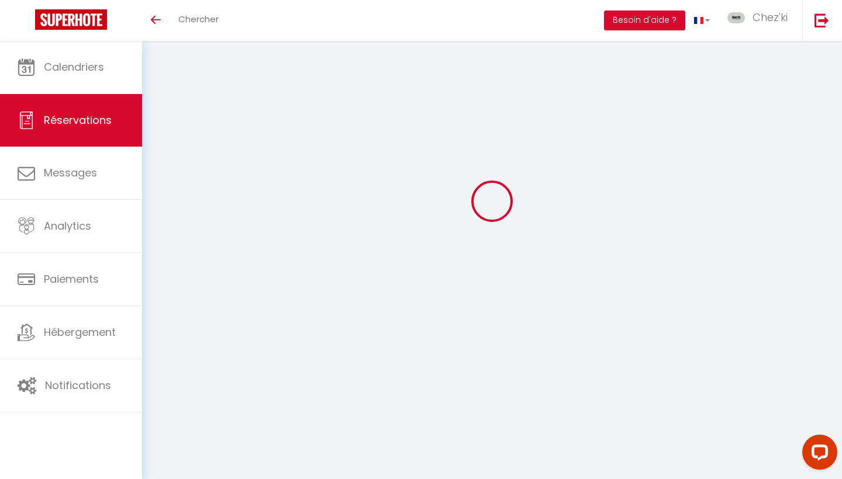
select select
checkbox input "false"
type textarea "** THIS RESERVATION HAS BEEN PRE-PAID ** BOOKING NOTE : Payment charge is EUR 5…"
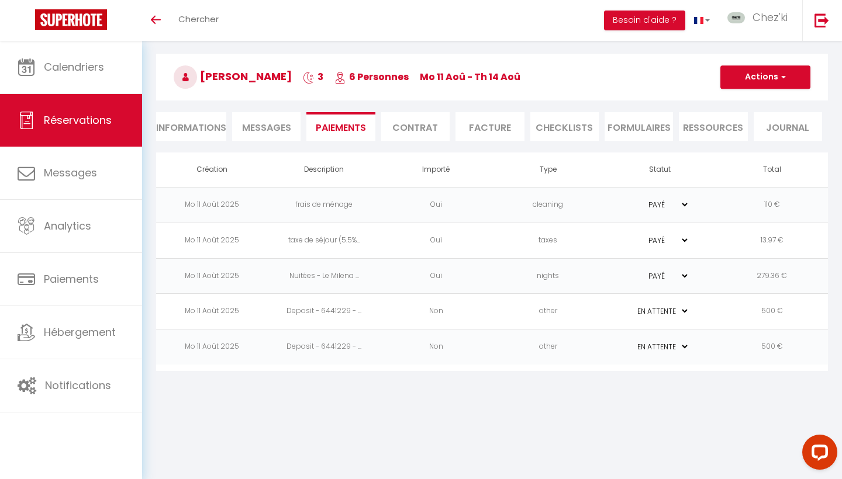
click at [444, 315] on td "Non" at bounding box center [436, 312] width 112 height 36
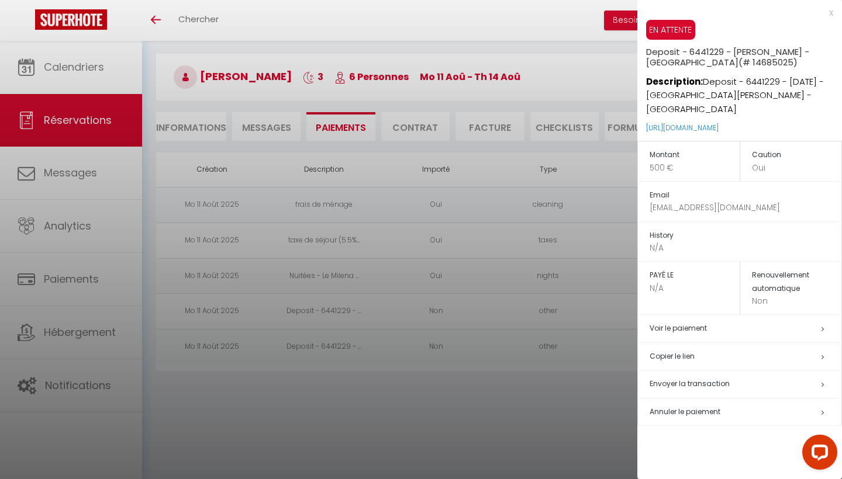
click at [444, 315] on div at bounding box center [421, 239] width 842 height 479
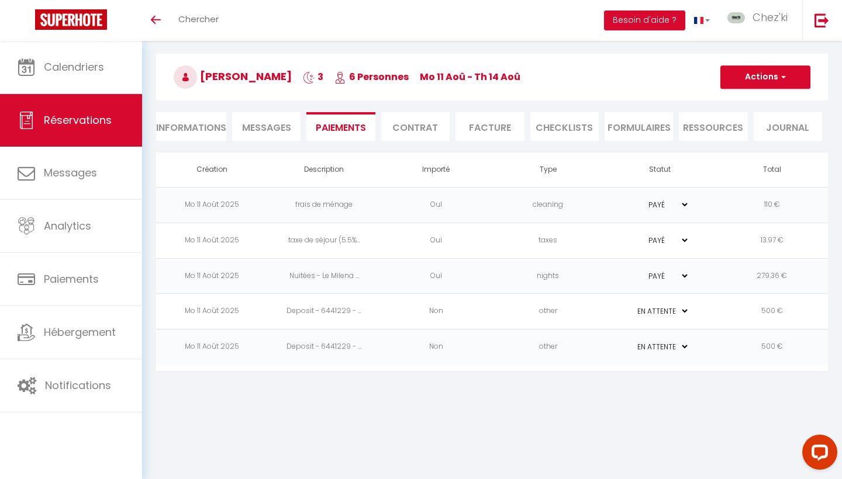
click at [431, 345] on td "Non" at bounding box center [436, 348] width 112 height 36
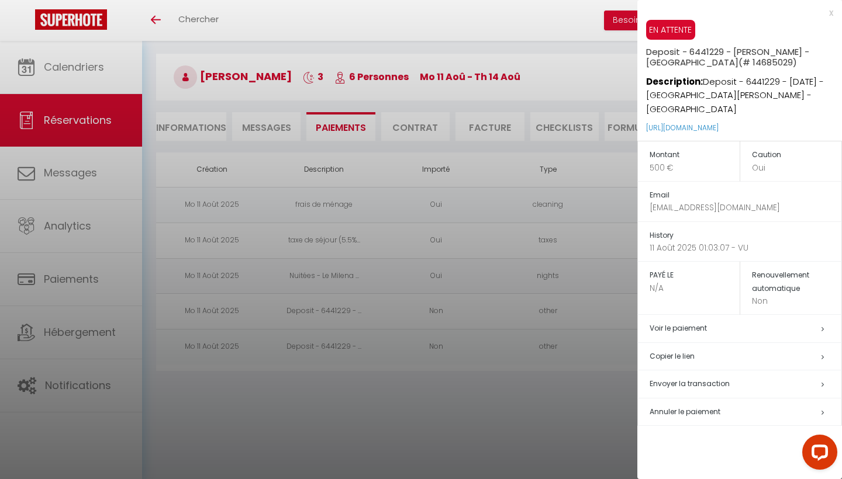
click at [431, 345] on div at bounding box center [421, 239] width 842 height 479
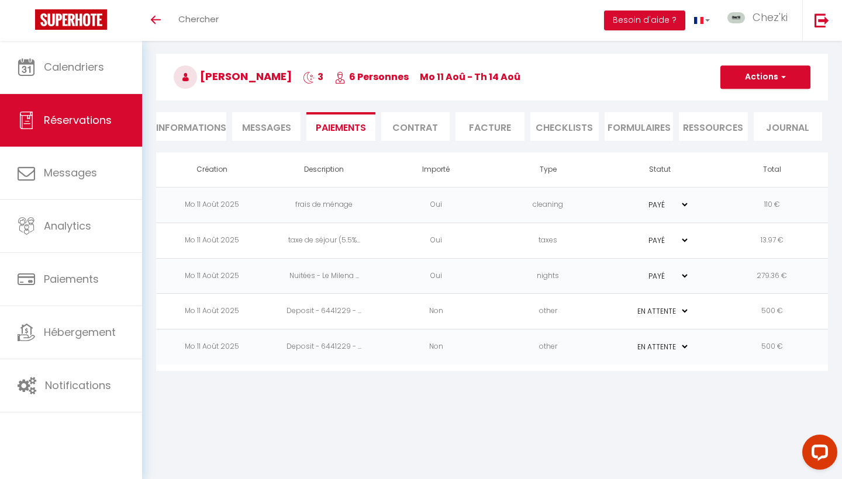
click at [454, 310] on td "Non" at bounding box center [436, 312] width 112 height 36
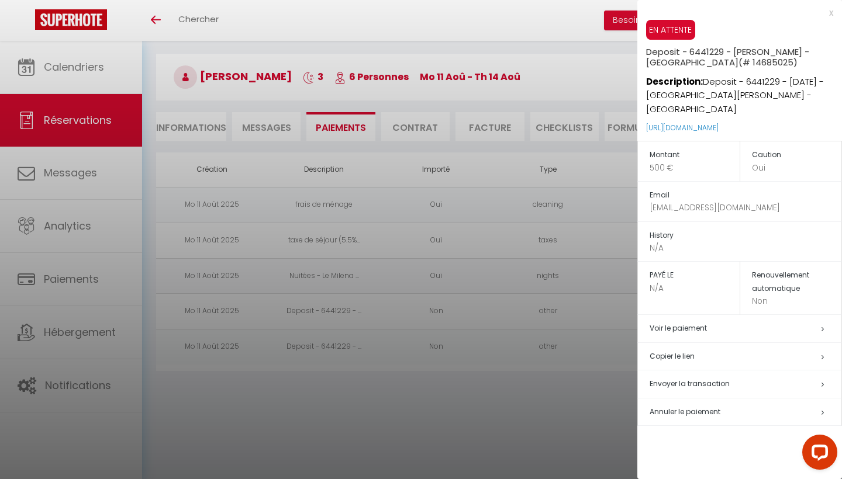
click at [454, 310] on div at bounding box center [421, 239] width 842 height 479
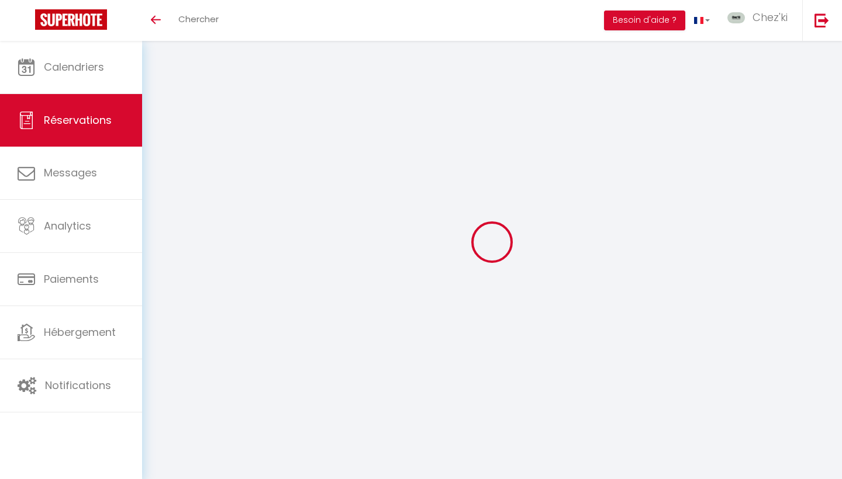
select select "0"
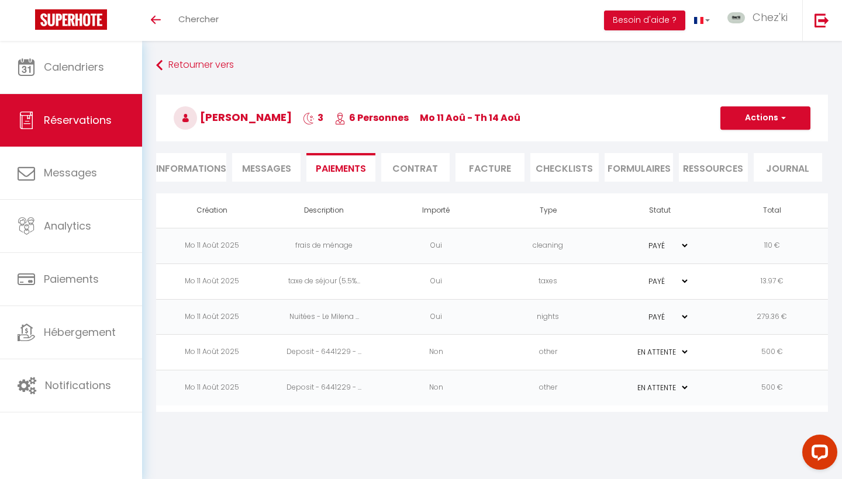
click at [602, 356] on td "other" at bounding box center [548, 353] width 112 height 36
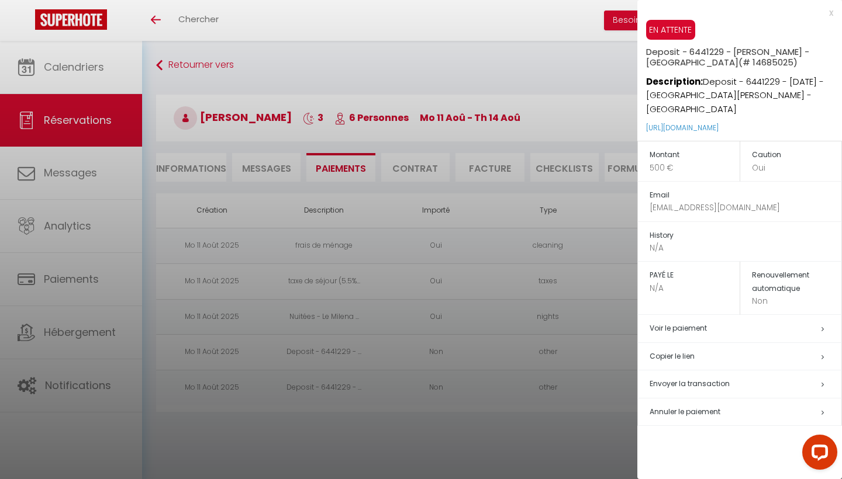
click at [585, 357] on div at bounding box center [421, 239] width 842 height 479
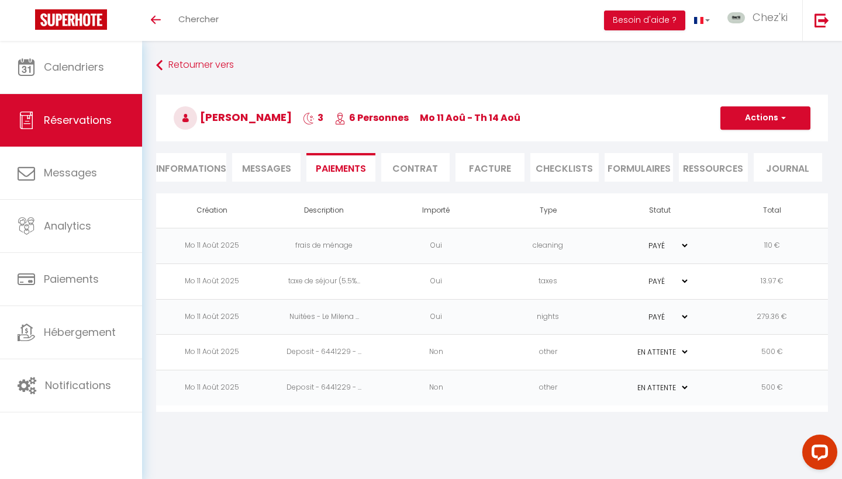
click at [579, 387] on td "other" at bounding box center [548, 389] width 112 height 36
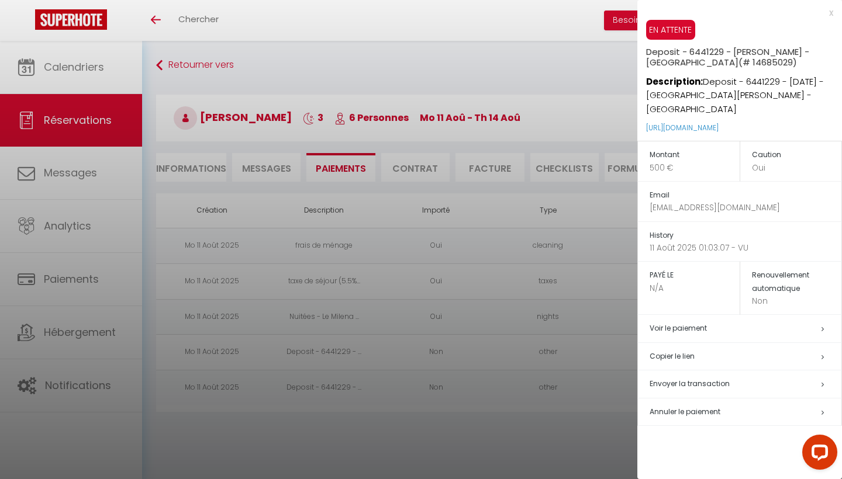
click at [579, 387] on div at bounding box center [421, 239] width 842 height 479
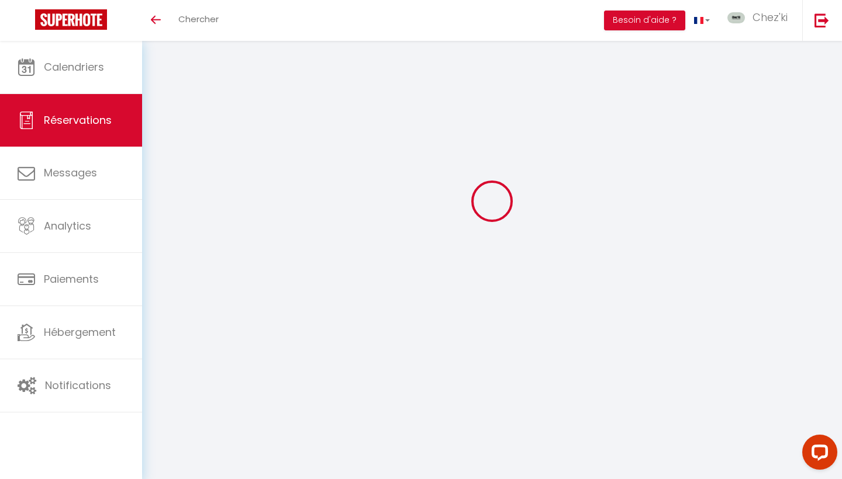
scroll to position [41, 0]
select select "0"
select select
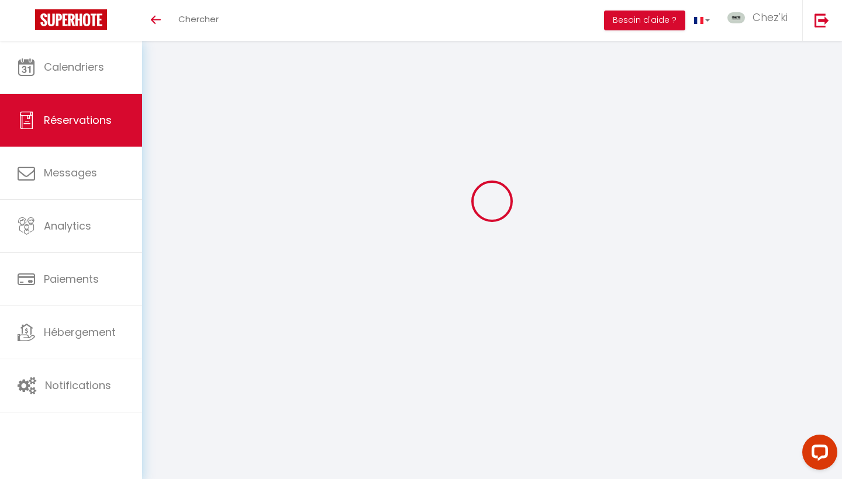
checkbox input "false"
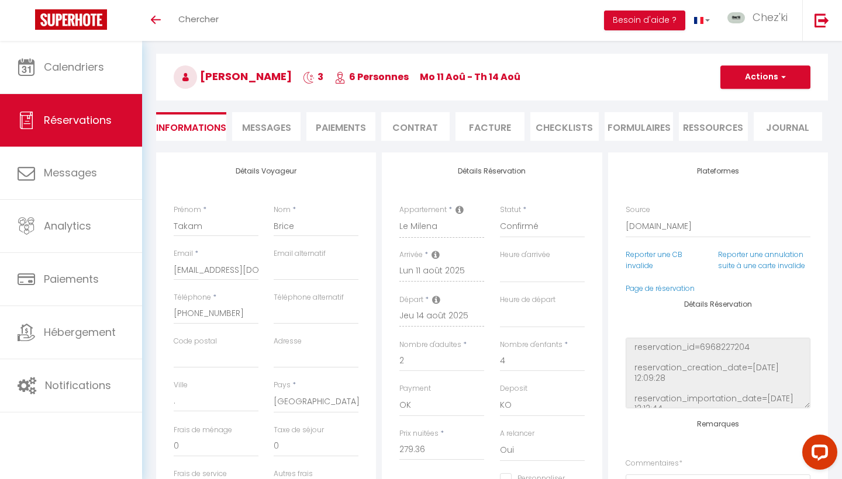
select select
checkbox input "false"
type textarea "** THIS RESERVATION HAS BEEN PRE-PAID ** BOOKING NOTE : Payment charge is EUR 5…"
click at [359, 129] on li "Paiements" at bounding box center [340, 126] width 68 height 29
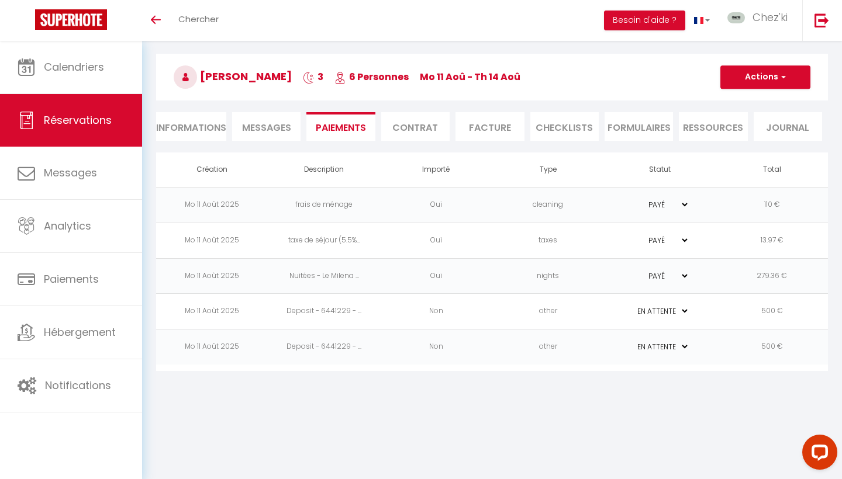
click at [509, 313] on td "other" at bounding box center [548, 312] width 112 height 36
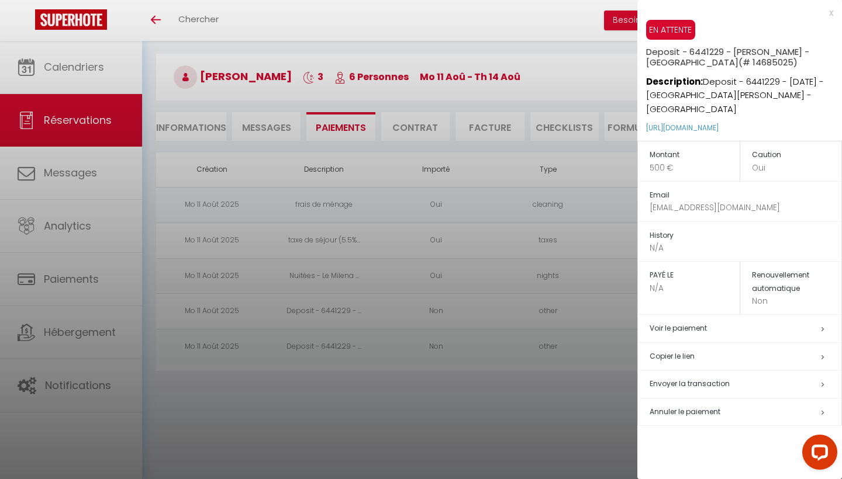
click at [493, 314] on div at bounding box center [421, 239] width 842 height 479
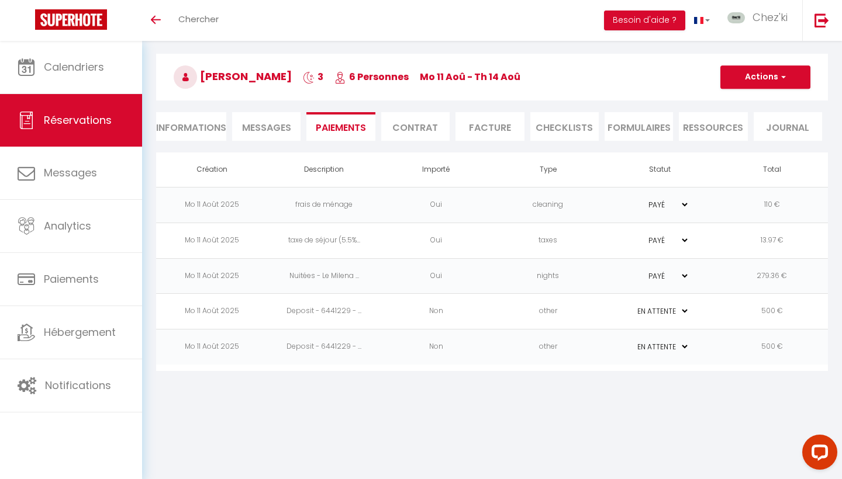
click at [474, 347] on td "Non" at bounding box center [436, 348] width 112 height 36
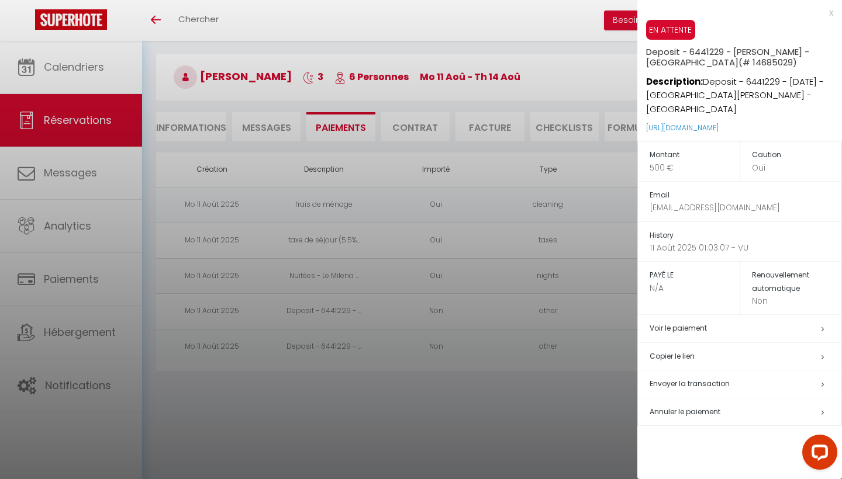
click at [474, 347] on div at bounding box center [421, 239] width 842 height 479
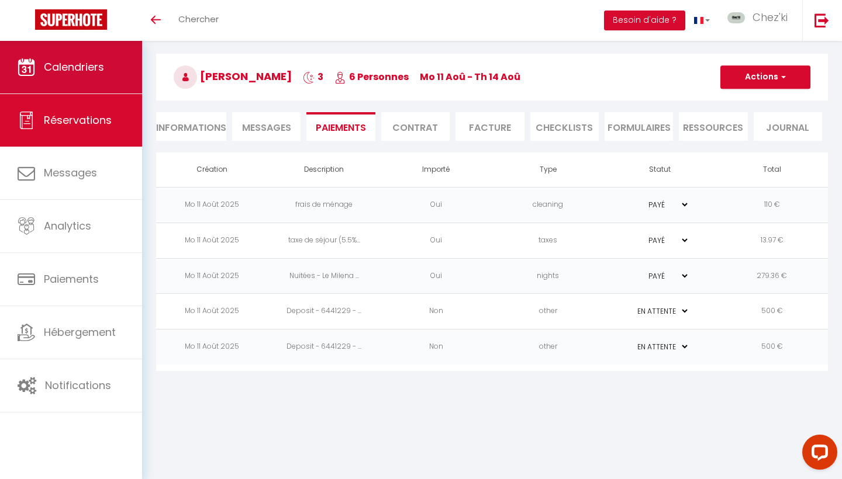
click at [102, 67] on span "Calendriers" at bounding box center [74, 67] width 60 height 15
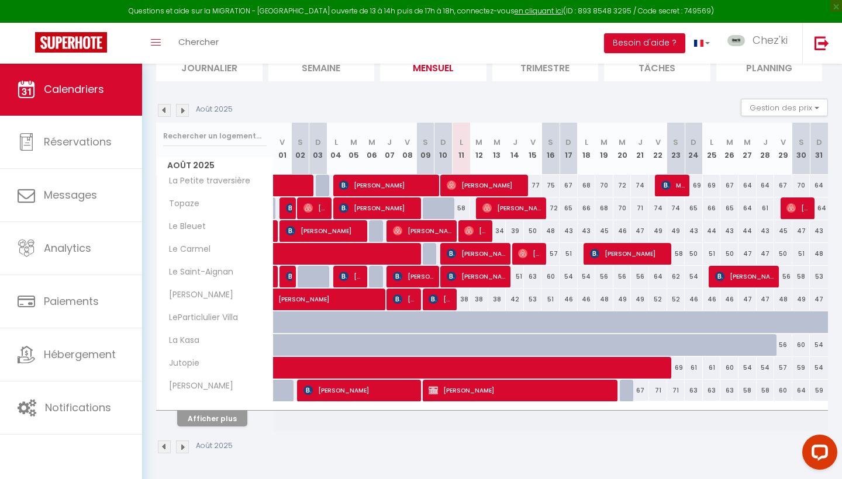
scroll to position [91, 0]
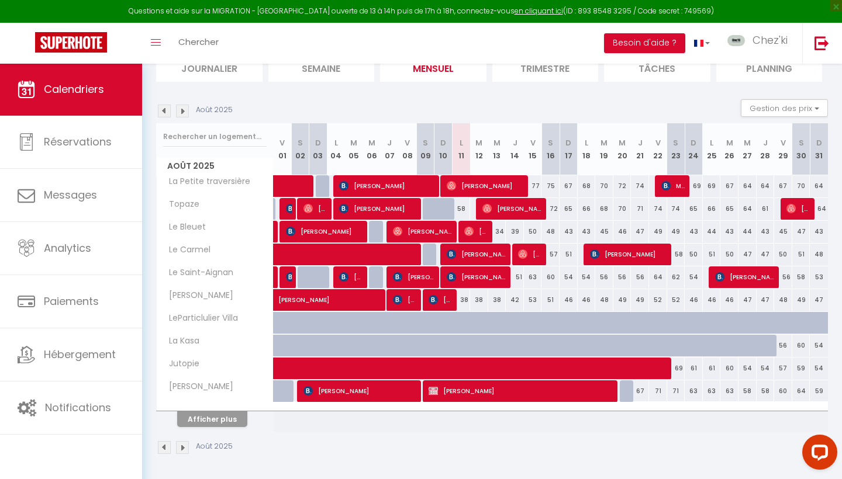
click at [223, 418] on button "Afficher plus" at bounding box center [212, 420] width 70 height 16
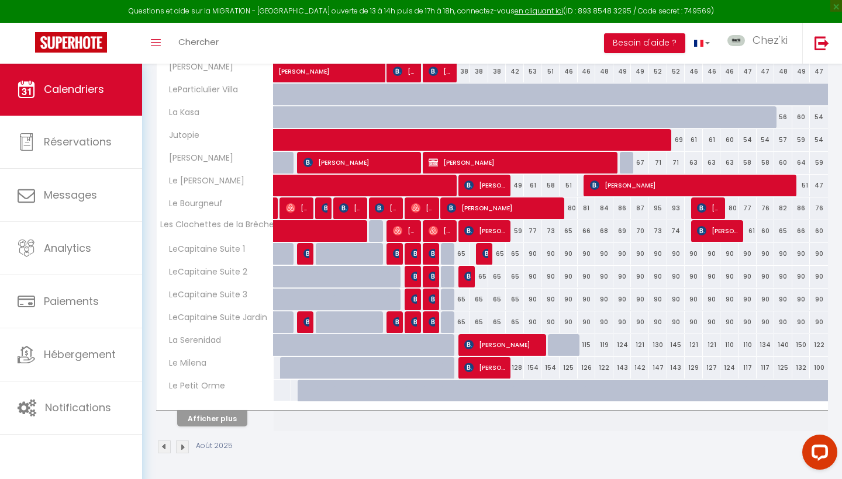
scroll to position [319, 0]
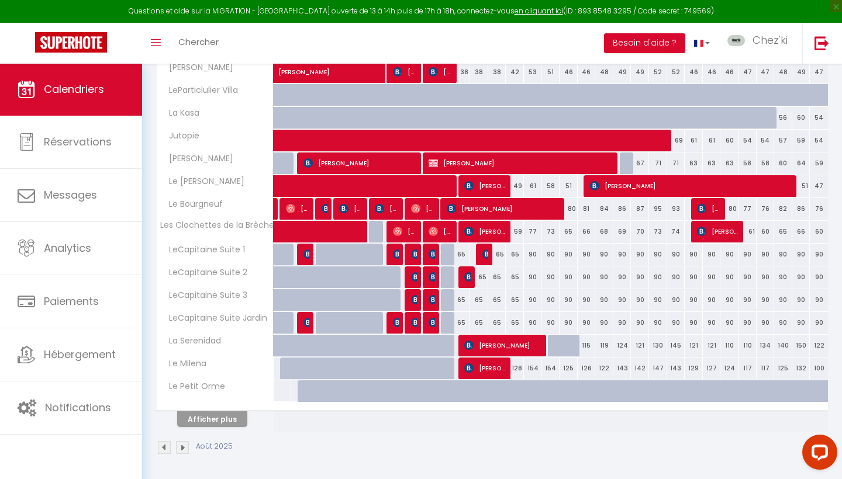
click at [507, 348] on span "[PERSON_NAME]" at bounding box center [503, 345] width 78 height 22
select select "OK"
select select "1"
select select "0"
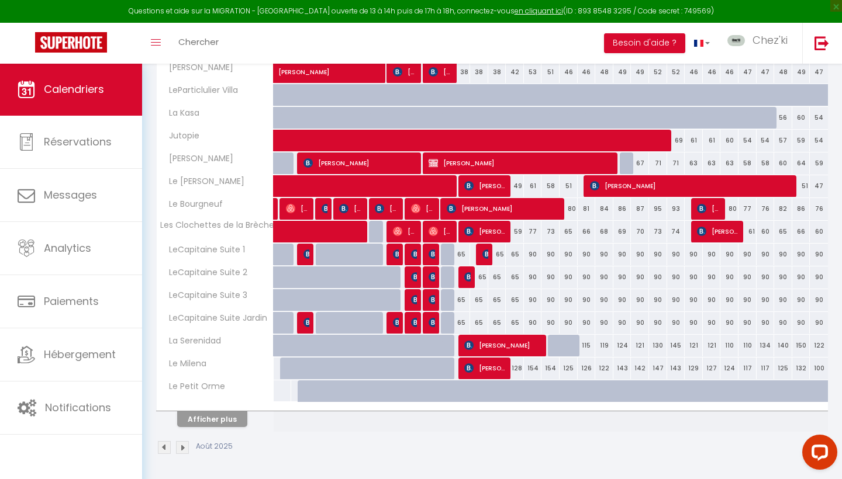
select select "1"
select select
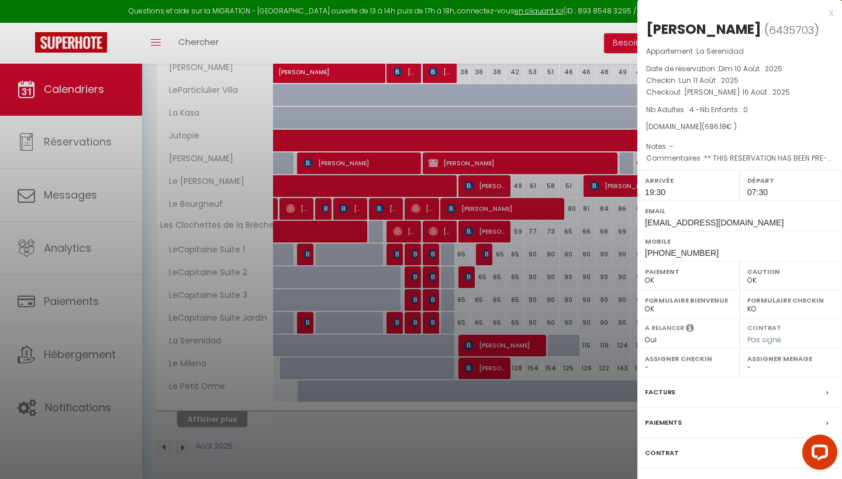
click at [507, 348] on div at bounding box center [421, 239] width 842 height 479
select select "22044"
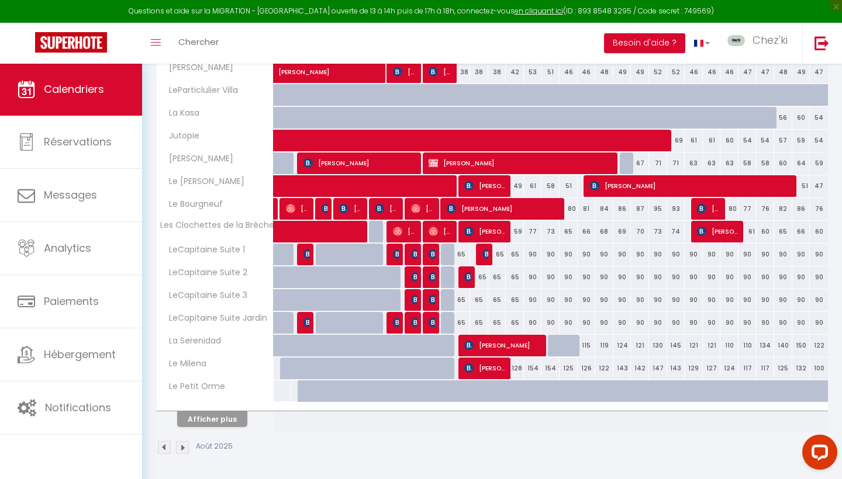
click at [489, 370] on span "[PERSON_NAME]" at bounding box center [485, 368] width 42 height 22
select select "KO"
select select "27279"
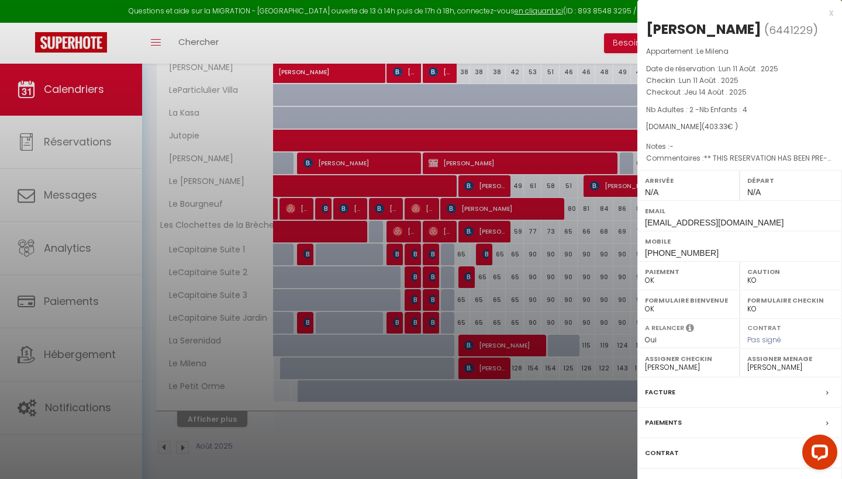
click at [489, 370] on div at bounding box center [421, 239] width 842 height 479
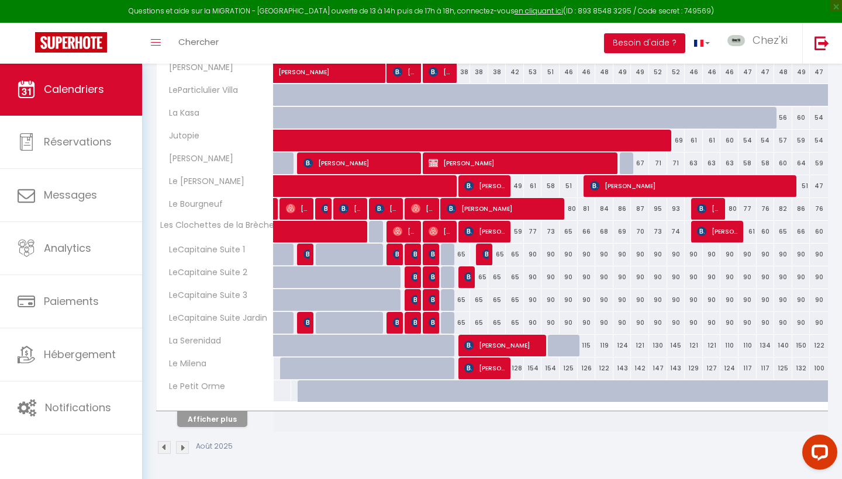
click at [482, 367] on span "[PERSON_NAME]" at bounding box center [485, 368] width 42 height 22
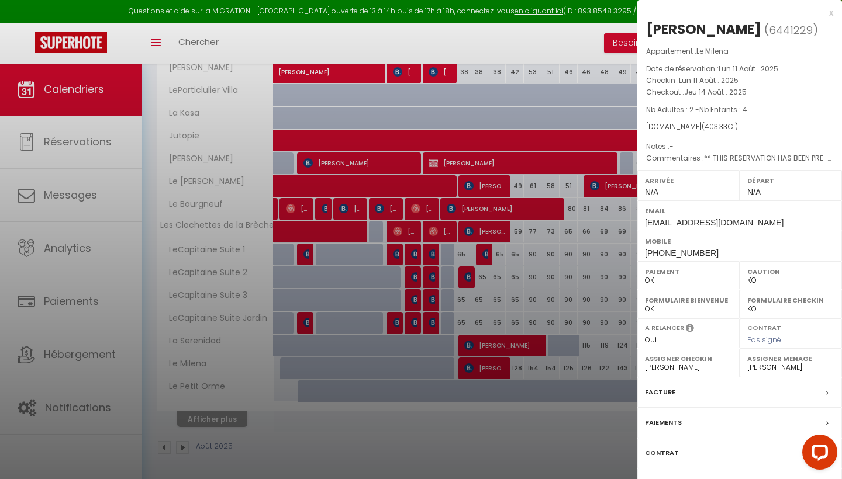
click at [482, 367] on div at bounding box center [421, 239] width 842 height 479
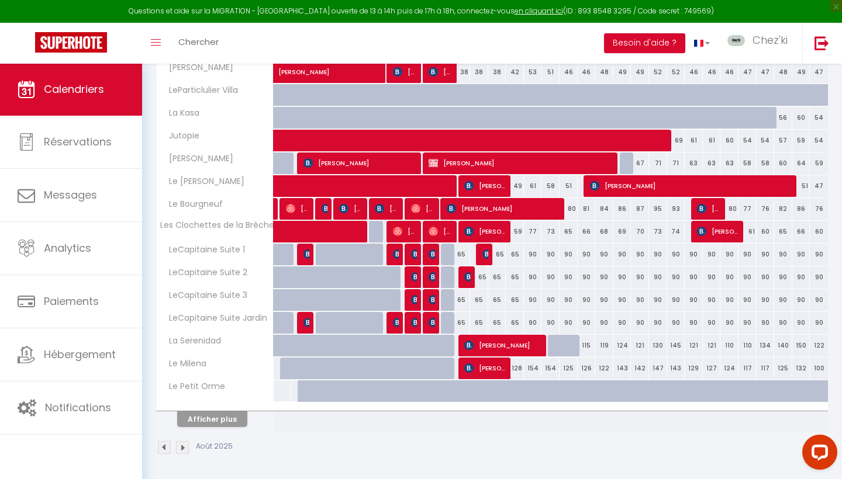
click at [230, 417] on button "Afficher plus" at bounding box center [212, 420] width 70 height 16
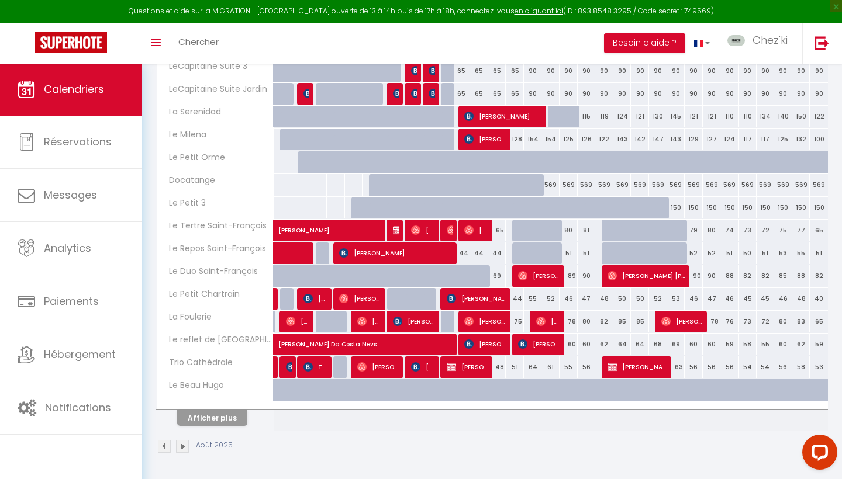
scroll to position [547, 0]
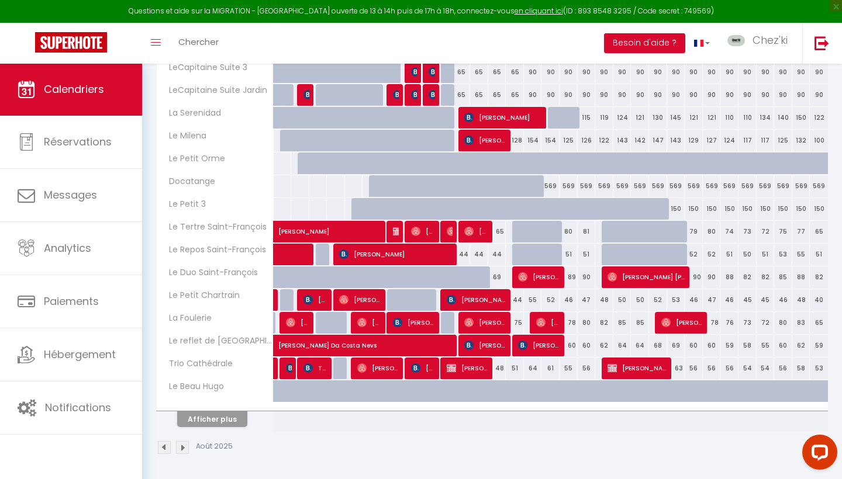
click at [475, 236] on span "[PERSON_NAME]" at bounding box center [476, 231] width 24 height 22
select select "OK"
select select "1"
select select "28823"
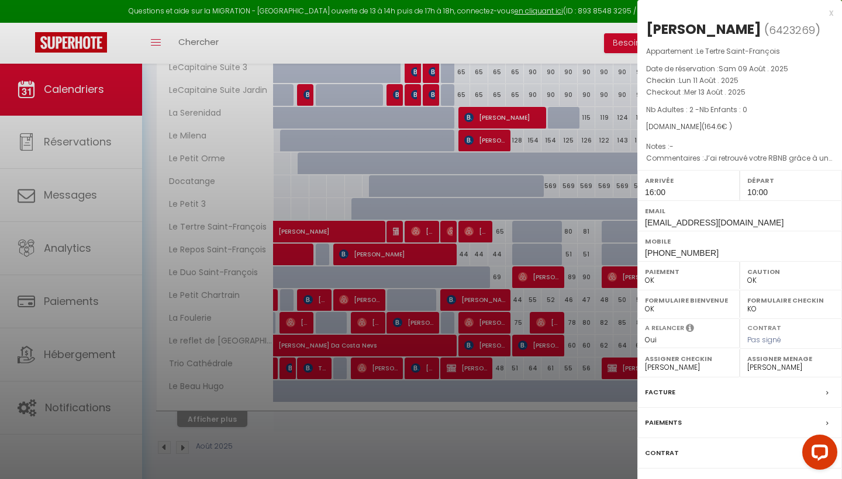
click at [475, 236] on div at bounding box center [421, 239] width 842 height 479
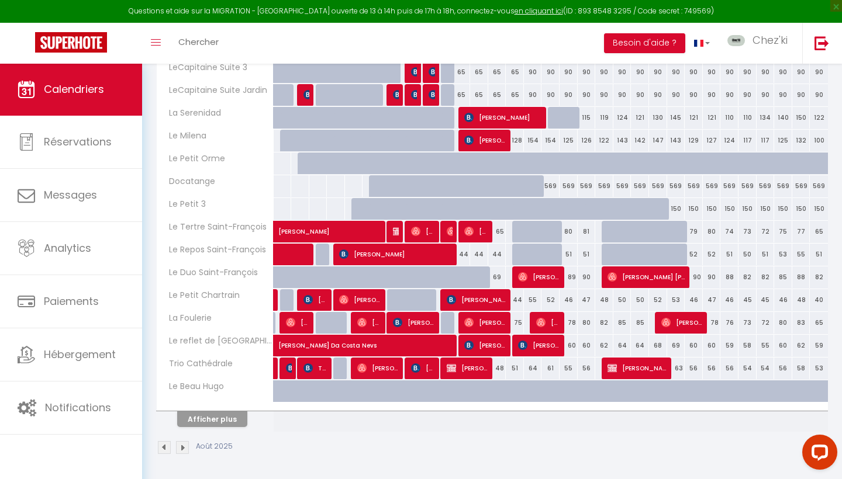
click at [485, 143] on span "[PERSON_NAME]" at bounding box center [485, 140] width 42 height 22
select select "KO"
select select "27279"
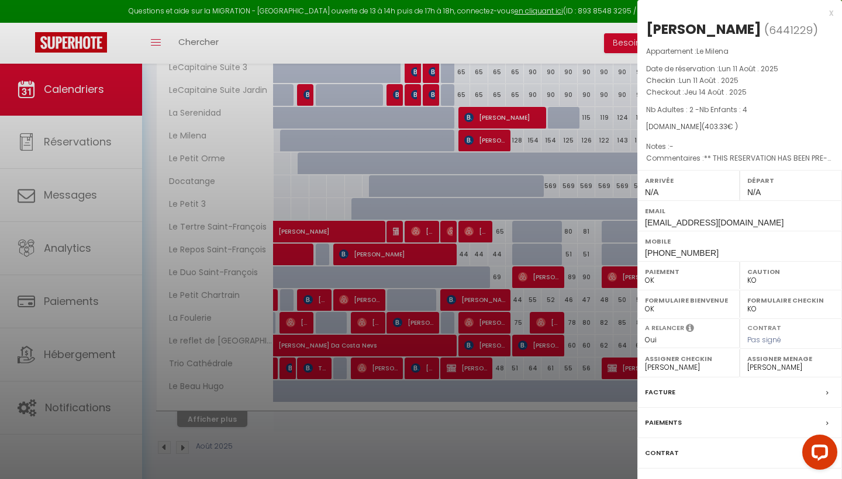
click at [485, 143] on div at bounding box center [421, 239] width 842 height 479
